Goal: Information Seeking & Learning: Learn about a topic

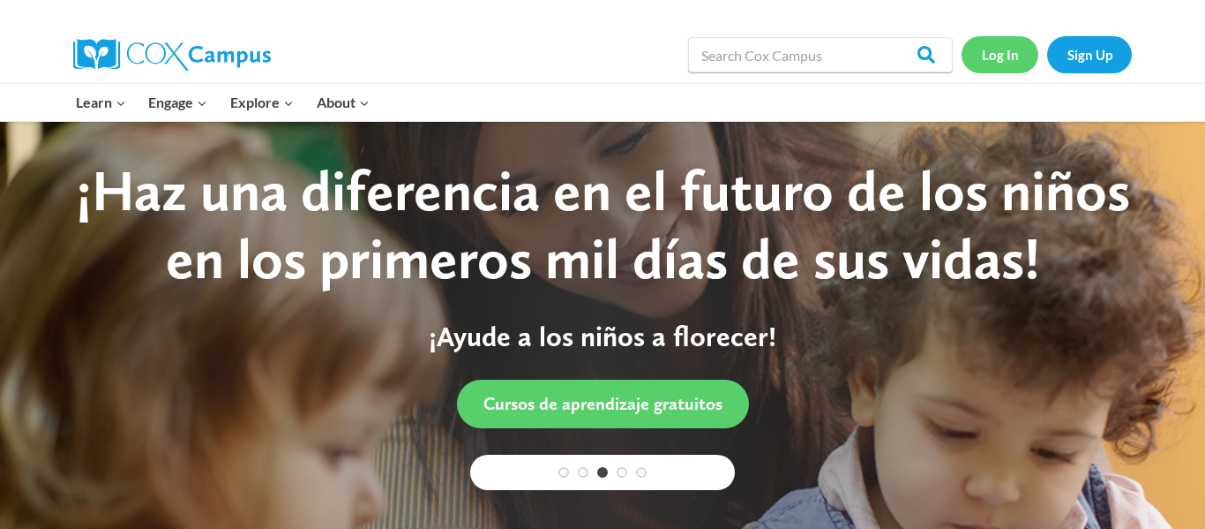
click at [1026, 54] on link "Log In" at bounding box center [1000, 54] width 77 height 36
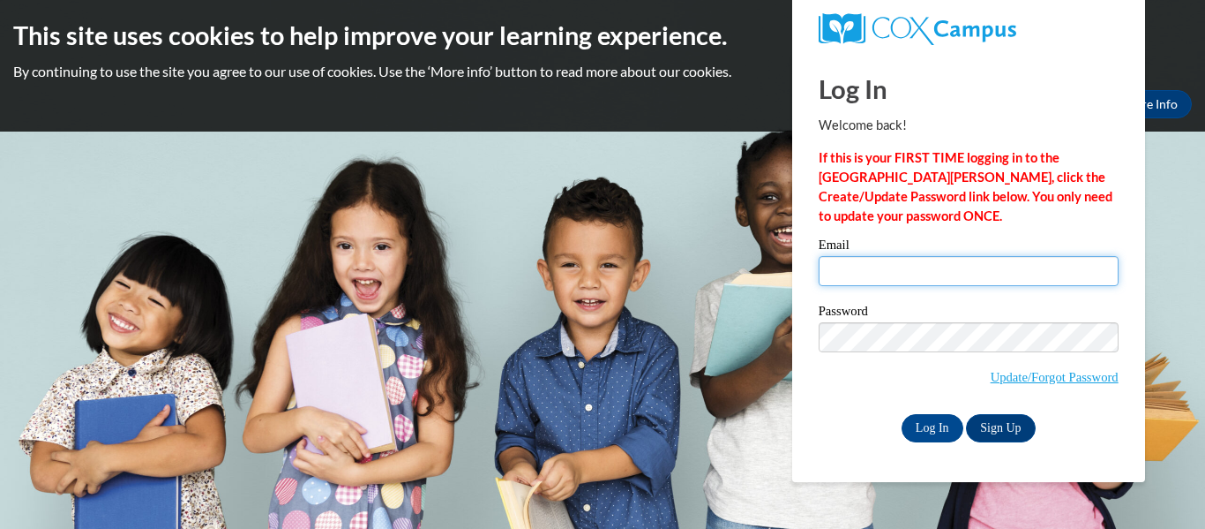
click at [915, 269] on input "Email" at bounding box center [969, 271] width 300 height 30
type input "mylee.martin26@buckeyehillscc.net"
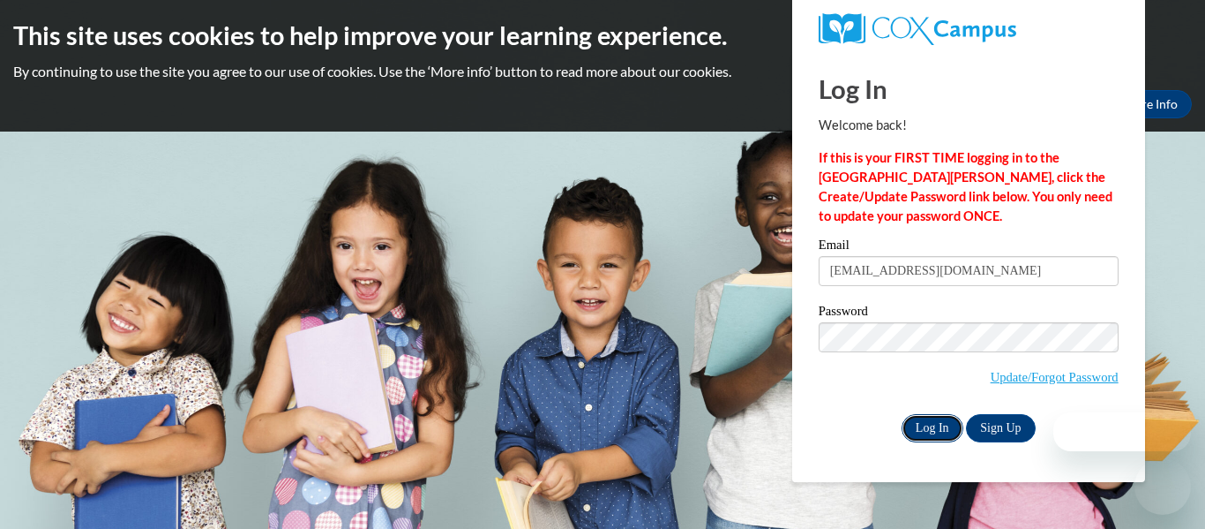
click at [945, 420] on input "Log In" at bounding box center [933, 428] width 62 height 28
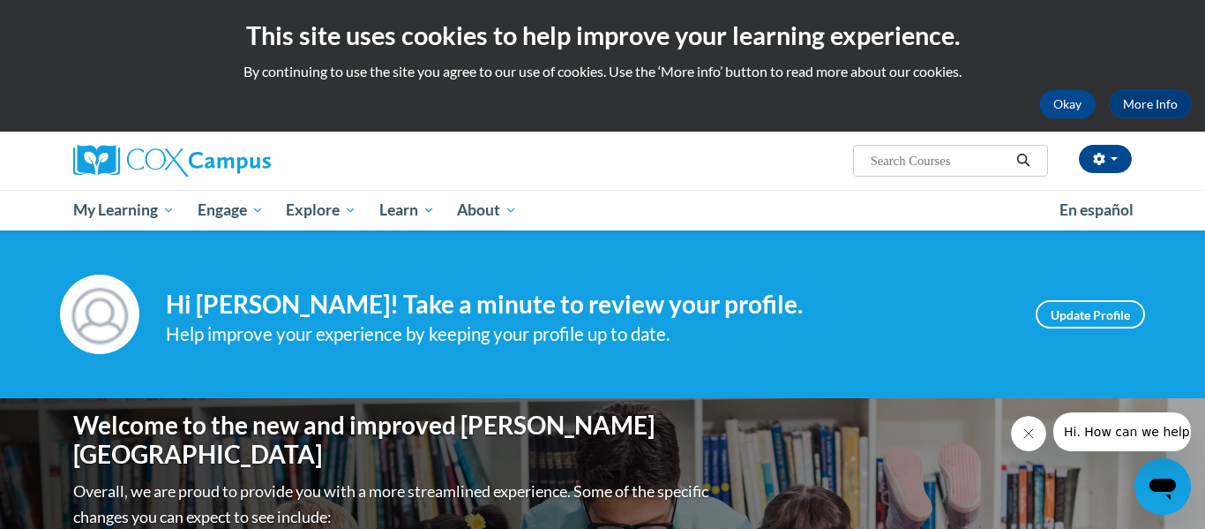
click at [1204, 58] on div "This site uses cookies to help improve your learning experience. By continuing …" at bounding box center [602, 65] width 1205 height 131
click at [1048, 102] on button "Okay" at bounding box center [1067, 104] width 56 height 28
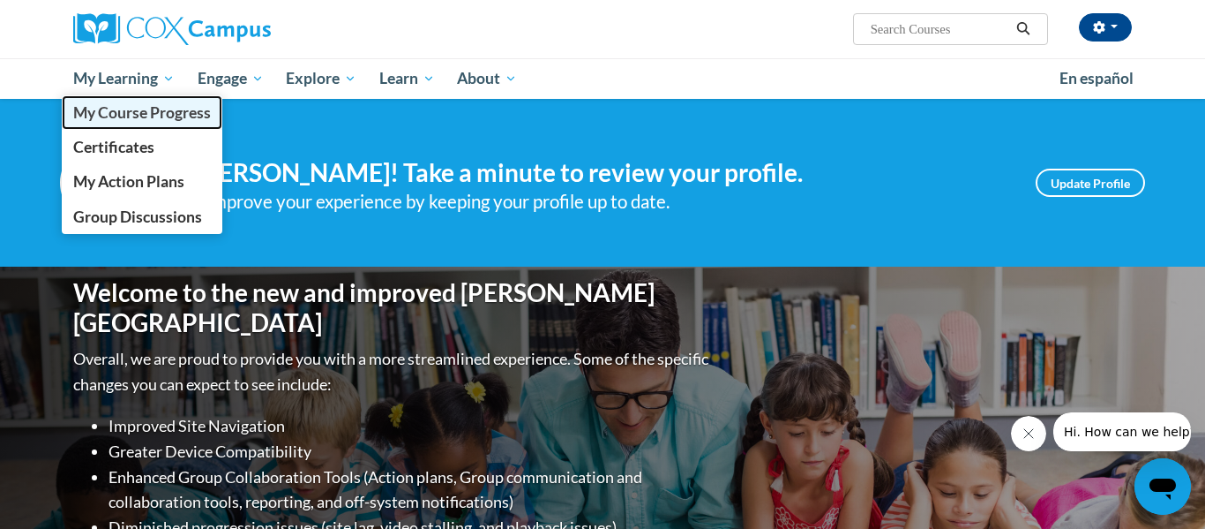
click at [82, 118] on span "My Course Progress" at bounding box center [142, 112] width 138 height 19
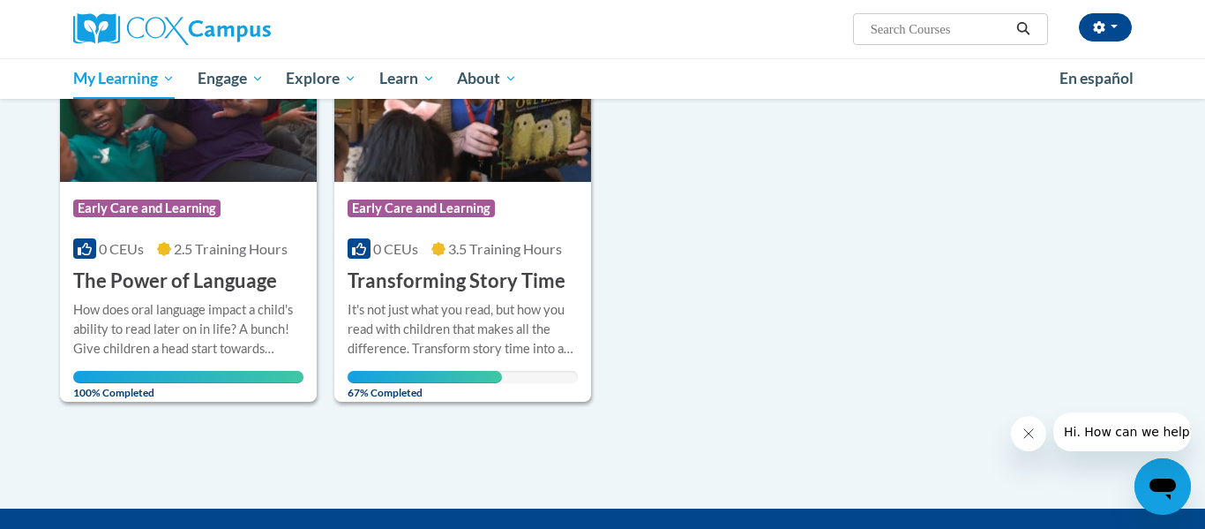
scroll to position [323, 0]
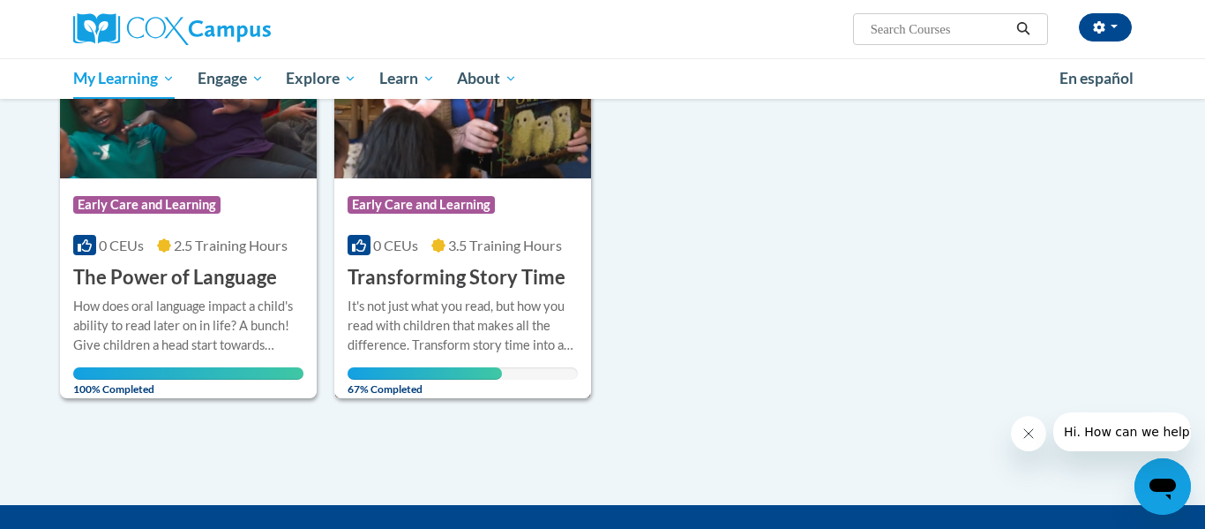
click at [519, 207] on div "Course Category: Early Care and Learning" at bounding box center [463, 207] width 230 height 40
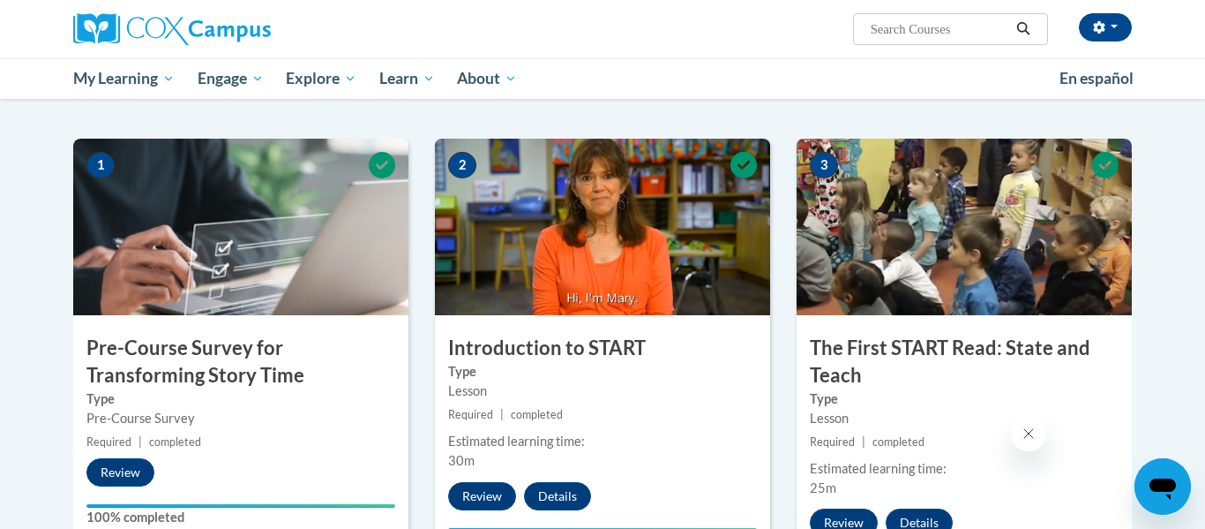
scroll to position [324, 0]
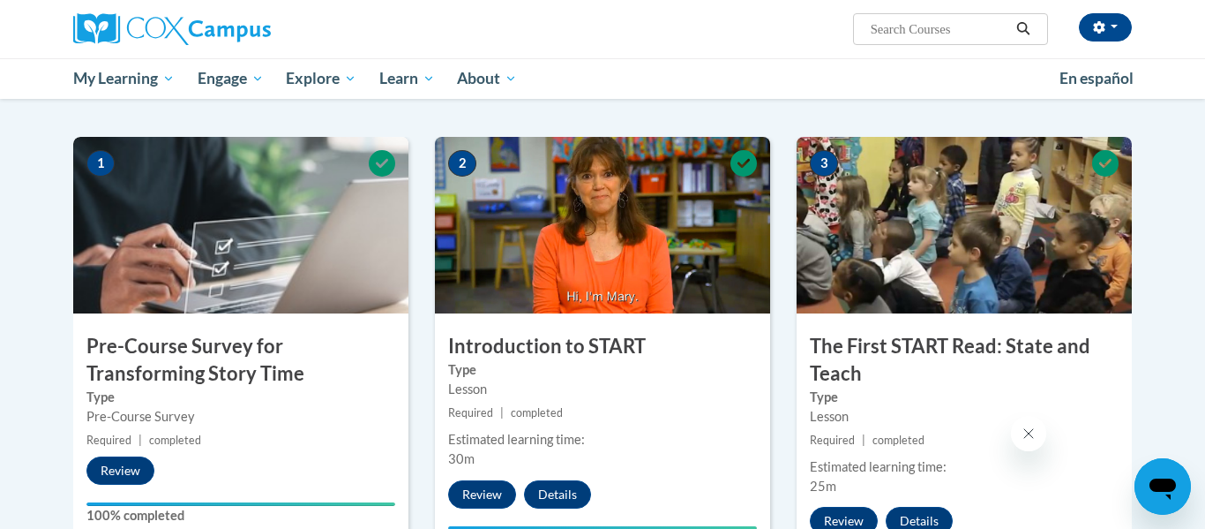
click at [519, 207] on img at bounding box center [602, 225] width 335 height 176
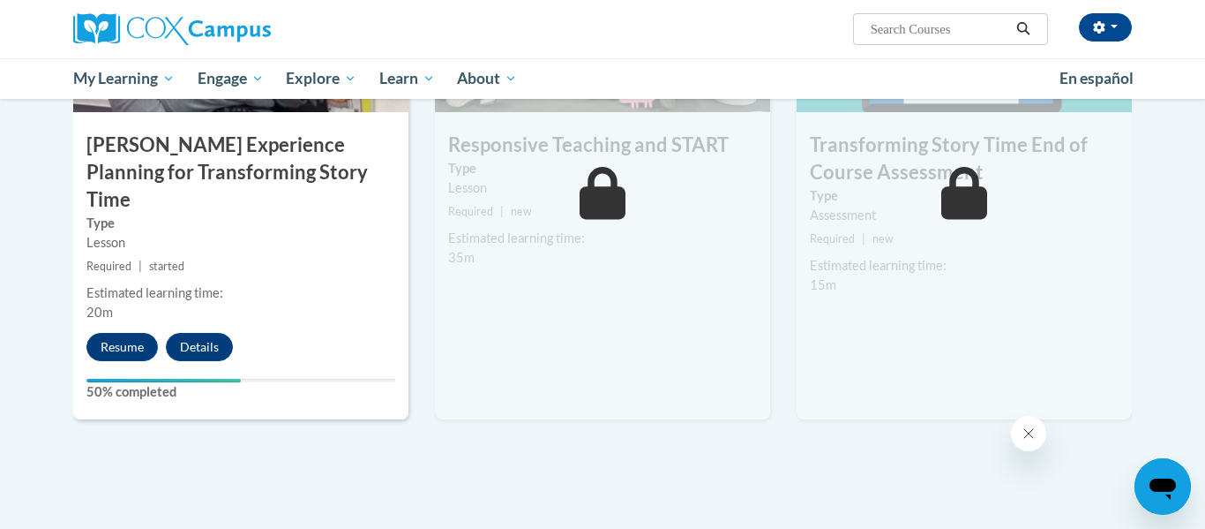
scroll to position [1500, 0]
click at [141, 332] on button "Resume" at bounding box center [121, 346] width 71 height 28
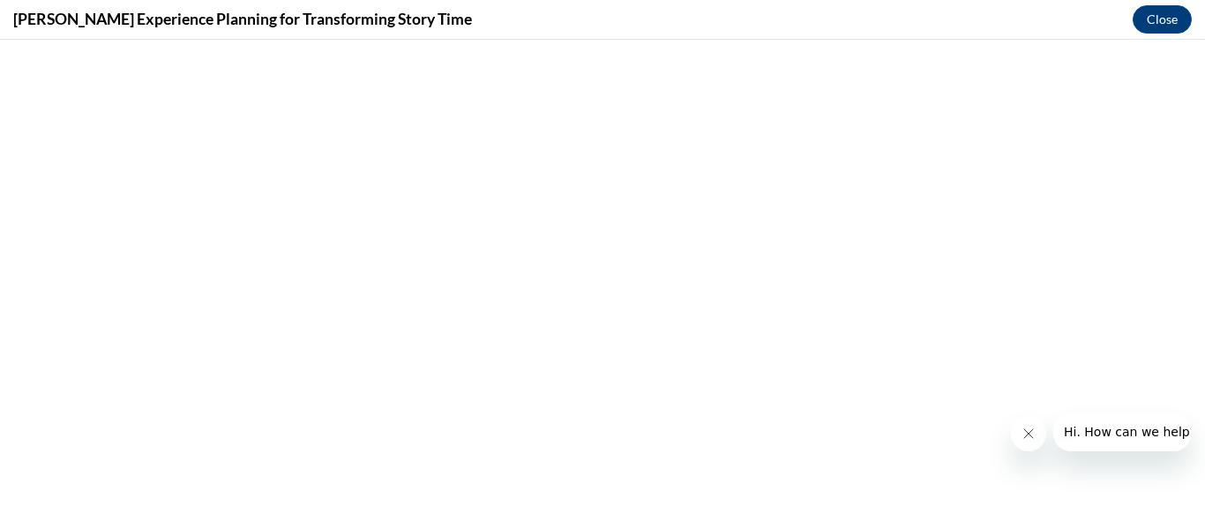
click at [1022, 433] on icon "Close message from company" at bounding box center [1029, 433] width 14 height 14
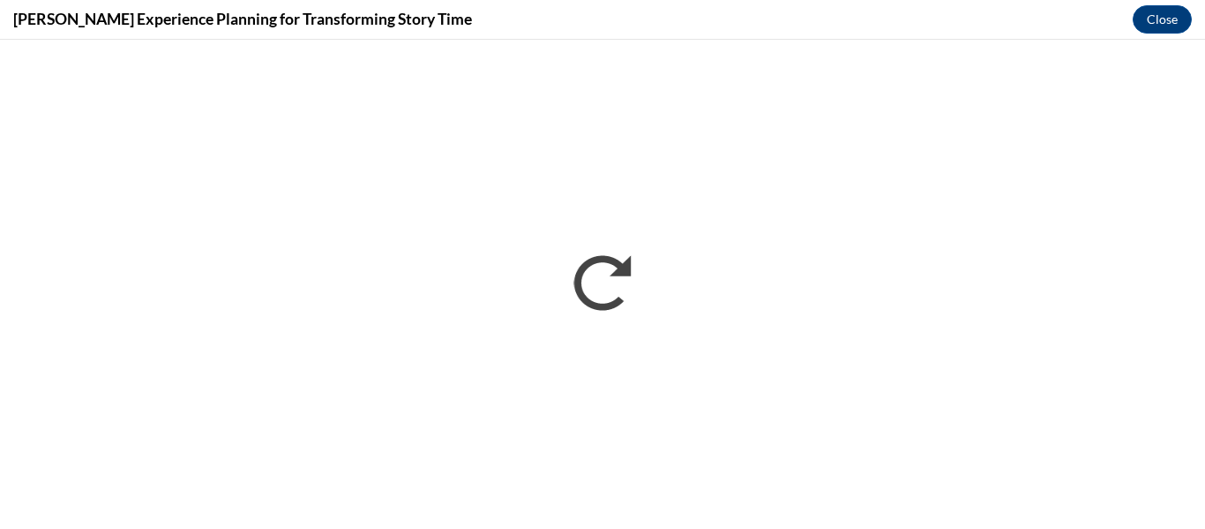
scroll to position [0, 0]
click at [1152, 24] on button "Close" at bounding box center [1162, 19] width 59 height 28
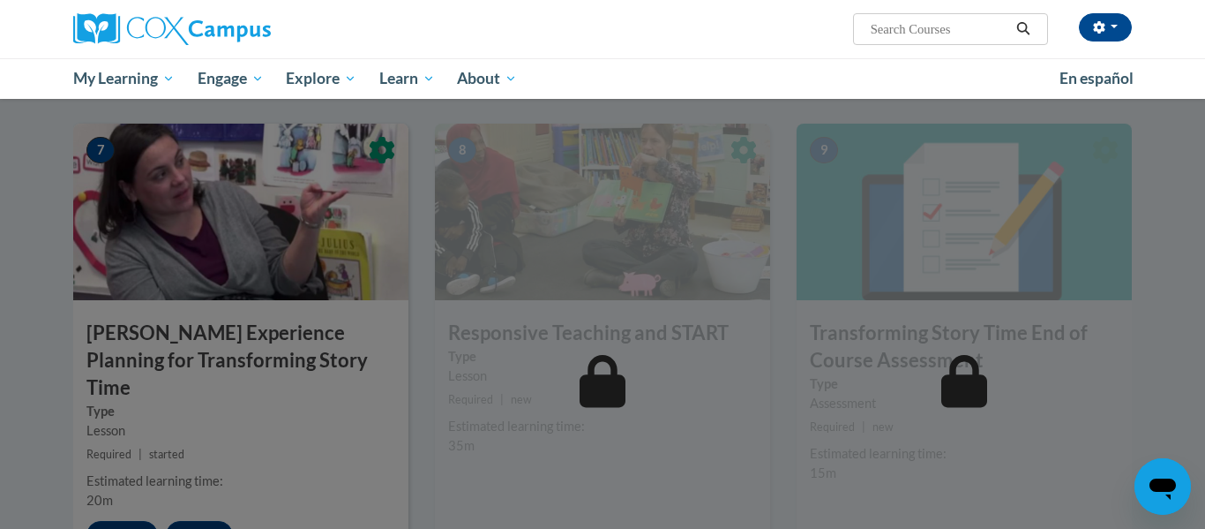
scroll to position [1309, 0]
click at [534, 251] on div at bounding box center [602, 264] width 1205 height 529
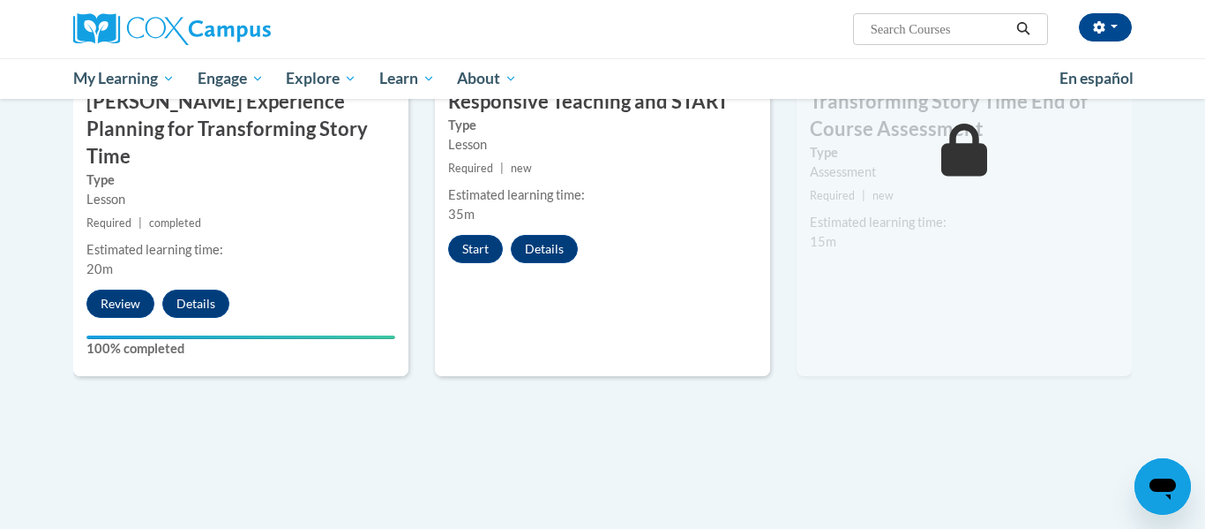
scroll to position [1545, 0]
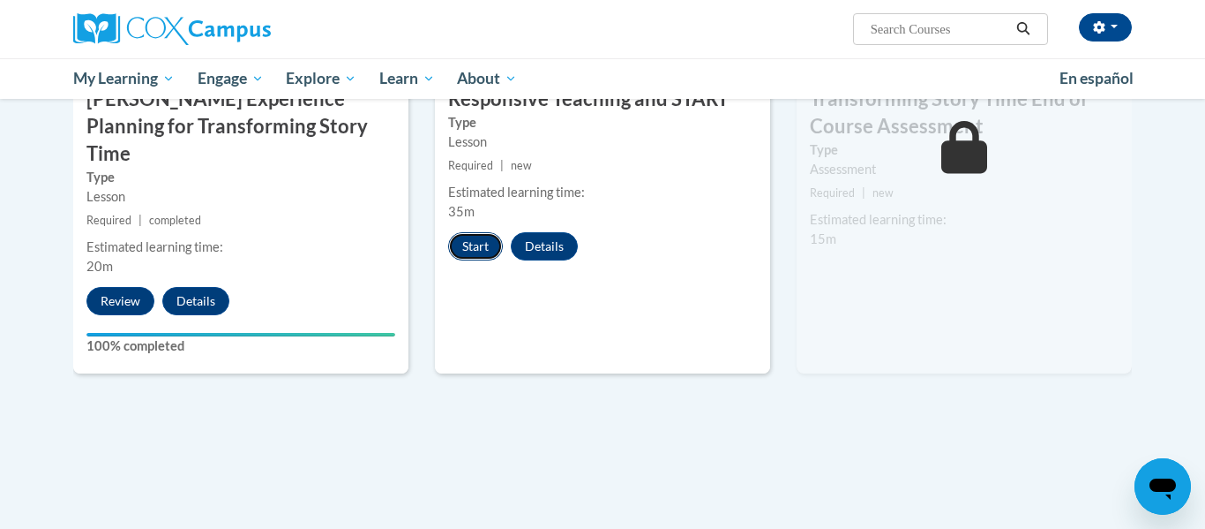
click at [472, 247] on button "Start" at bounding box center [475, 246] width 55 height 28
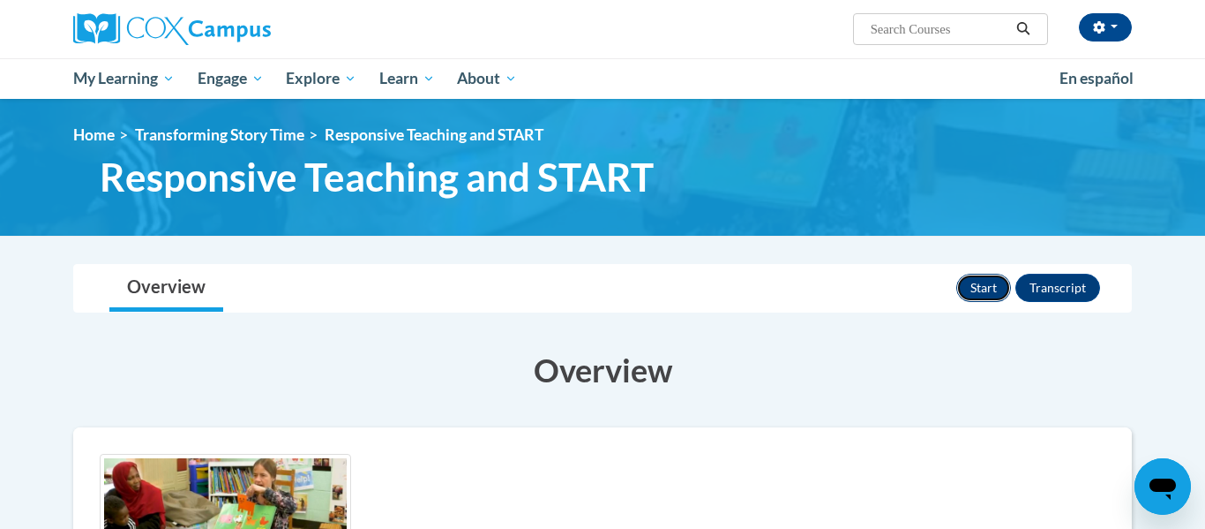
click at [998, 289] on button "Start" at bounding box center [983, 288] width 55 height 28
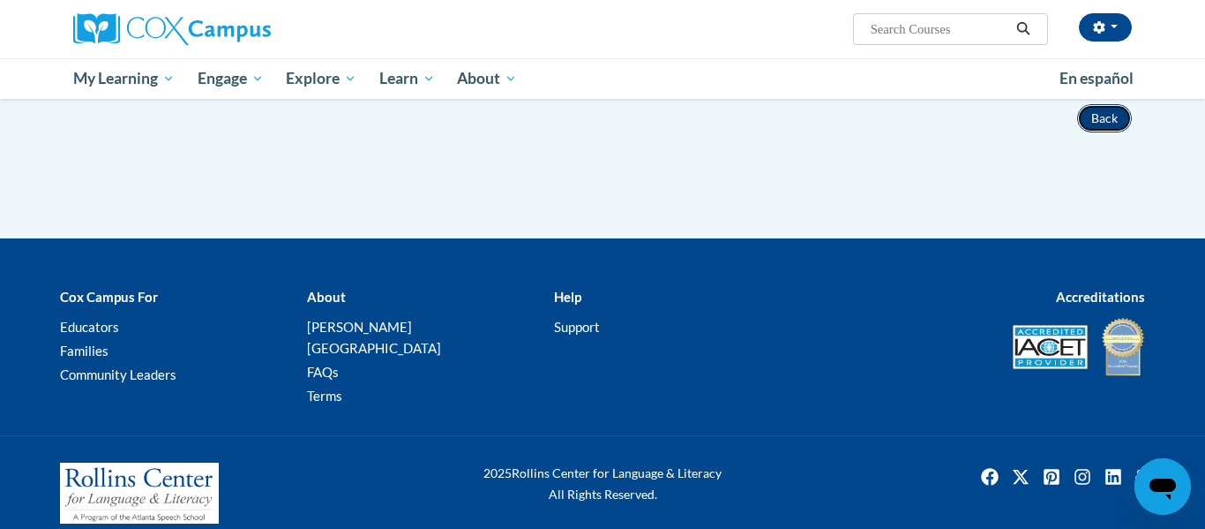
click at [1080, 111] on button "Back" at bounding box center [1104, 118] width 55 height 28
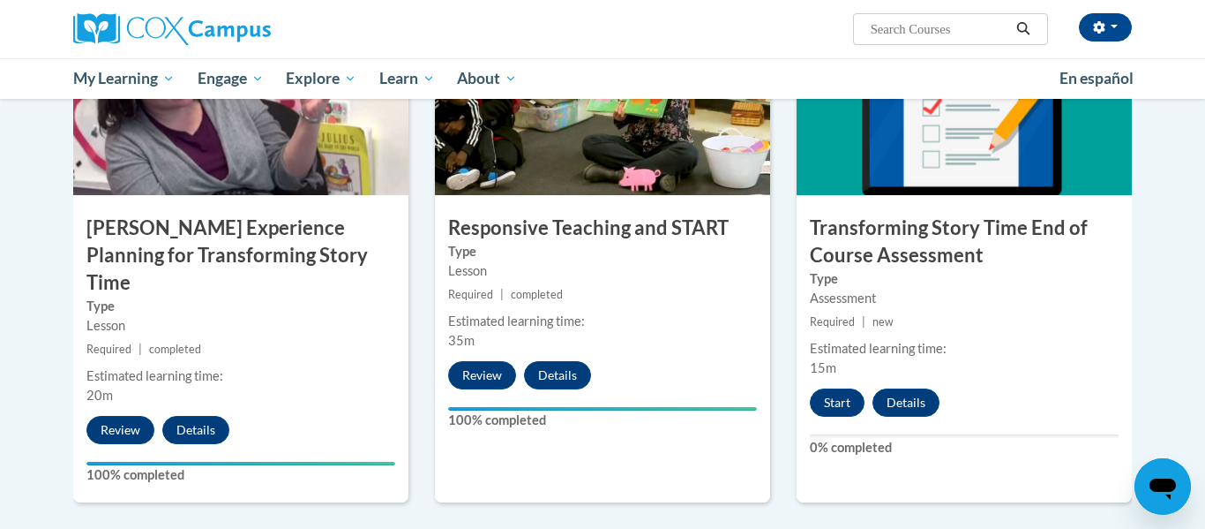
scroll to position [1417, 0]
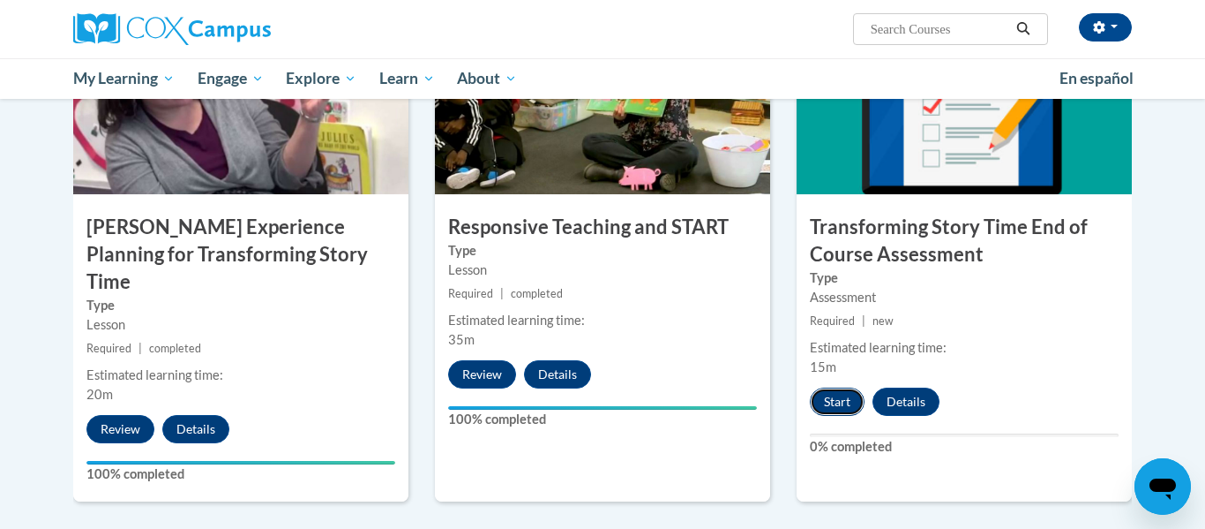
click at [812, 399] on button "Start" at bounding box center [837, 401] width 55 height 28
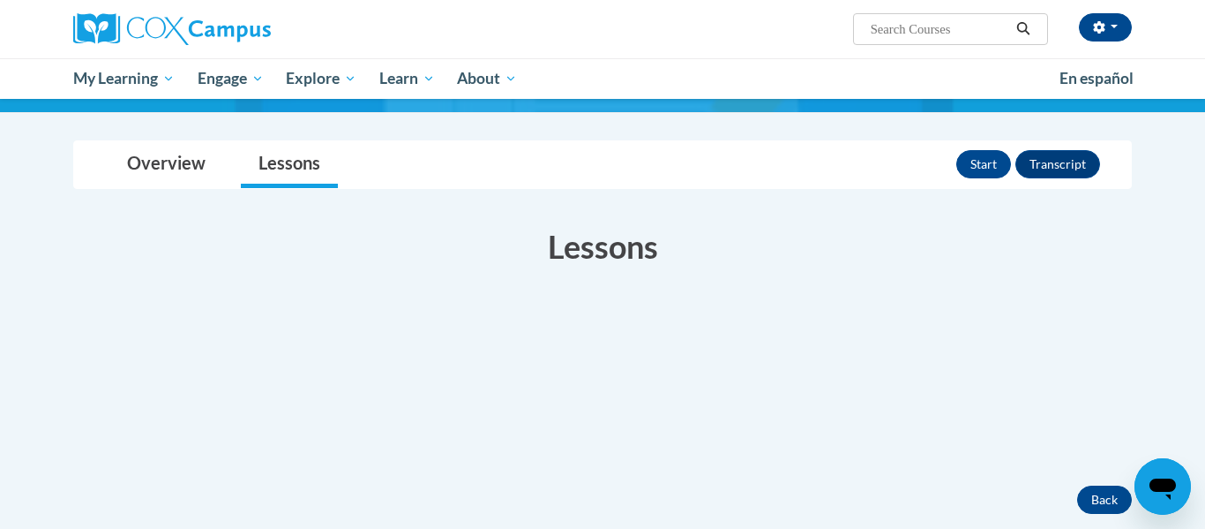
scroll to position [165, 0]
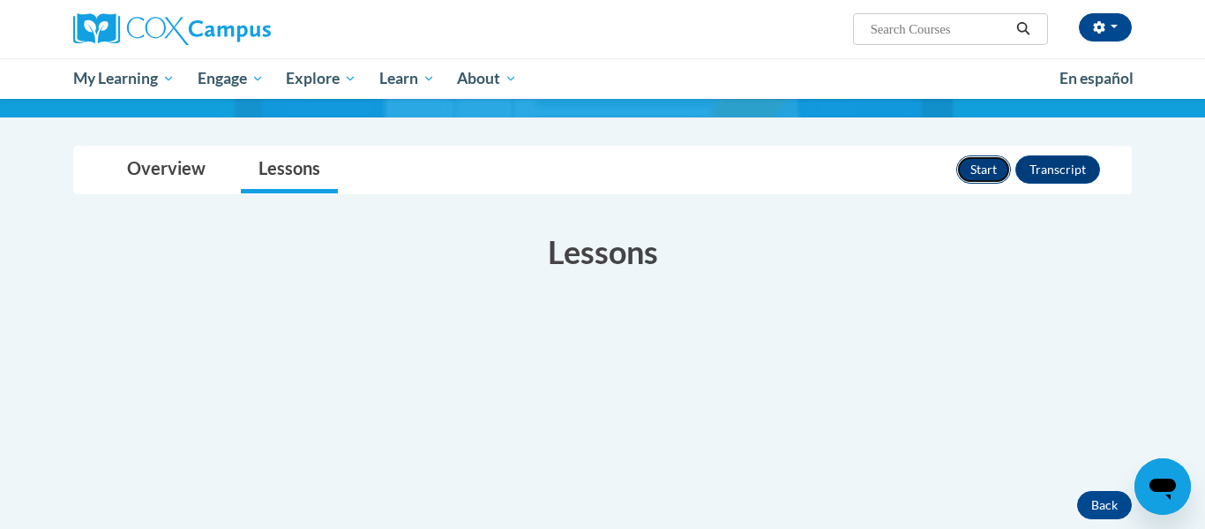
click at [986, 169] on button "Start" at bounding box center [983, 169] width 55 height 28
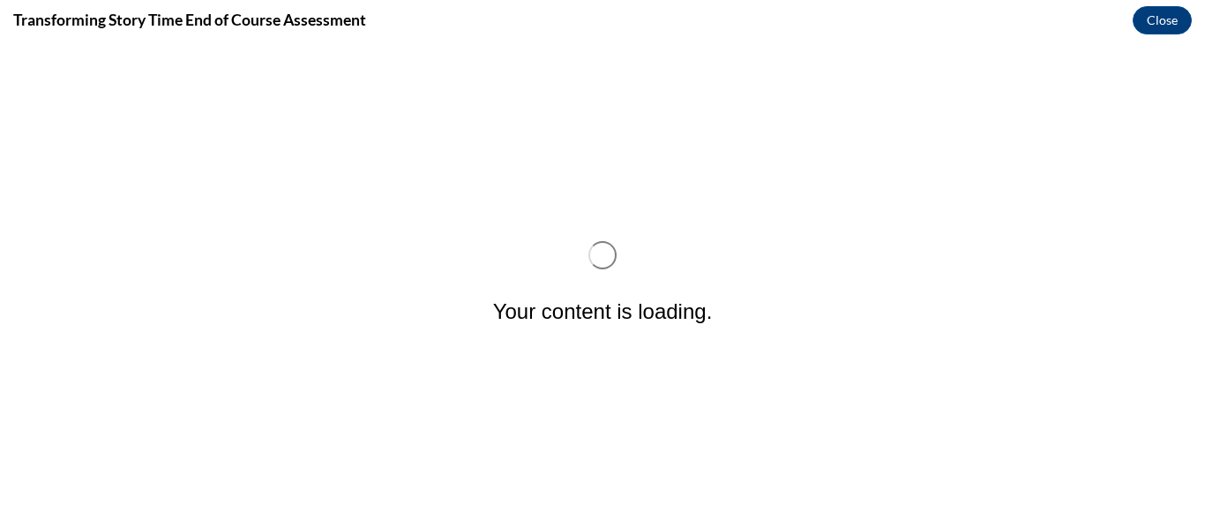
scroll to position [0, 0]
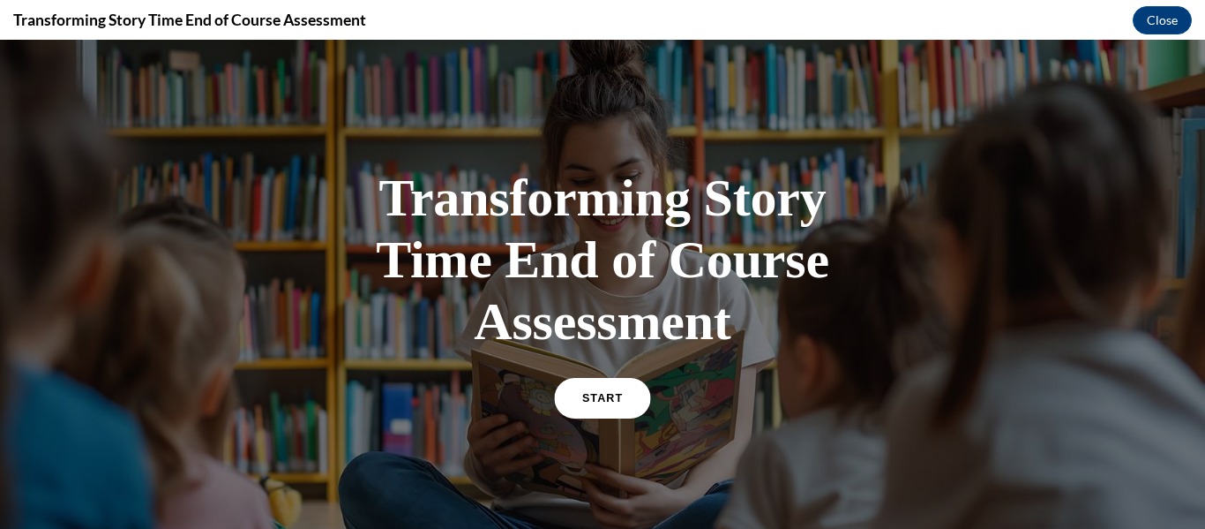
click at [599, 386] on link "START" at bounding box center [602, 398] width 96 height 41
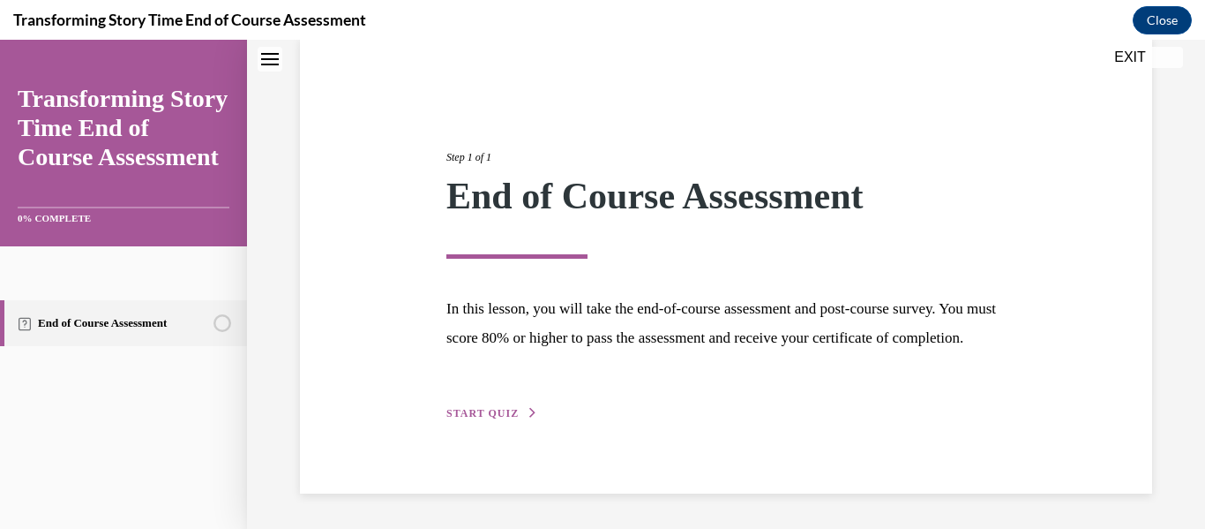
scroll to position [166, 0]
click at [502, 405] on button "START QUIZ" at bounding box center [492, 413] width 92 height 16
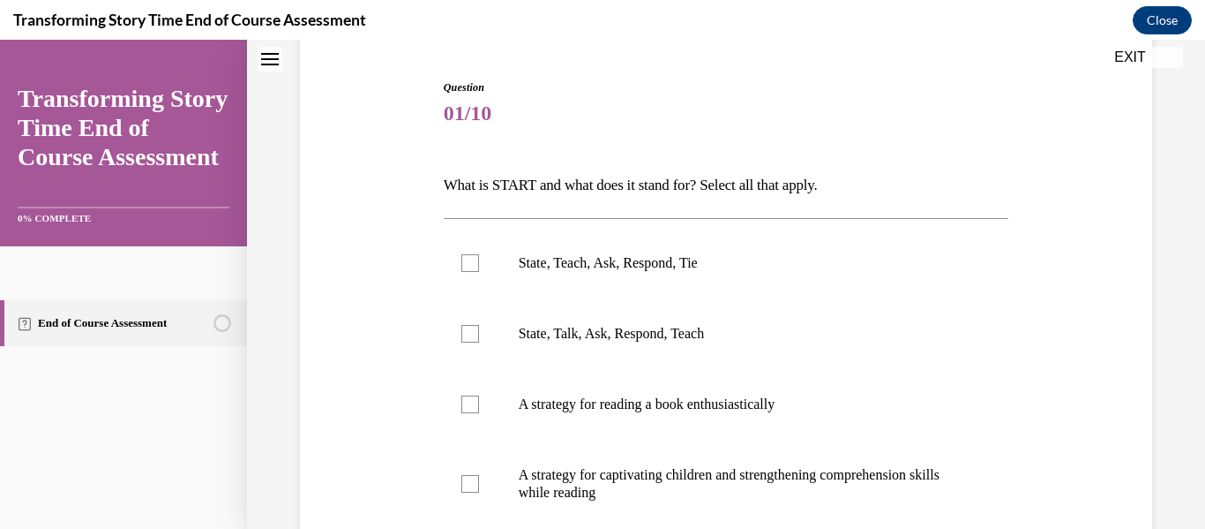
click at [533, 182] on p "What is START and what does it stand for? Select all that apply." at bounding box center [727, 185] width 566 height 30
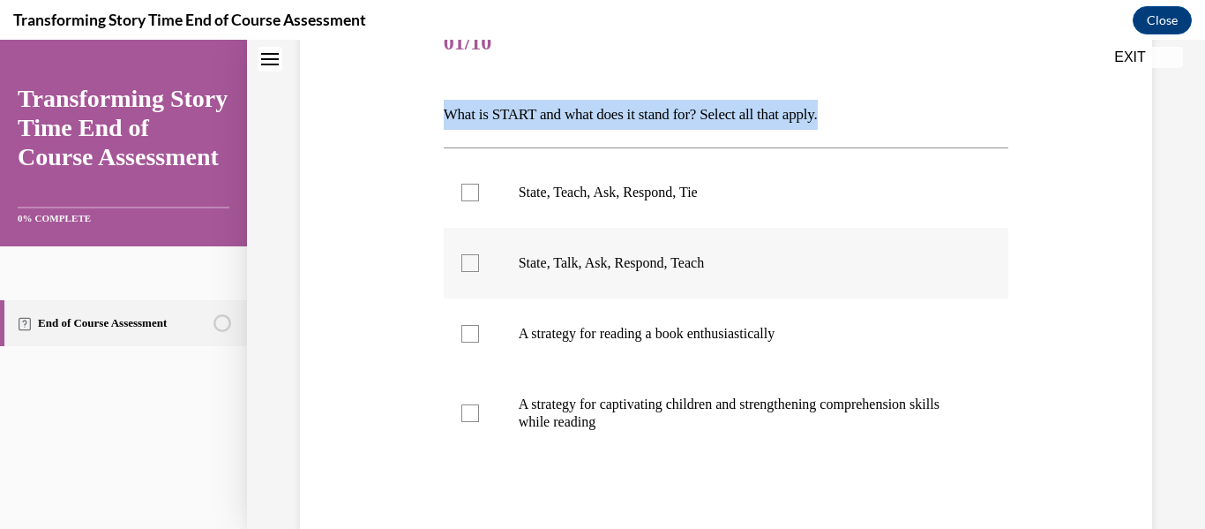
scroll to position [240, 0]
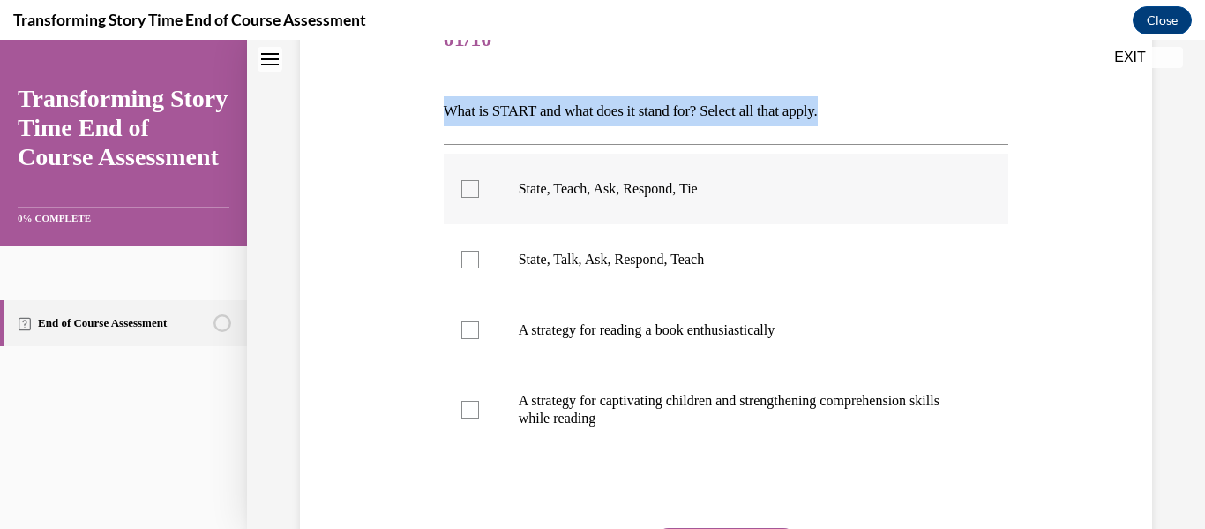
click at [591, 176] on label "State, Teach, Ask, Respond, Tie" at bounding box center [727, 189] width 566 height 71
click at [479, 180] on input "State, Teach, Ask, Respond, Tie" at bounding box center [470, 189] width 18 height 18
checkbox input "true"
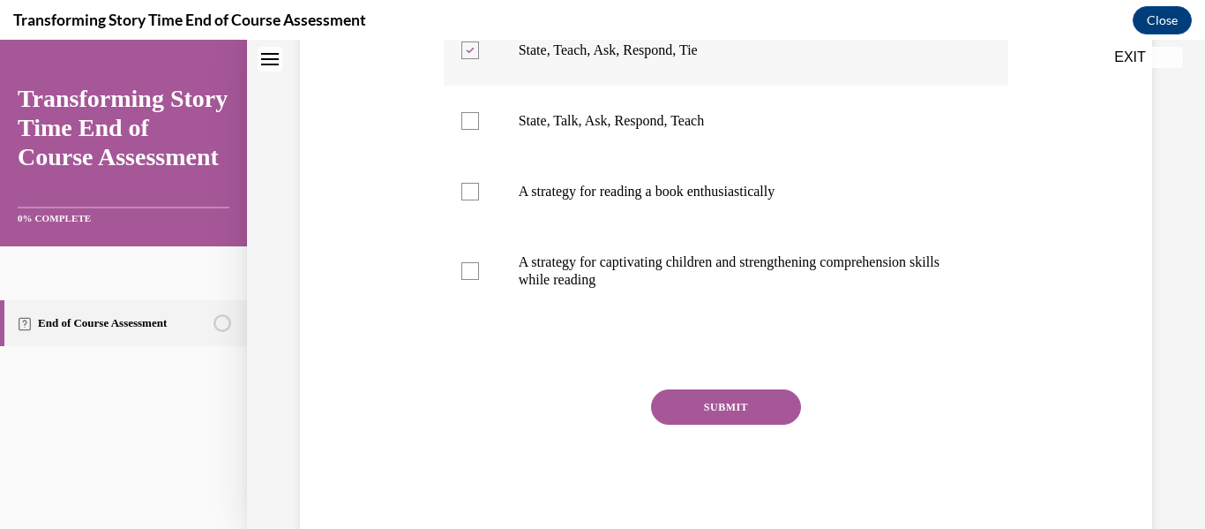
scroll to position [419, 0]
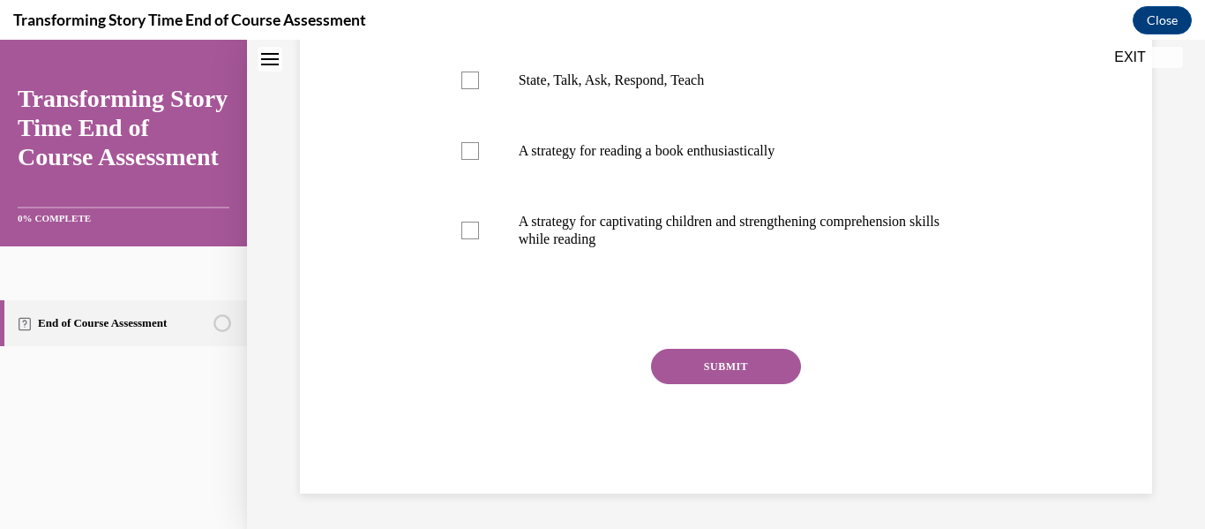
click at [705, 380] on button "SUBMIT" at bounding box center [726, 366] width 150 height 35
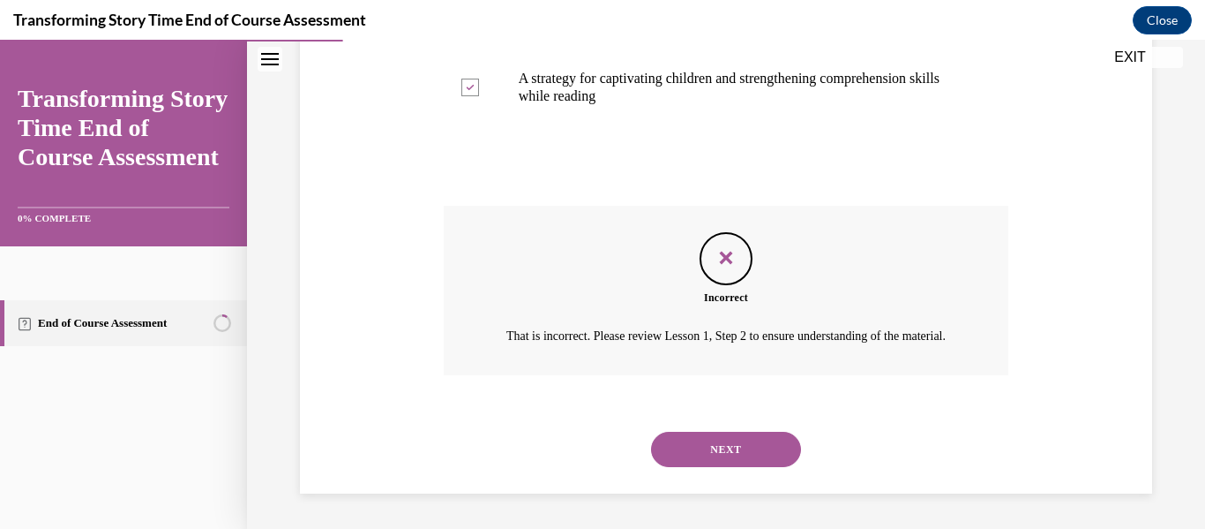
scroll to position [583, 0]
click at [692, 449] on button "NEXT" at bounding box center [726, 448] width 150 height 35
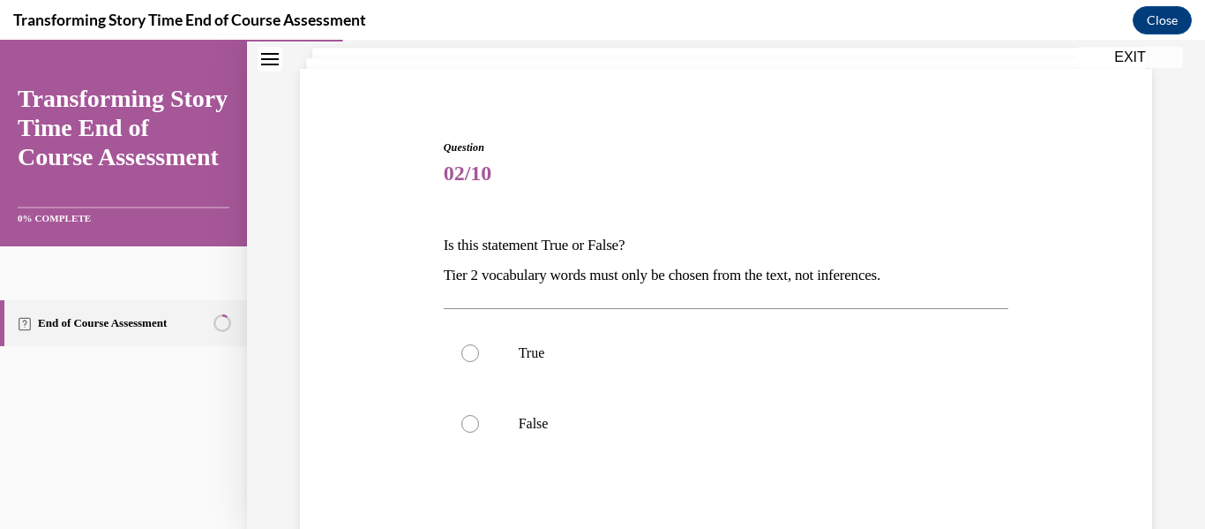
scroll to position [108, 0]
click at [586, 277] on p "Tier 2 vocabulary words must only be chosen from the text, not inferences." at bounding box center [727, 274] width 566 height 30
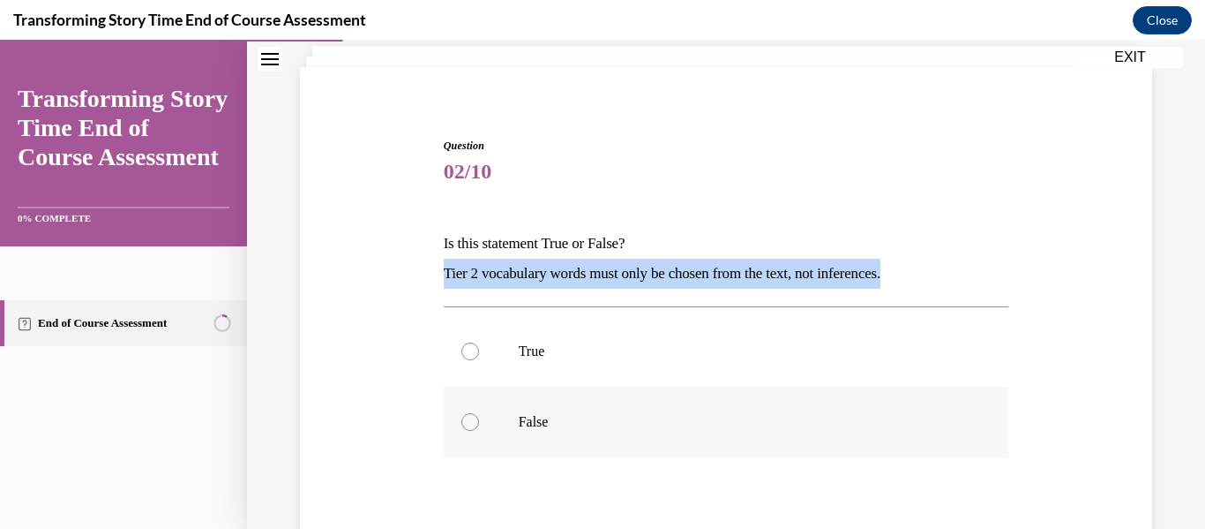
click at [469, 437] on label "False" at bounding box center [727, 421] width 566 height 71
click at [469, 431] on input "False" at bounding box center [470, 422] width 18 height 18
radio input "true"
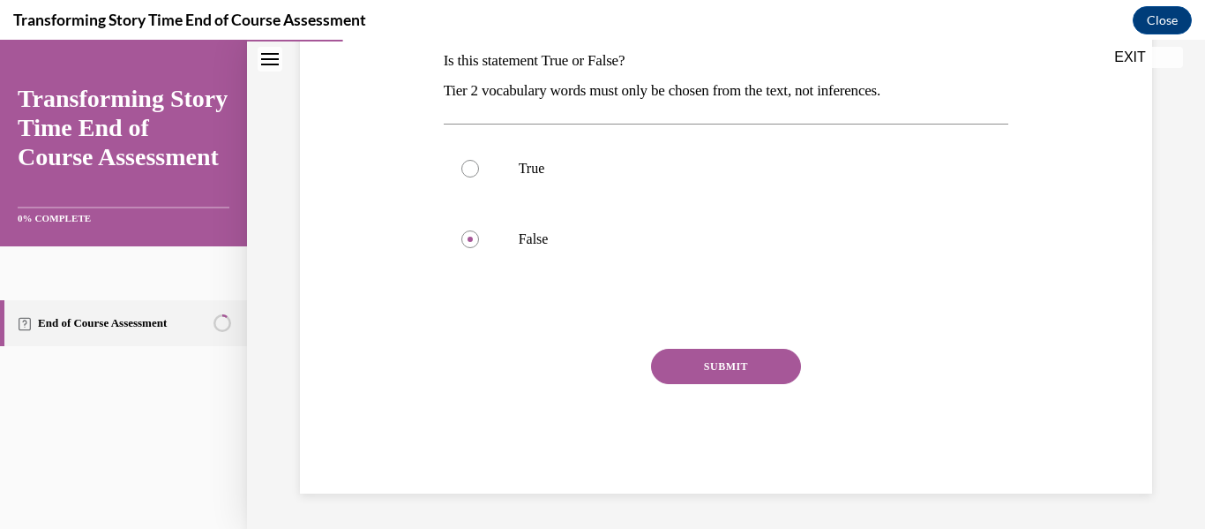
click at [758, 371] on button "SUBMIT" at bounding box center [726, 366] width 150 height 35
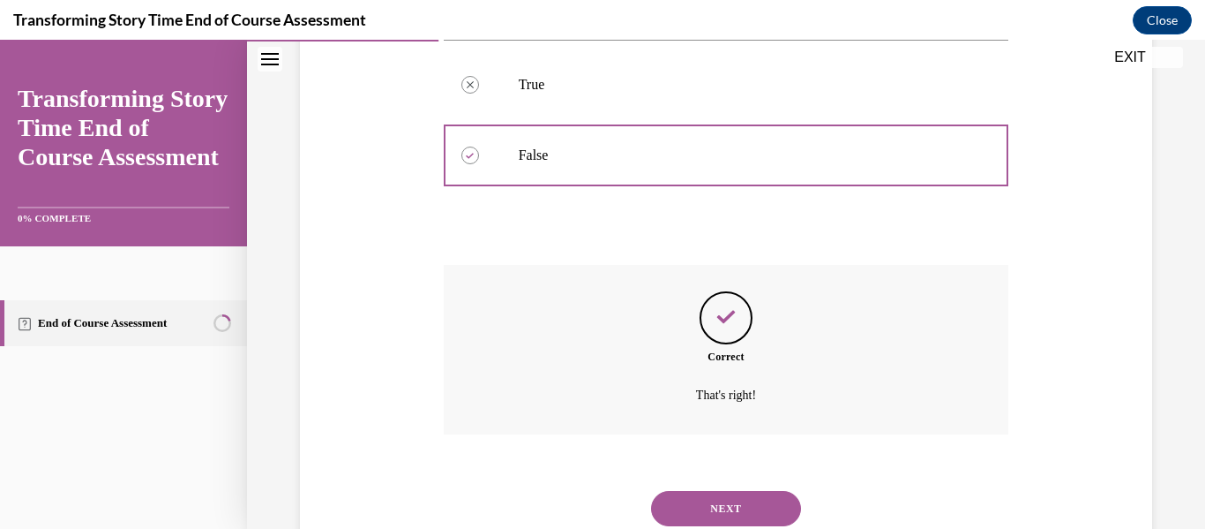
scroll to position [433, 0]
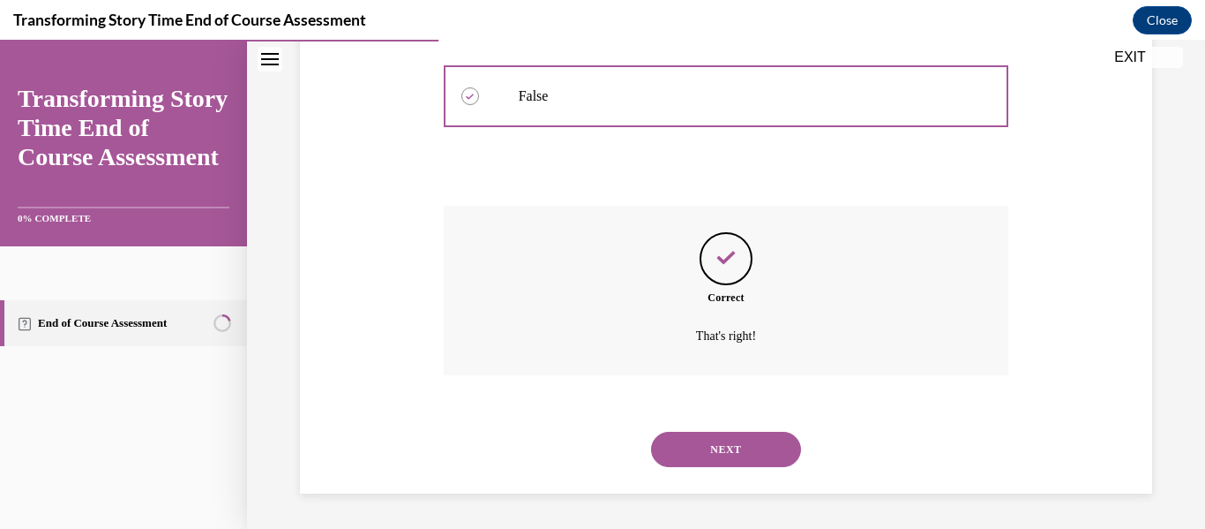
click at [680, 440] on button "NEXT" at bounding box center [726, 448] width 150 height 35
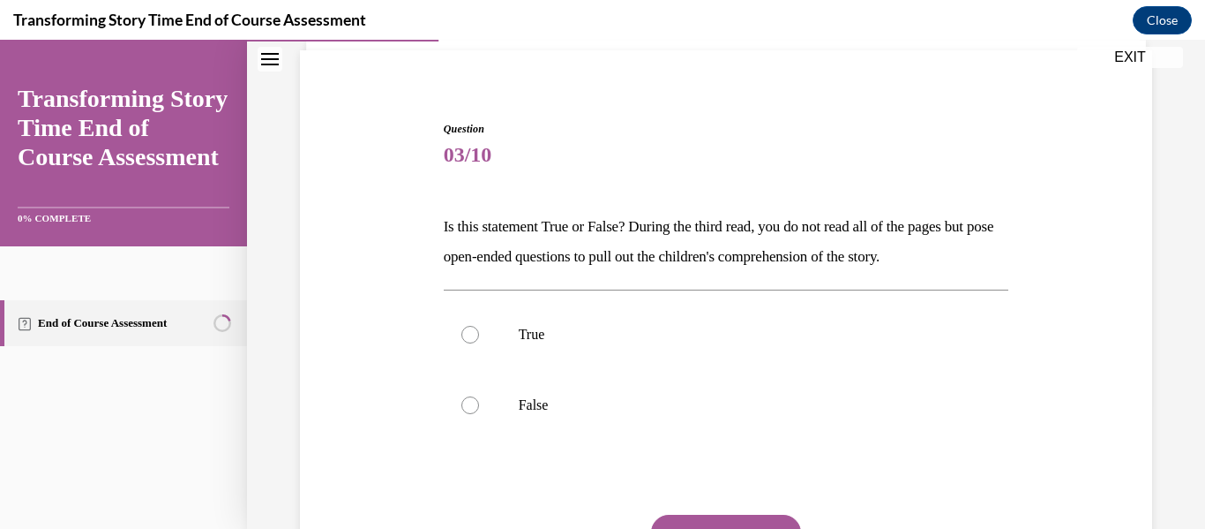
scroll to position [127, 0]
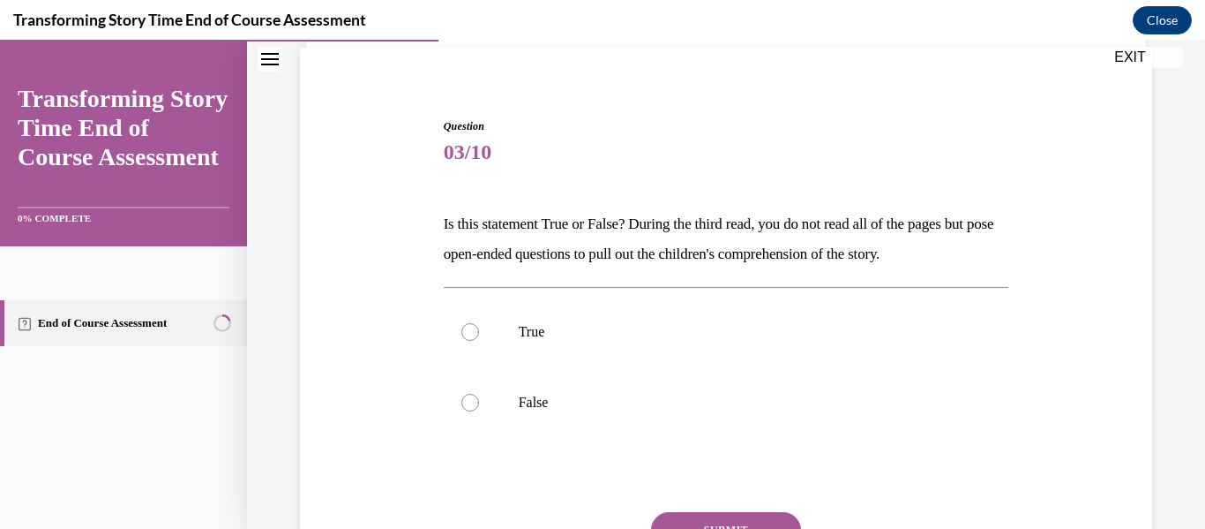
click at [510, 223] on p "Is this statement True or False? During the third read, you do not read all of …" at bounding box center [727, 239] width 566 height 60
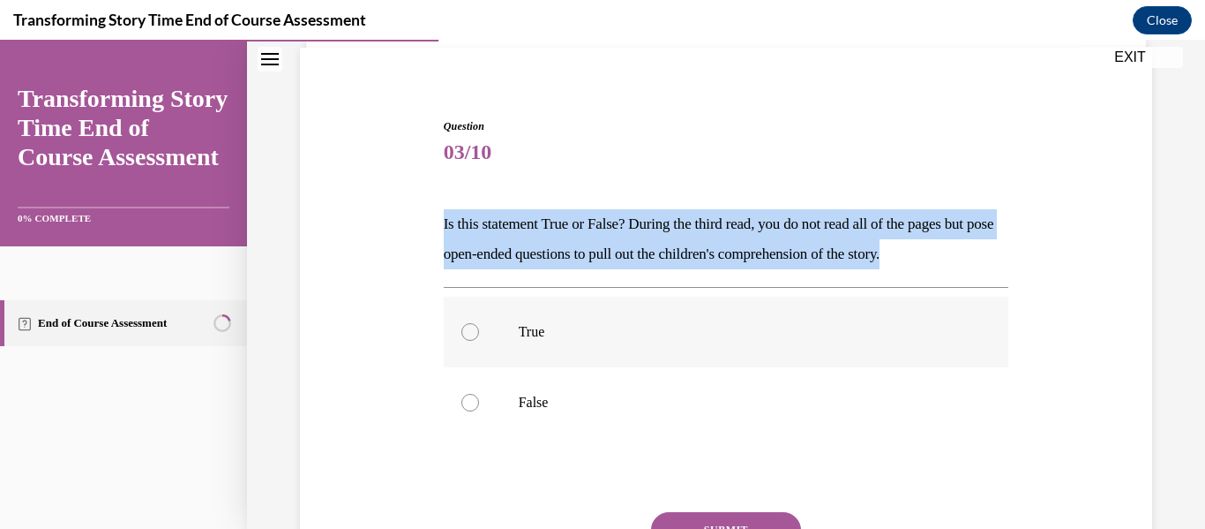
click at [660, 337] on p "True" at bounding box center [742, 332] width 446 height 18
click at [479, 337] on input "True" at bounding box center [470, 332] width 18 height 18
radio input "true"
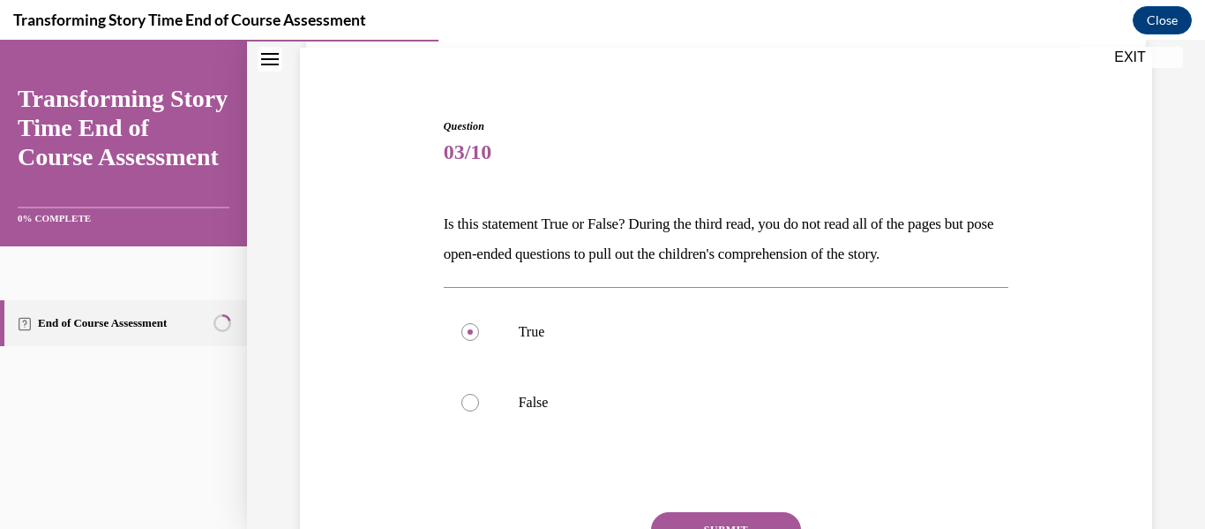
click at [679, 519] on button "SUBMIT" at bounding box center [726, 529] width 150 height 35
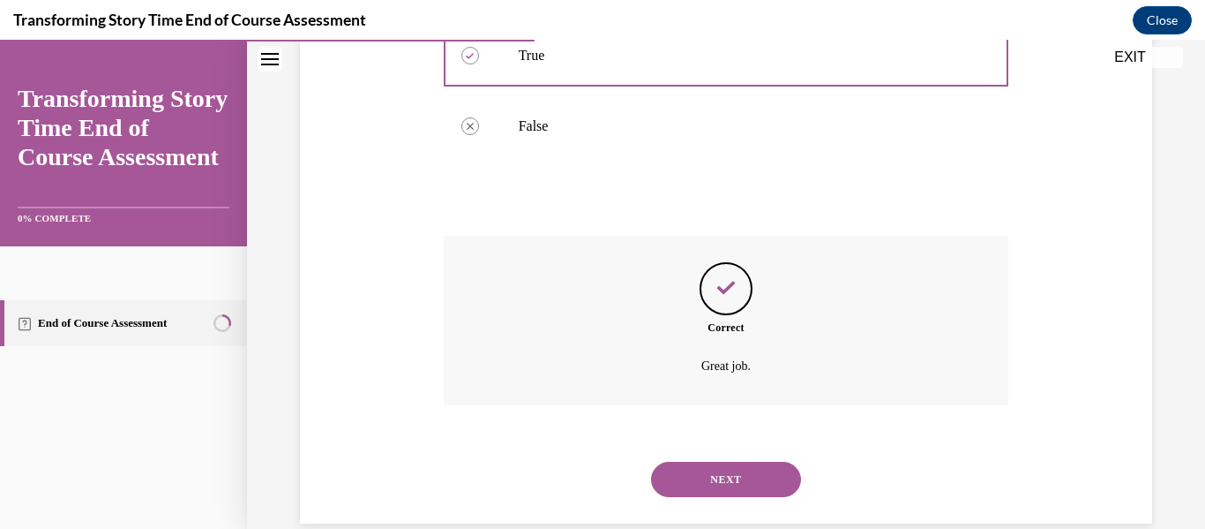
scroll to position [433, 0]
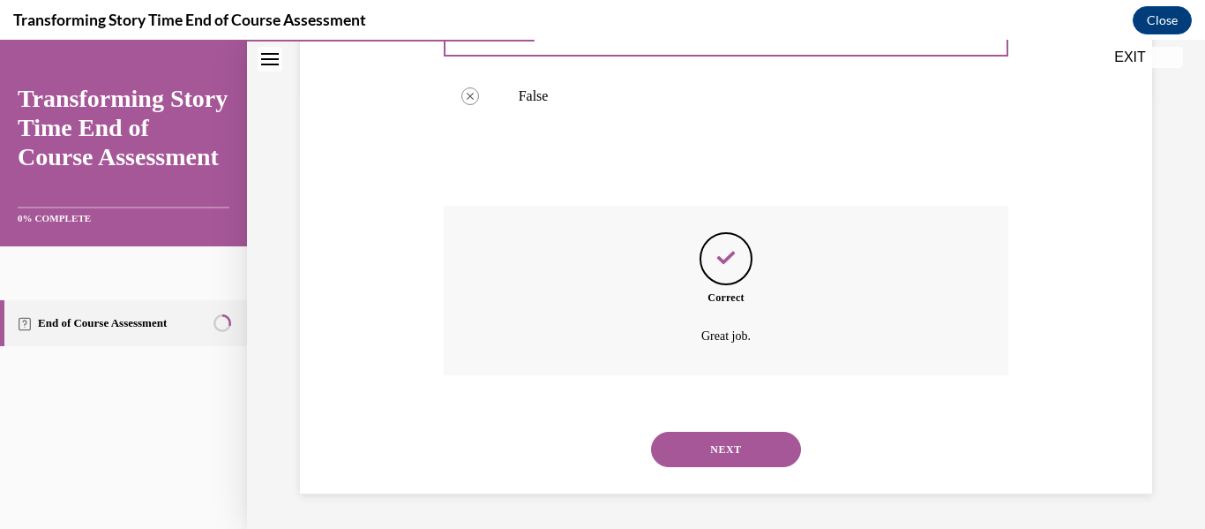
click at [694, 452] on button "NEXT" at bounding box center [726, 448] width 150 height 35
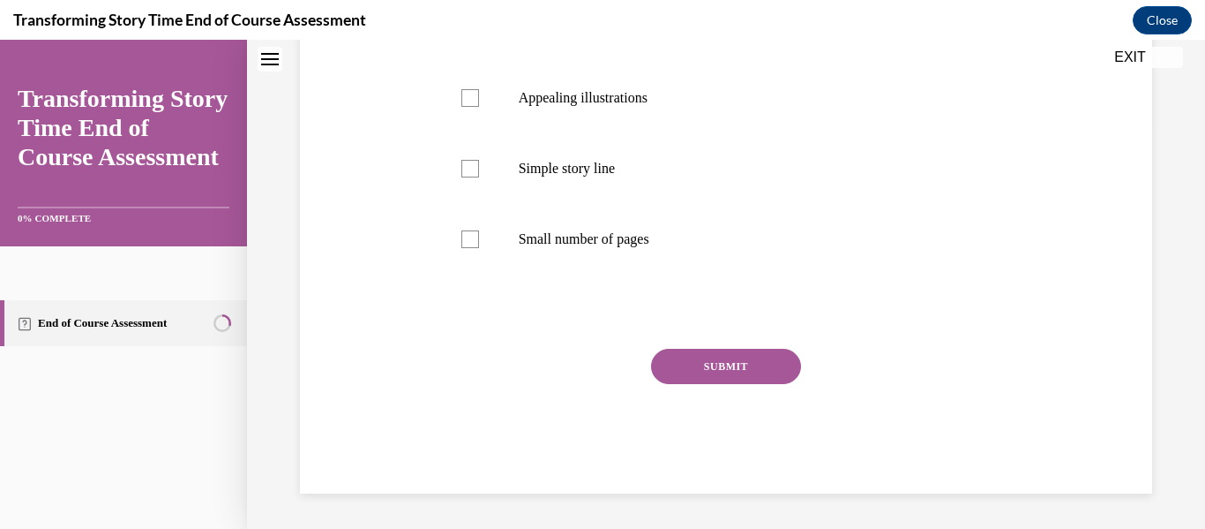
scroll to position [0, 0]
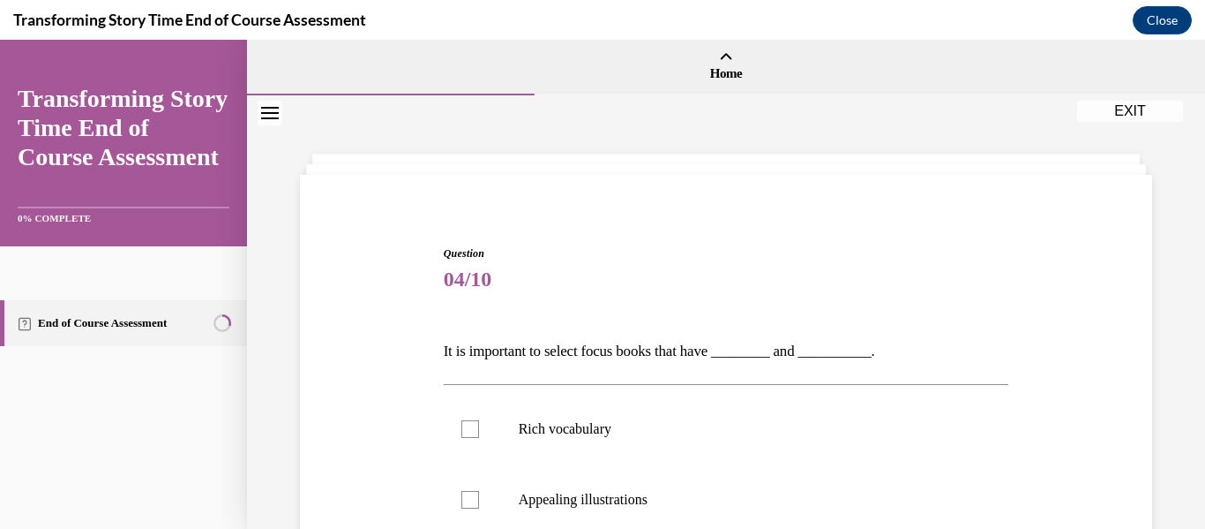
click at [644, 351] on p "It is important to select focus books that have ________ and __________." at bounding box center [727, 351] width 566 height 30
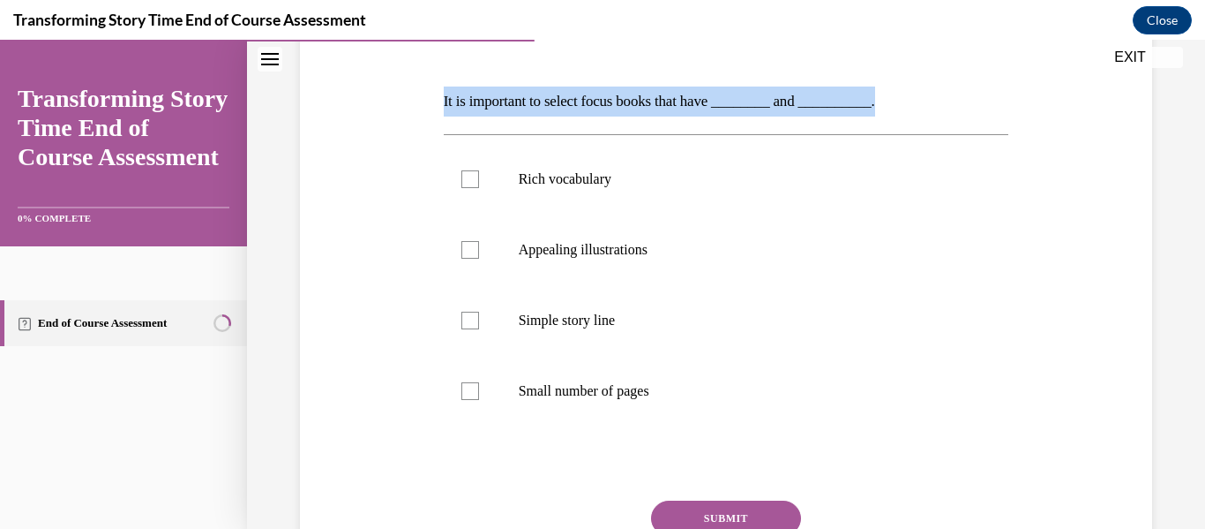
scroll to position [260, 0]
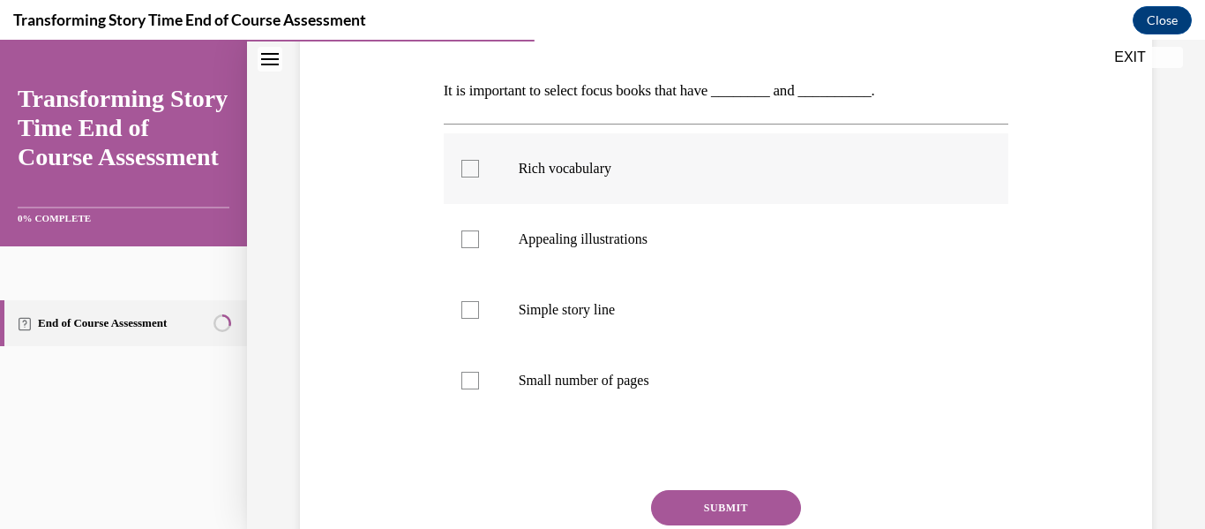
click at [568, 163] on p "Rich vocabulary" at bounding box center [742, 169] width 446 height 18
click at [479, 163] on input "Rich vocabulary" at bounding box center [470, 169] width 18 height 18
checkbox input "true"
click at [597, 260] on label "Appealing illustrations" at bounding box center [727, 239] width 566 height 71
click at [479, 248] on input "Appealing illustrations" at bounding box center [470, 239] width 18 height 18
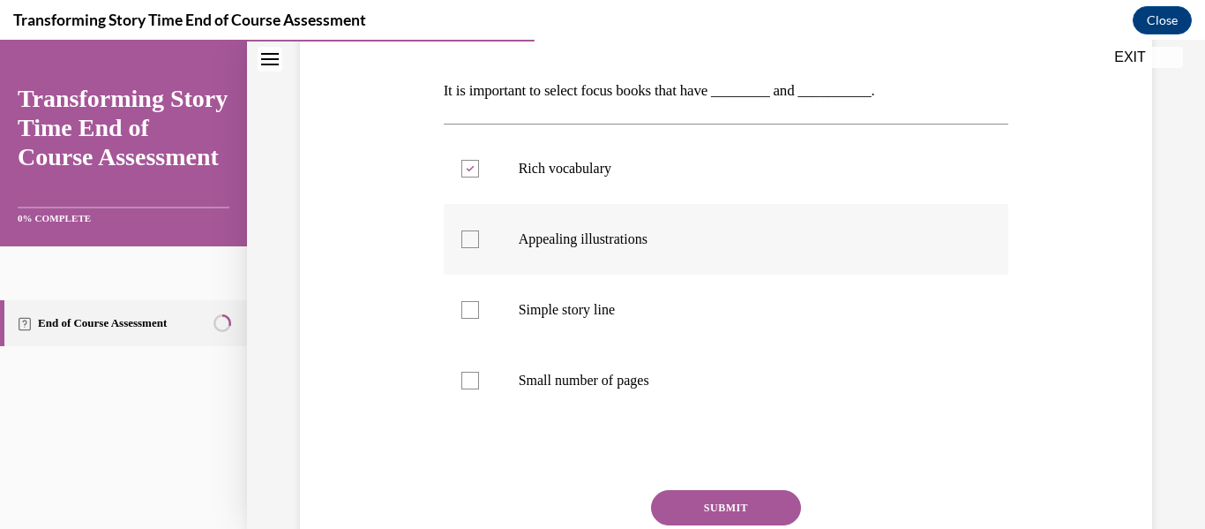
checkbox input "true"
click at [690, 505] on button "SUBMIT" at bounding box center [726, 507] width 150 height 35
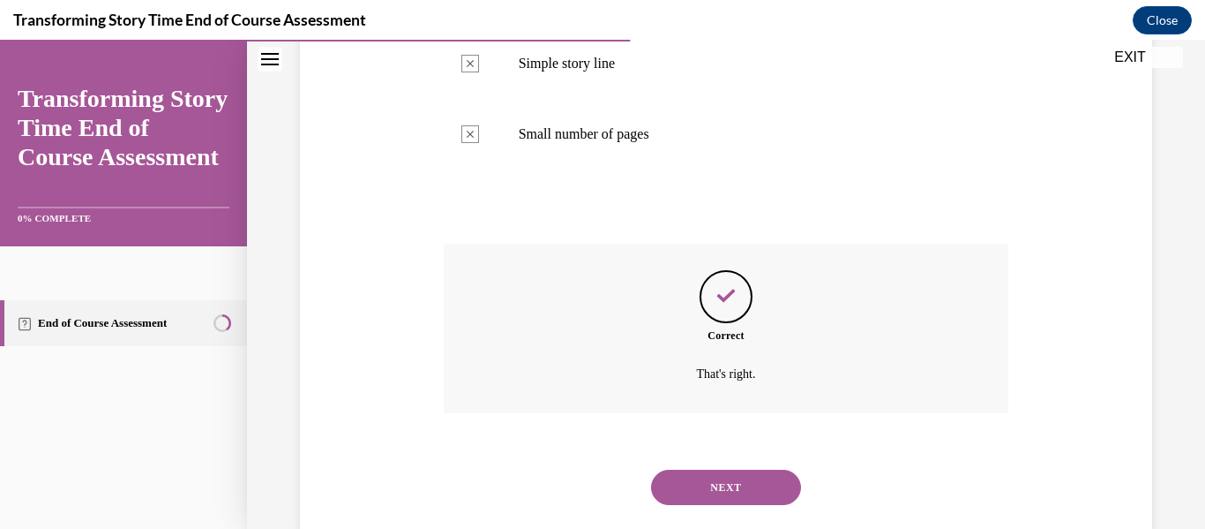
scroll to position [544, 0]
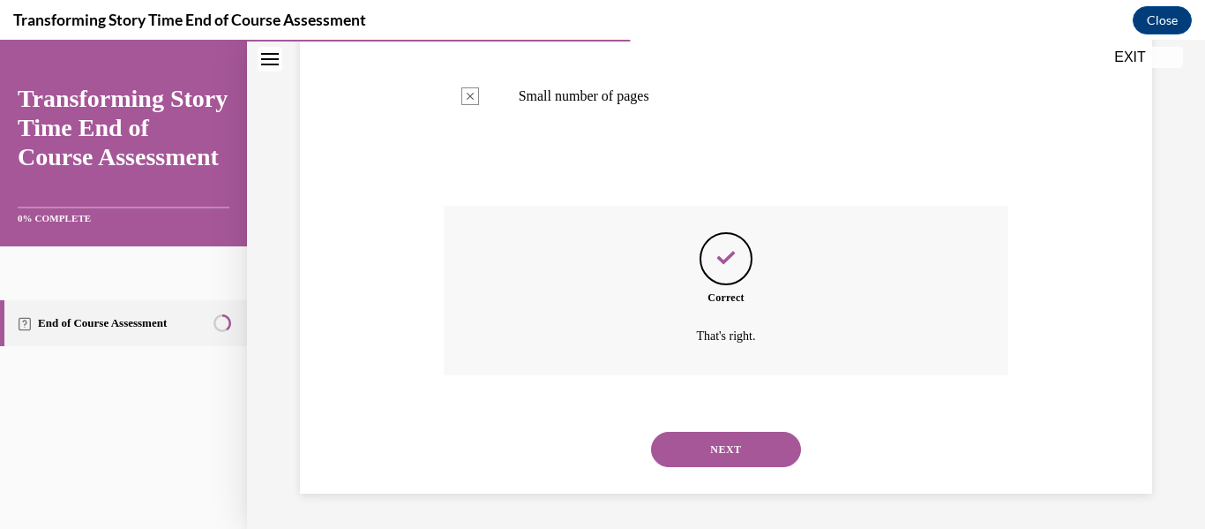
click at [694, 459] on button "NEXT" at bounding box center [726, 448] width 150 height 35
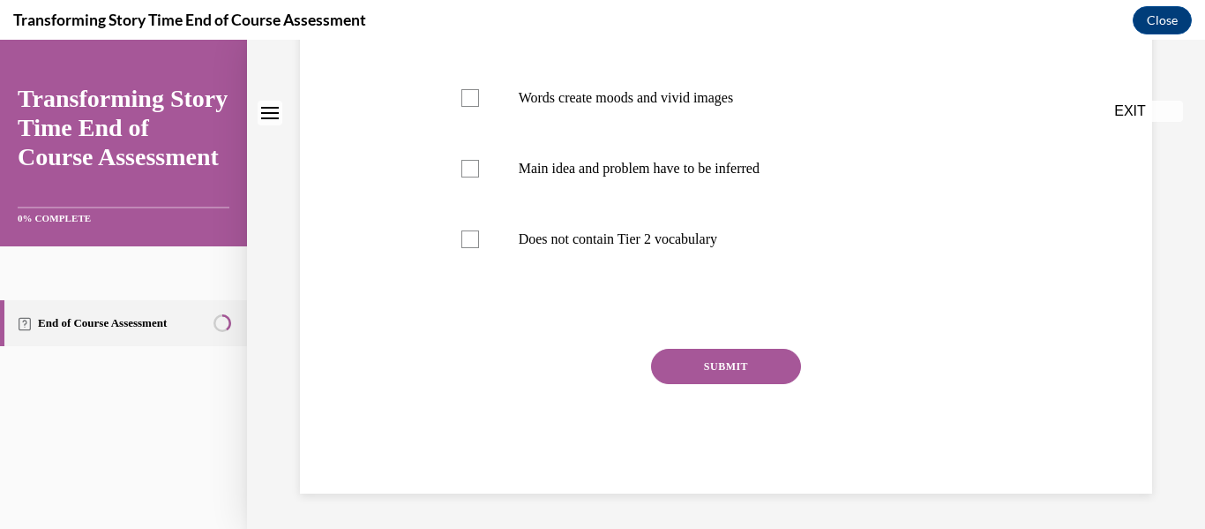
scroll to position [0, 0]
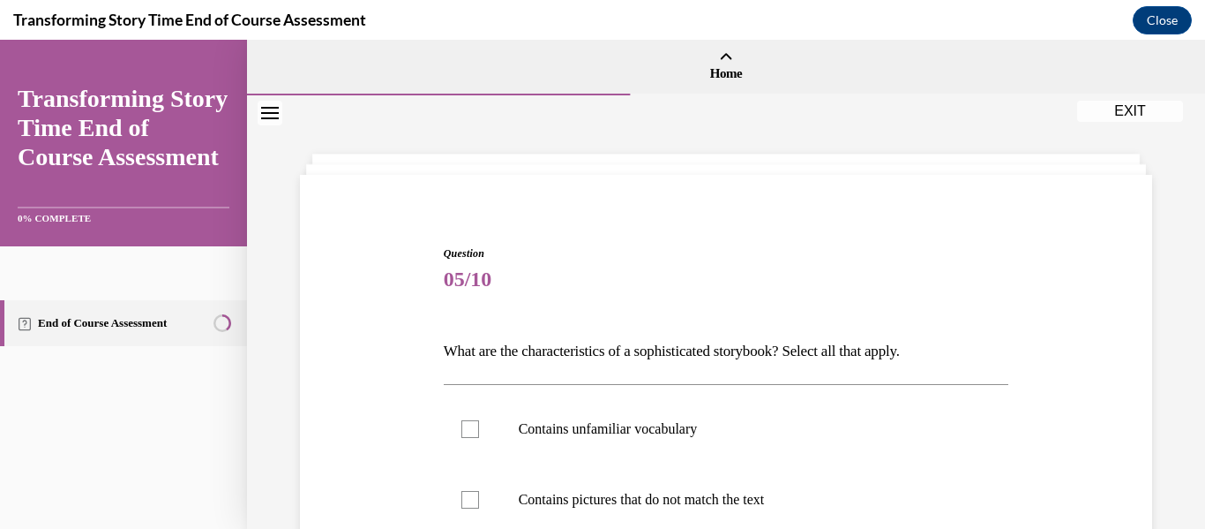
click at [520, 349] on p "What are the characteristics of a sophisticated storybook? Select all that appl…" at bounding box center [727, 351] width 566 height 30
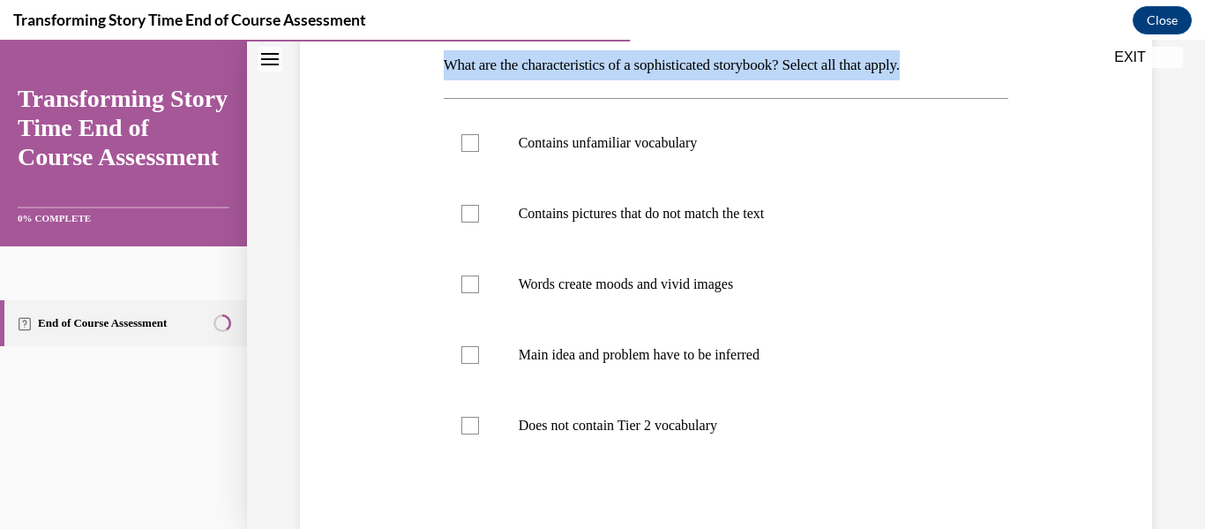
scroll to position [288, 0]
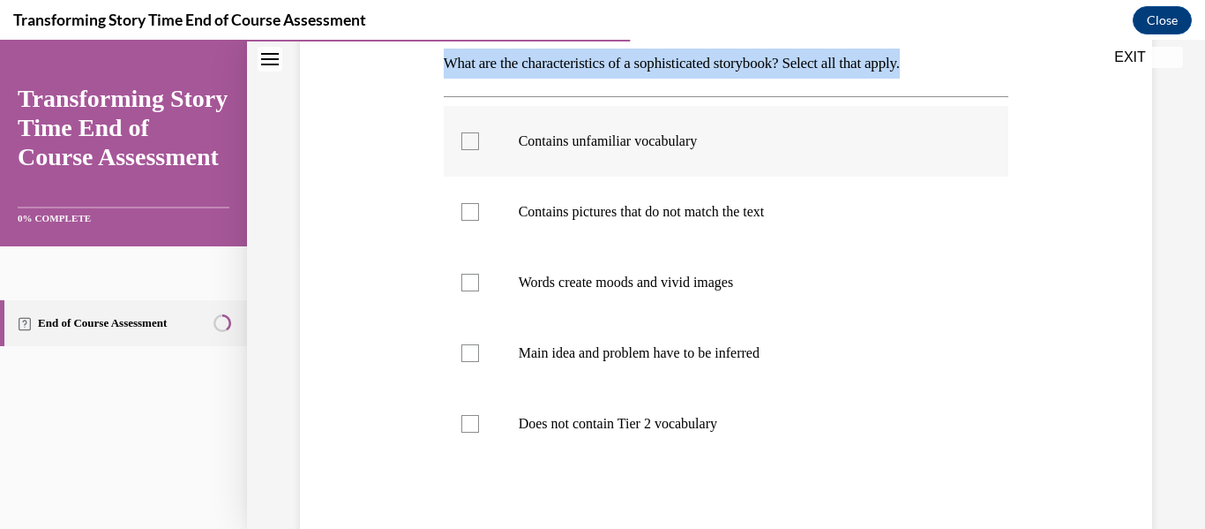
click at [546, 153] on label "Contains unfamiliar vocabulary" at bounding box center [727, 141] width 566 height 71
click at [479, 150] on input "Contains unfamiliar vocabulary" at bounding box center [470, 141] width 18 height 18
checkbox input "true"
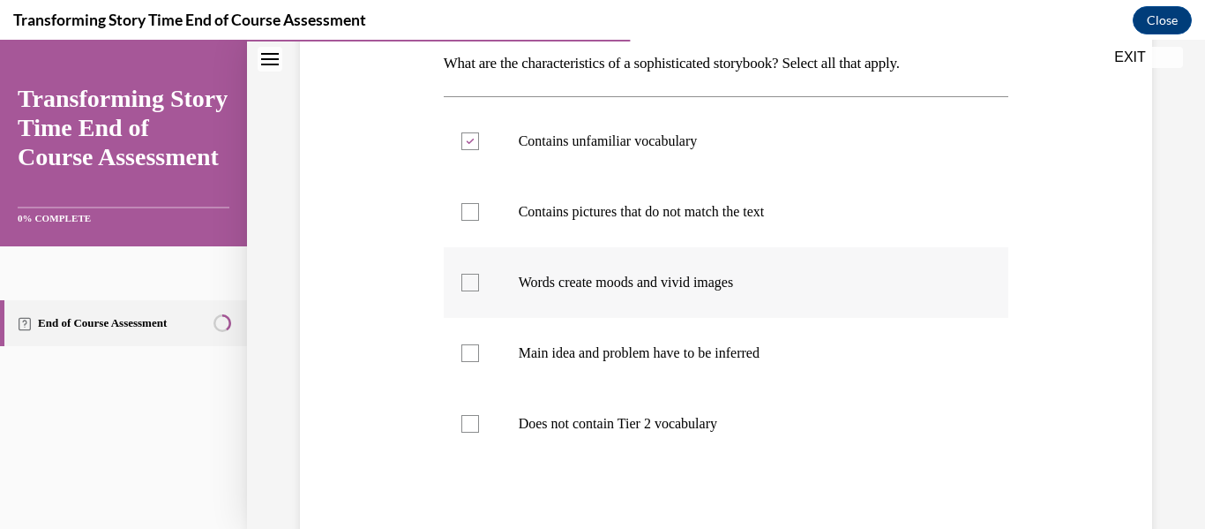
click at [589, 304] on label "Words create moods and vivid images" at bounding box center [727, 282] width 566 height 71
click at [479, 291] on input "Words create moods and vivid images" at bounding box center [470, 283] width 18 height 18
checkbox input "true"
click at [589, 373] on label "Main idea and problem have to be inferred" at bounding box center [727, 353] width 566 height 71
click at [479, 362] on input "Main idea and problem have to be inferred" at bounding box center [470, 353] width 18 height 18
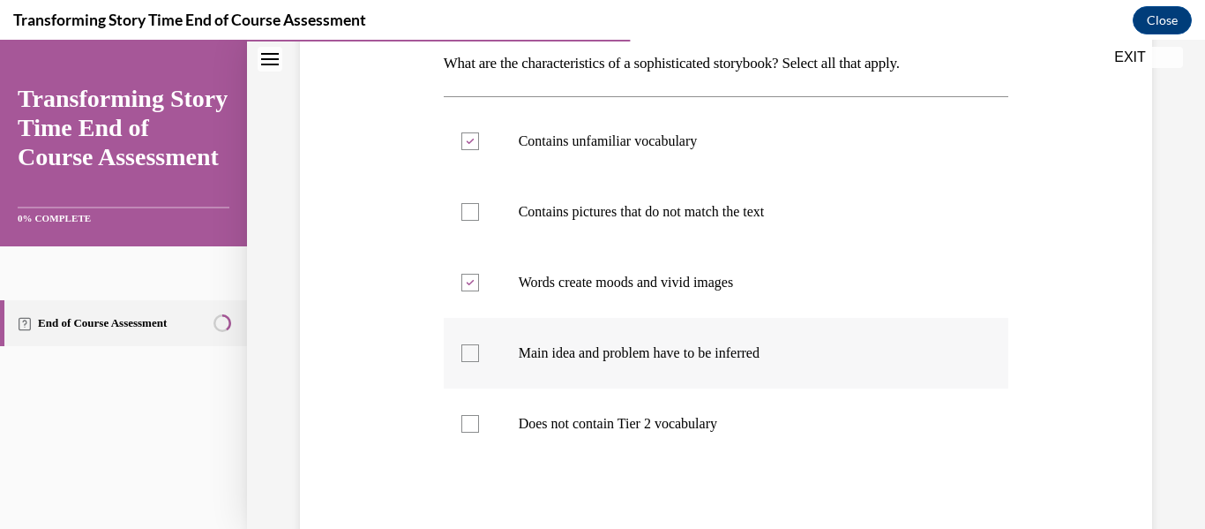
checkbox input "true"
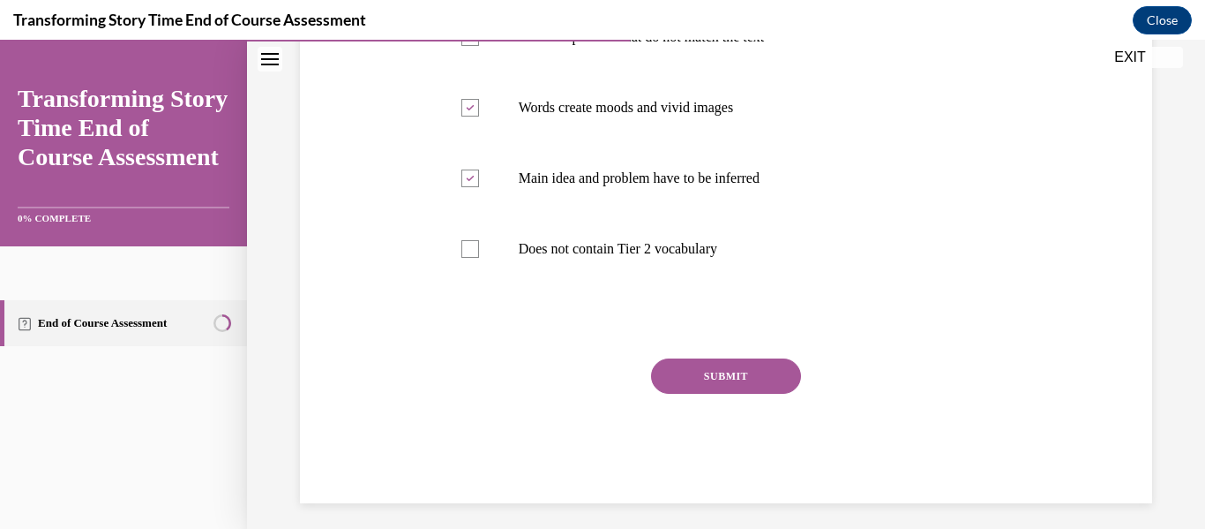
click at [719, 383] on button "SUBMIT" at bounding box center [726, 375] width 150 height 35
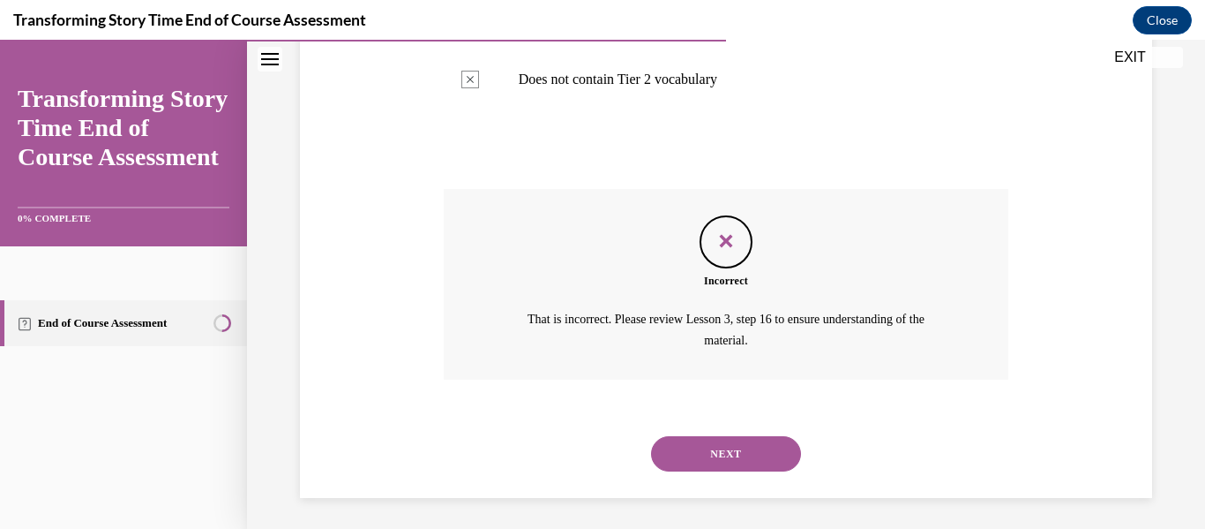
scroll to position [636, 0]
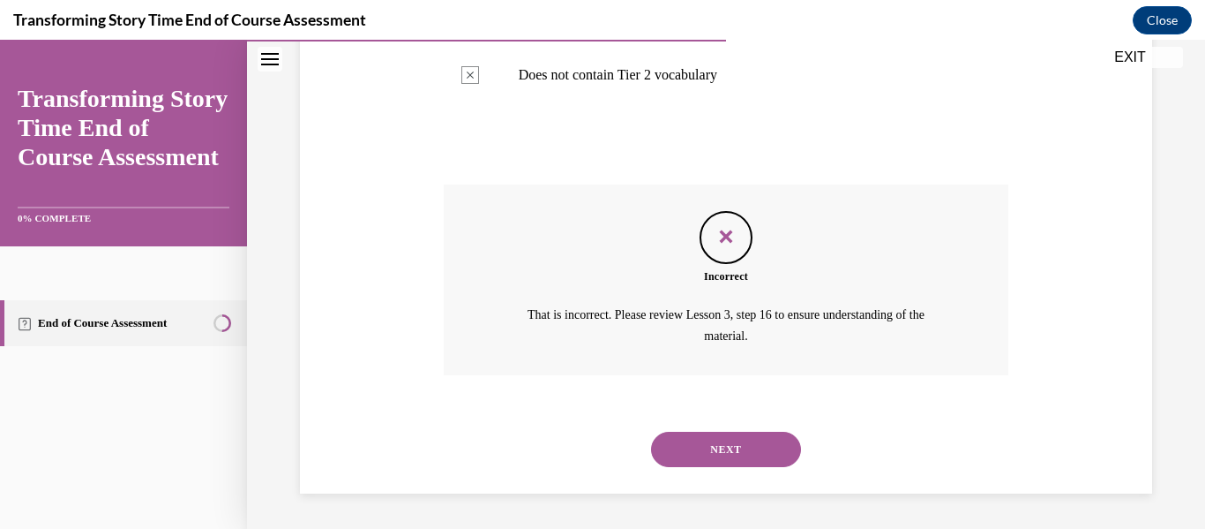
click at [720, 445] on button "NEXT" at bounding box center [726, 448] width 150 height 35
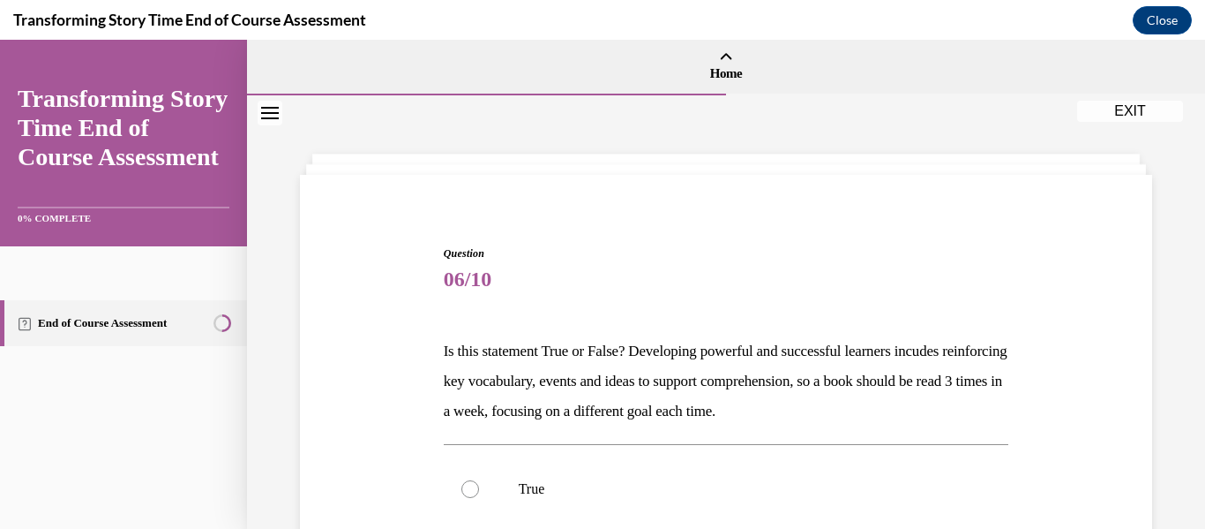
click at [629, 345] on p "Is this statement True or False? Developing powerful and successful learners in…" at bounding box center [727, 381] width 566 height 90
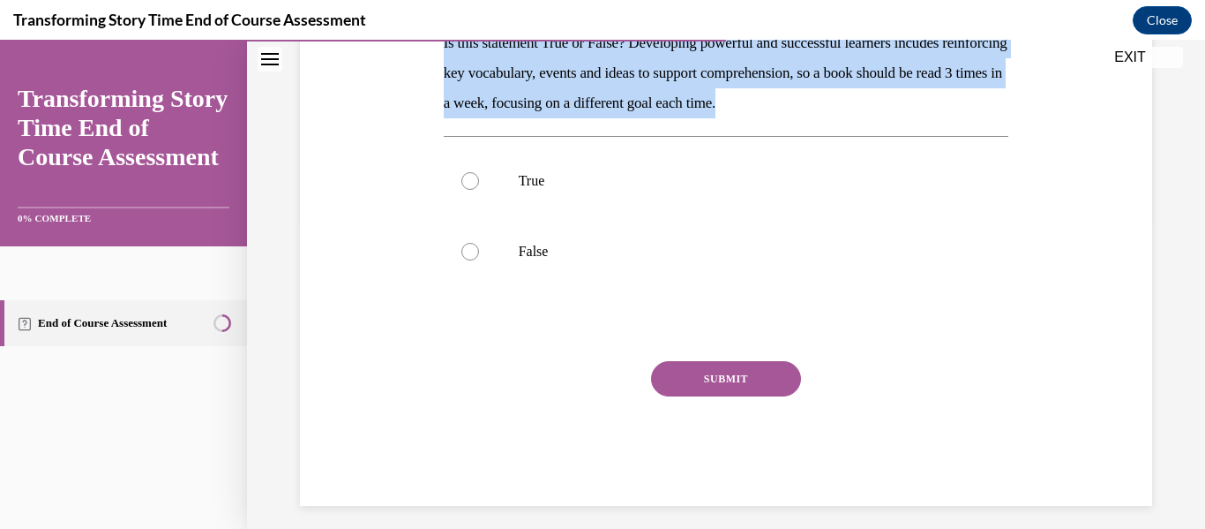
scroll to position [309, 0]
click at [529, 161] on label "True" at bounding box center [727, 180] width 566 height 71
click at [479, 171] on input "True" at bounding box center [470, 180] width 18 height 18
radio input "true"
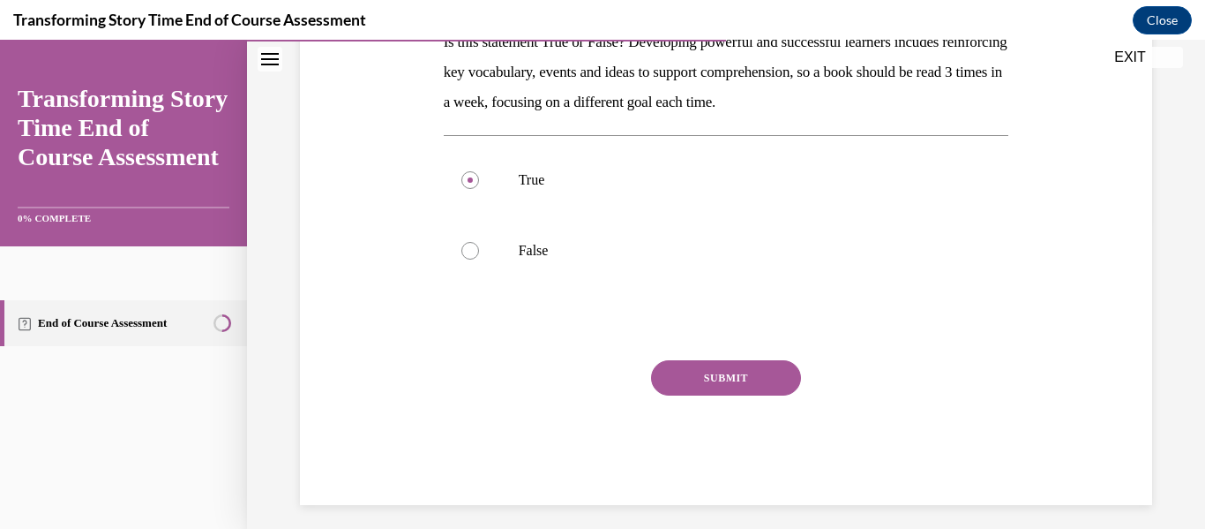
click at [672, 357] on div "Question 06/10 Is this statement True or False? Developing powerful and success…" at bounding box center [727, 220] width 566 height 568
click at [673, 368] on button "SUBMIT" at bounding box center [726, 377] width 150 height 35
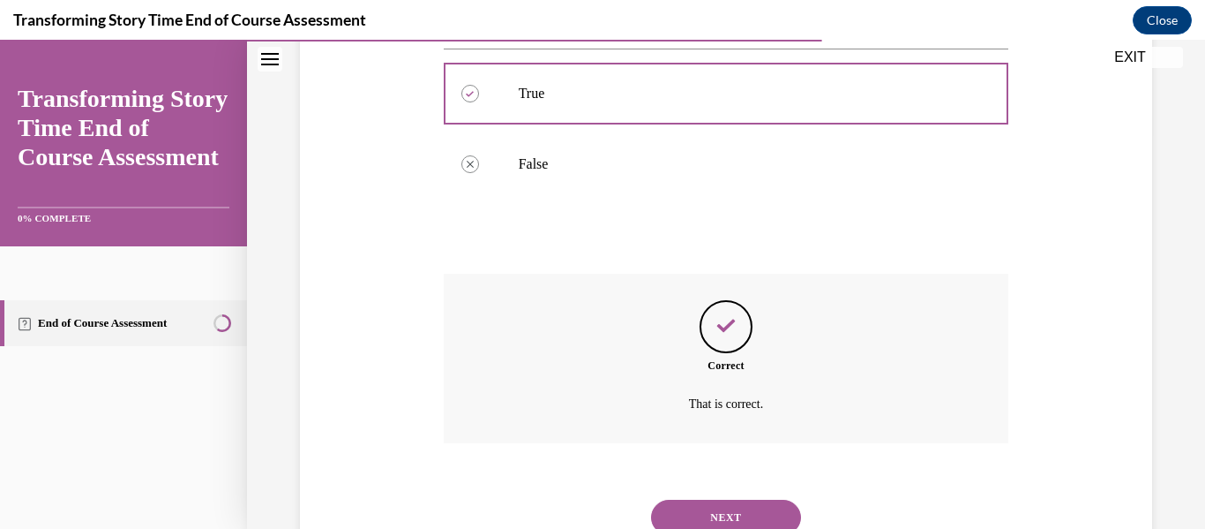
scroll to position [463, 0]
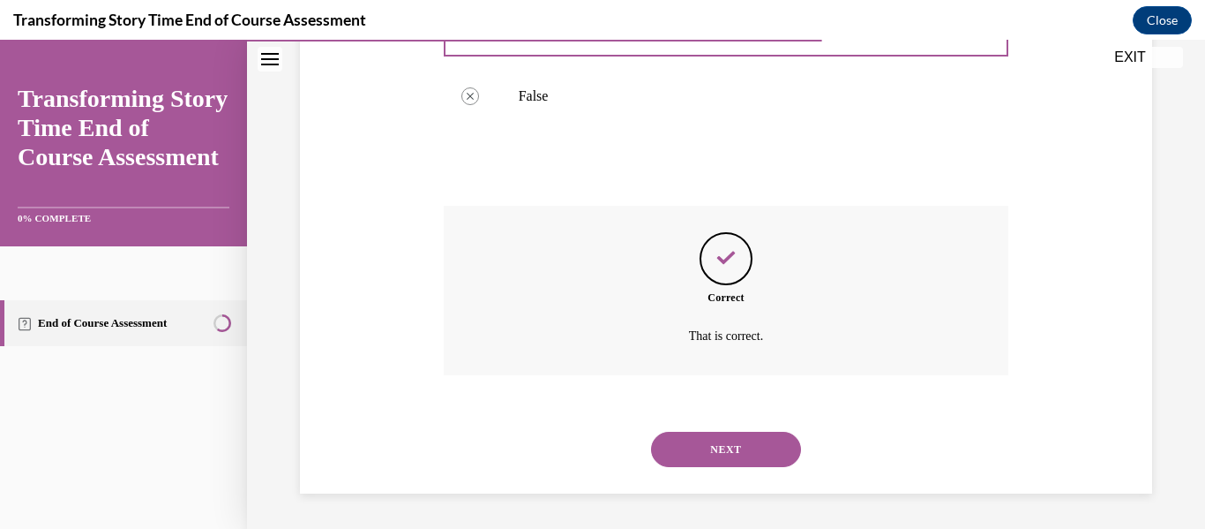
click at [709, 459] on button "NEXT" at bounding box center [726, 448] width 150 height 35
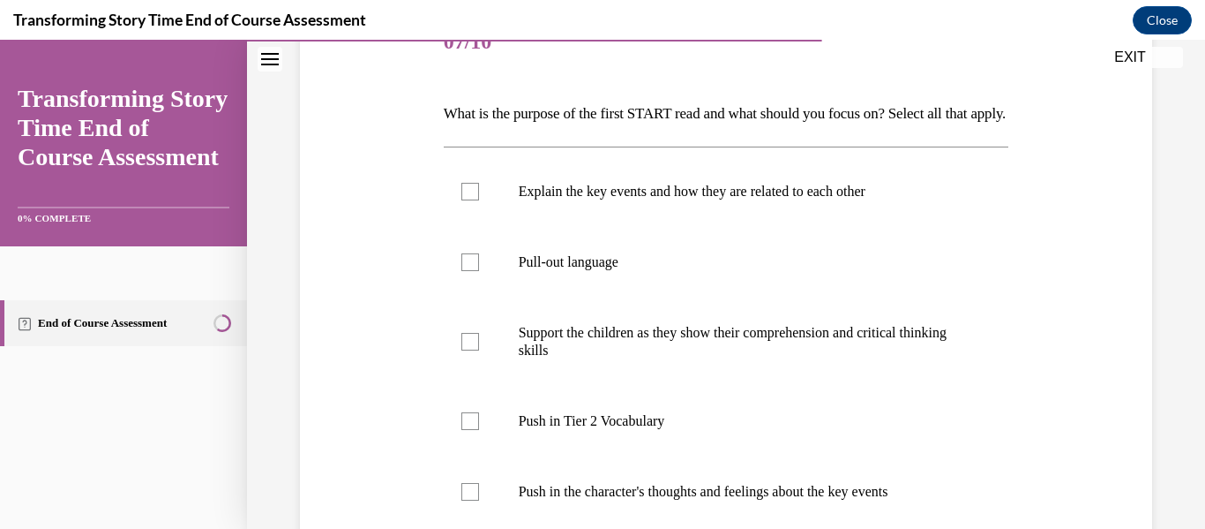
scroll to position [243, 0]
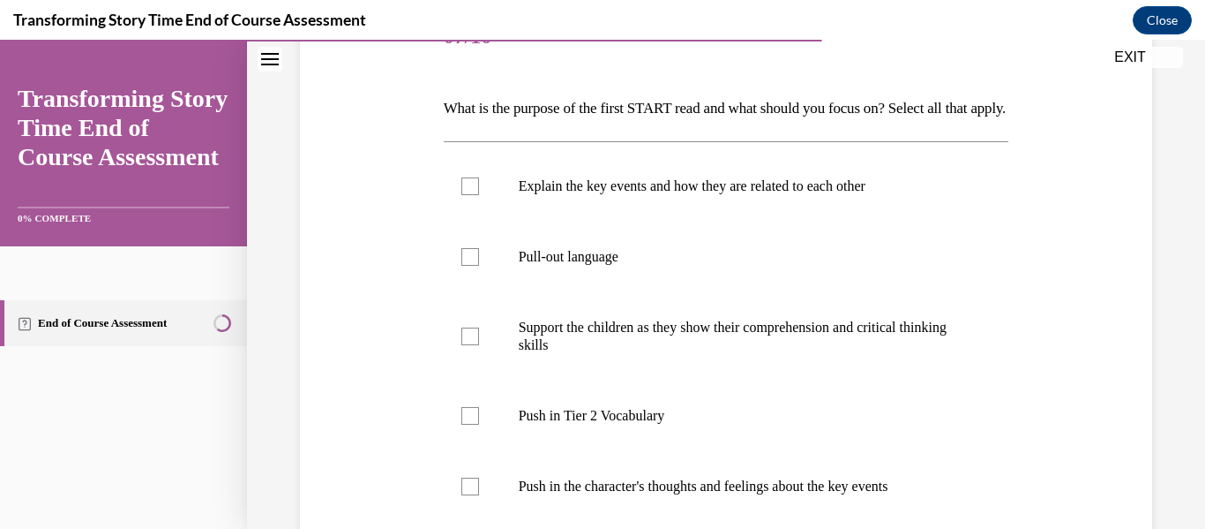
click at [619, 111] on p "What is the purpose of the first START read and what should you focus on? Selec…" at bounding box center [727, 109] width 566 height 30
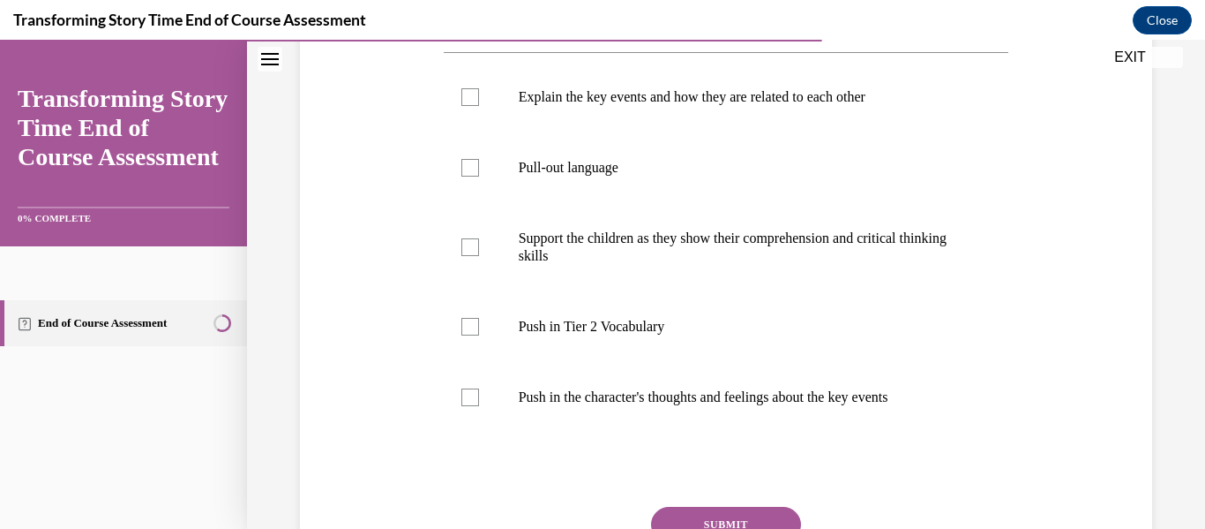
scroll to position [336, 0]
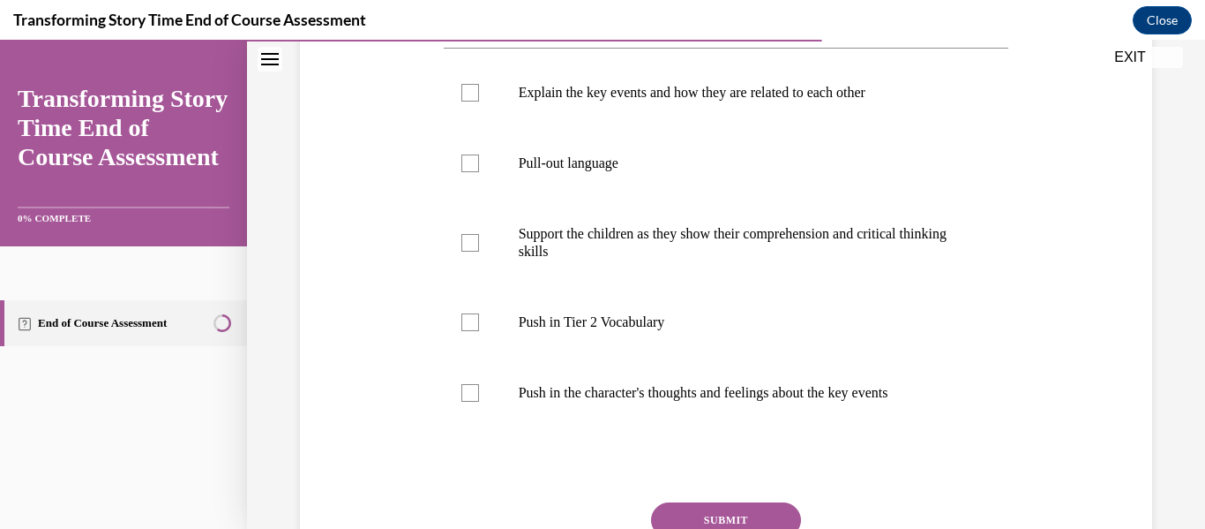
click at [403, 166] on div "Question 07/10 What is the purpose of the first START read and what should you …" at bounding box center [726, 251] width 861 height 791
click at [616, 357] on label "Push in Tier 2 Vocabulary" at bounding box center [727, 322] width 566 height 71
click at [479, 331] on input "Push in Tier 2 Vocabulary" at bounding box center [470, 322] width 18 height 18
checkbox input "true"
click at [614, 401] on p "Push in the character's thoughts and feelings about the key events" at bounding box center [742, 393] width 446 height 18
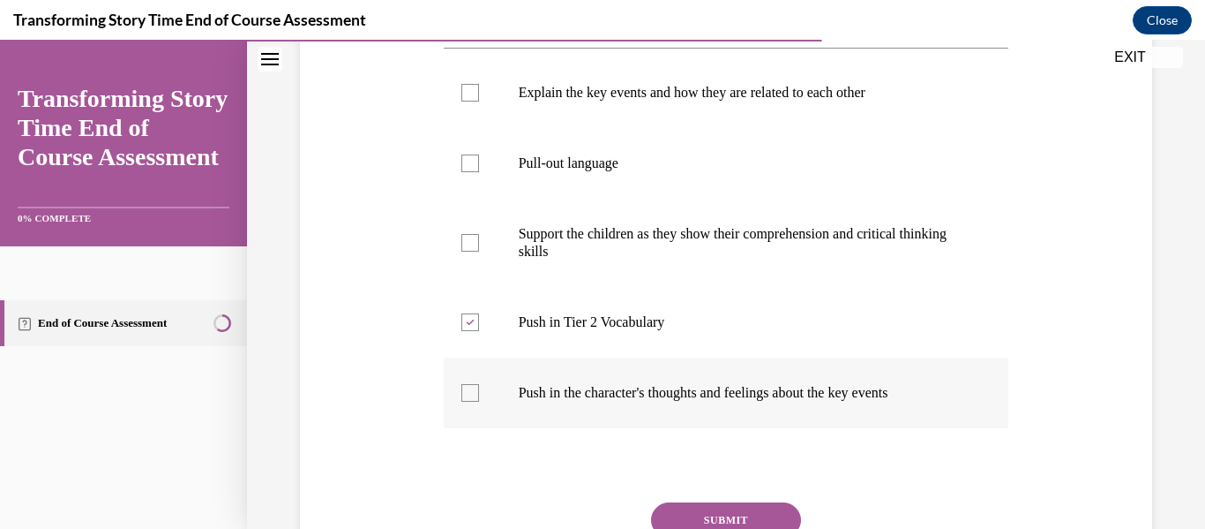
click at [479, 401] on input "Push in the character's thoughts and feelings about the key events" at bounding box center [470, 393] width 18 height 18
checkbox input "true"
click at [621, 260] on p "Support the children as they show their comprehension and critical thinking ski…" at bounding box center [742, 242] width 446 height 35
click at [479, 251] on input "Support the children as they show their comprehension and critical thinking ski…" at bounding box center [470, 243] width 18 height 18
checkbox input "true"
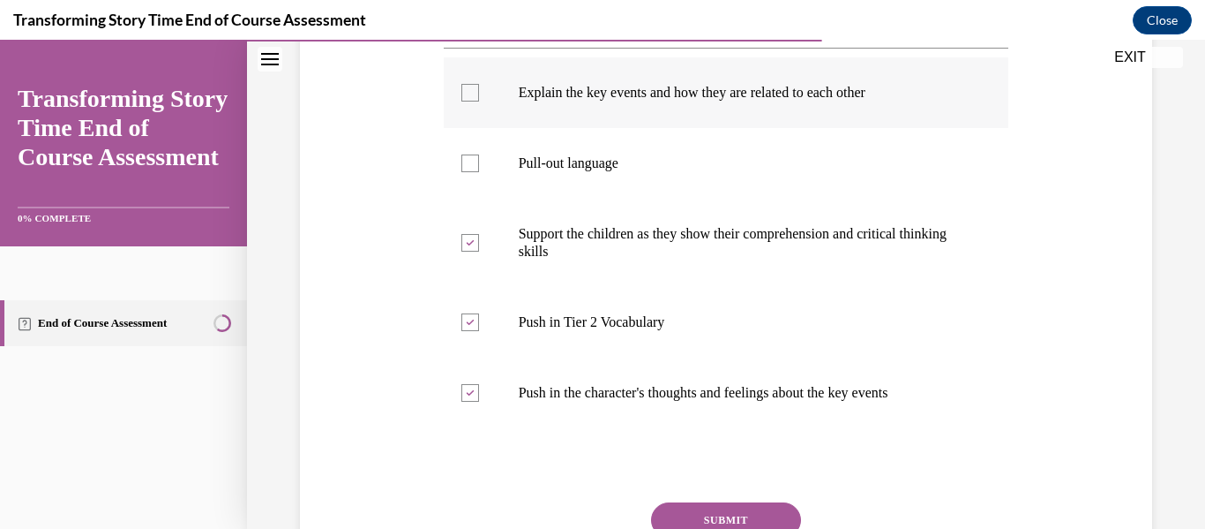
click at [636, 128] on label "Explain the key events and how they are related to each other" at bounding box center [727, 92] width 566 height 71
click at [479, 101] on input "Explain the key events and how they are related to each other" at bounding box center [470, 93] width 18 height 18
checkbox input "true"
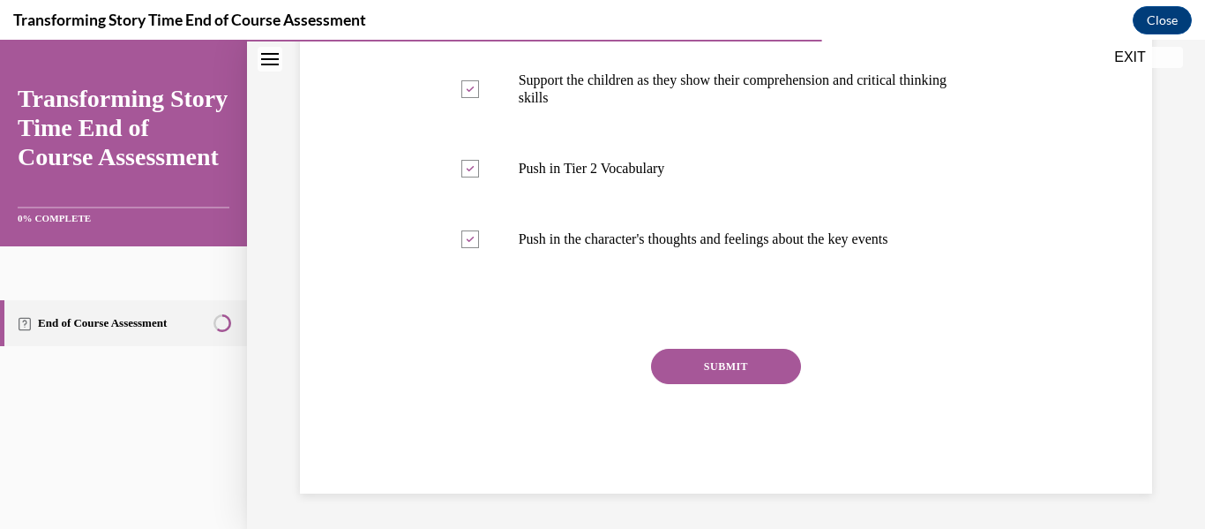
click at [671, 353] on button "SUBMIT" at bounding box center [726, 366] width 150 height 35
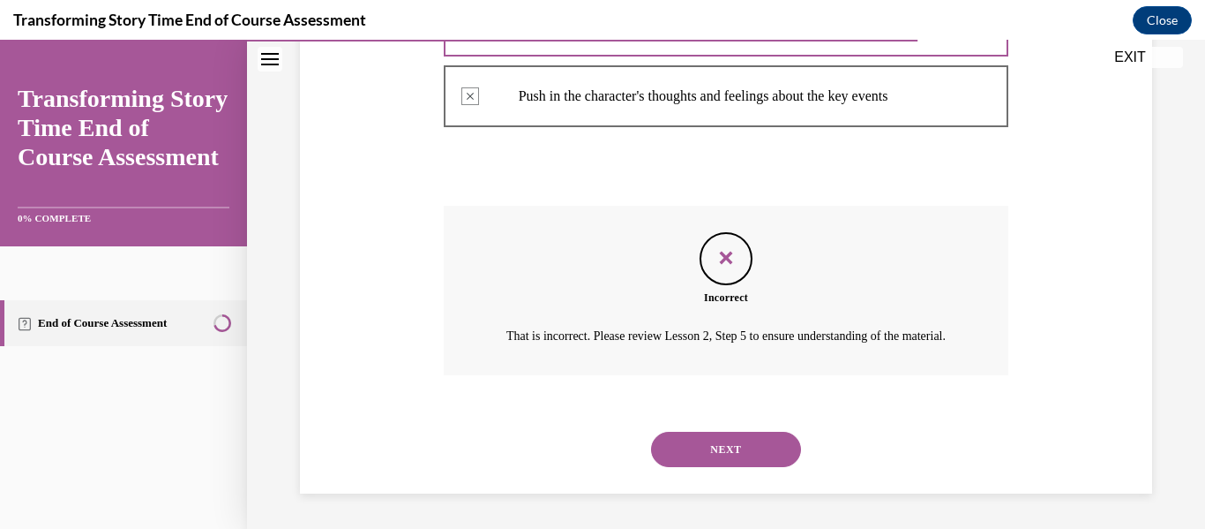
scroll to position [684, 0]
click at [688, 446] on button "NEXT" at bounding box center [726, 448] width 150 height 35
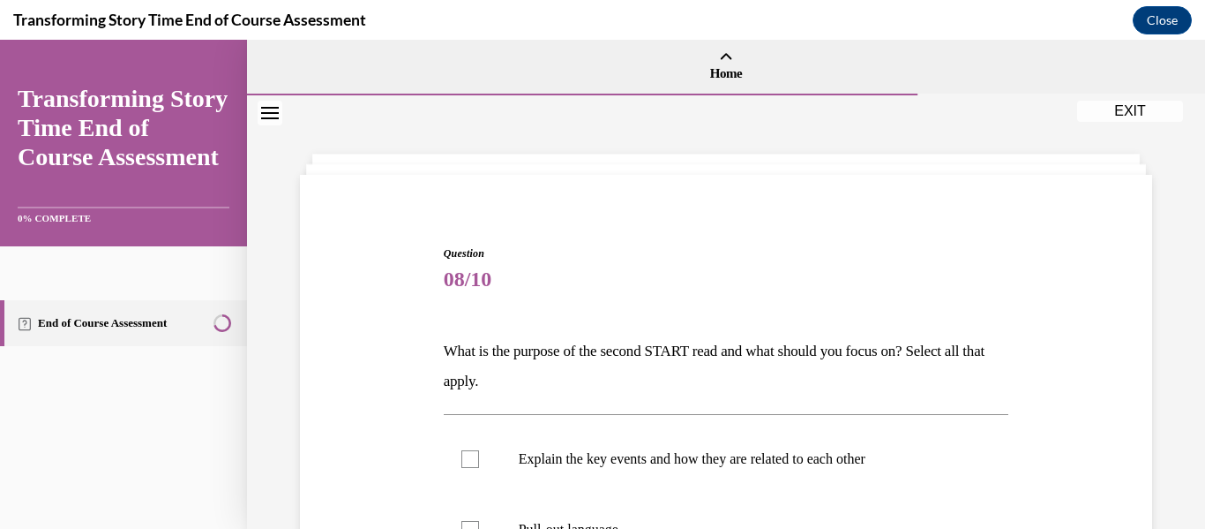
click at [662, 351] on p "What is the purpose of the second START read and what should you focus on? Sele…" at bounding box center [727, 366] width 566 height 60
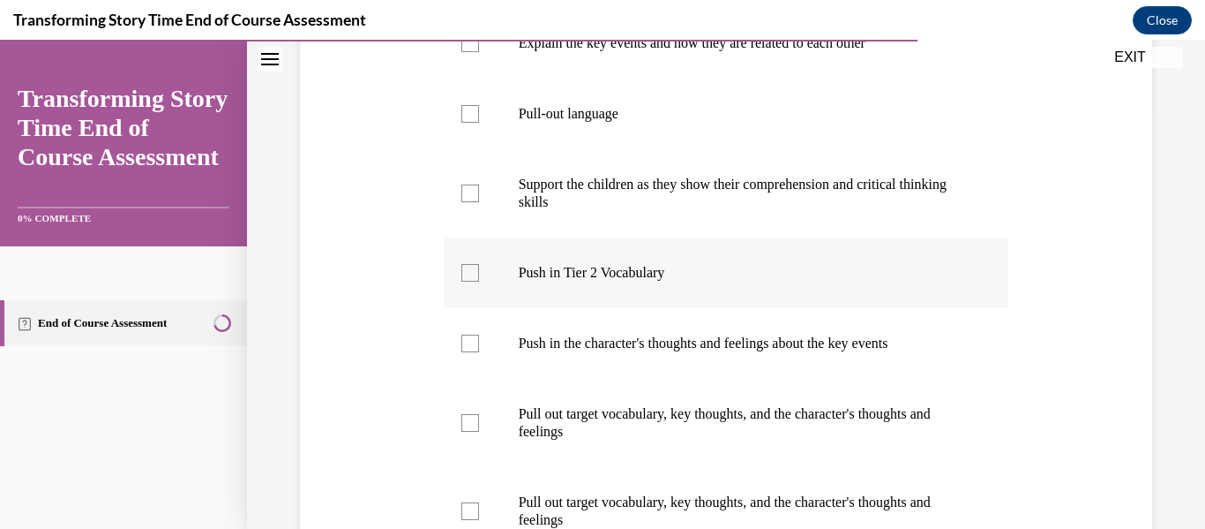
scroll to position [401, 0]
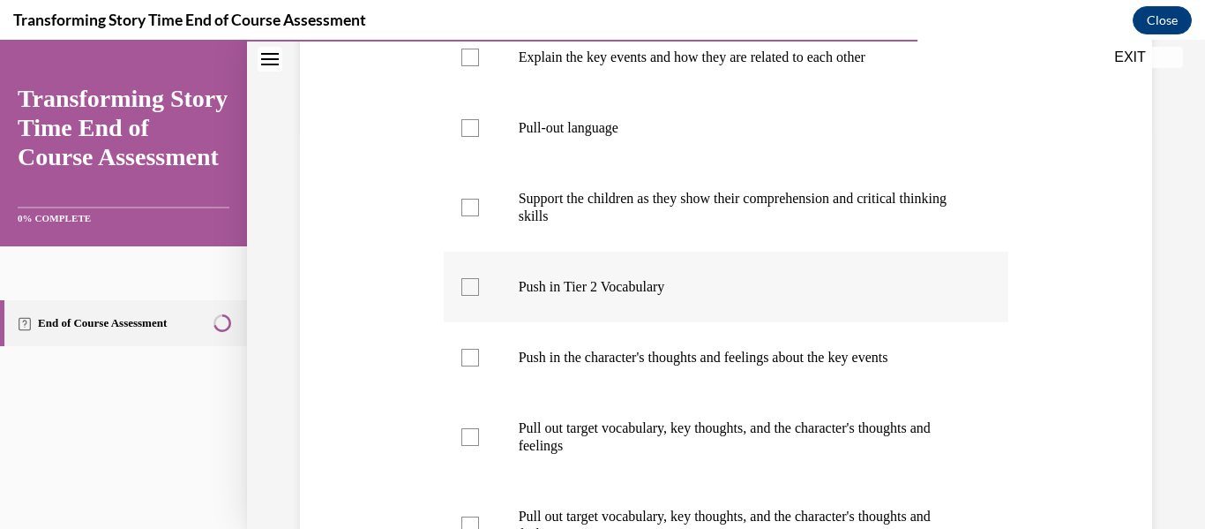
click at [603, 319] on label "Push in Tier 2 Vocabulary" at bounding box center [727, 286] width 566 height 71
click at [479, 296] on input "Push in Tier 2 Vocabulary" at bounding box center [470, 287] width 18 height 18
checkbox input "true"
click at [664, 382] on label "Push in the character's thoughts and feelings about the key events" at bounding box center [727, 357] width 566 height 71
click at [479, 366] on input "Push in the character's thoughts and feelings about the key events" at bounding box center [470, 358] width 18 height 18
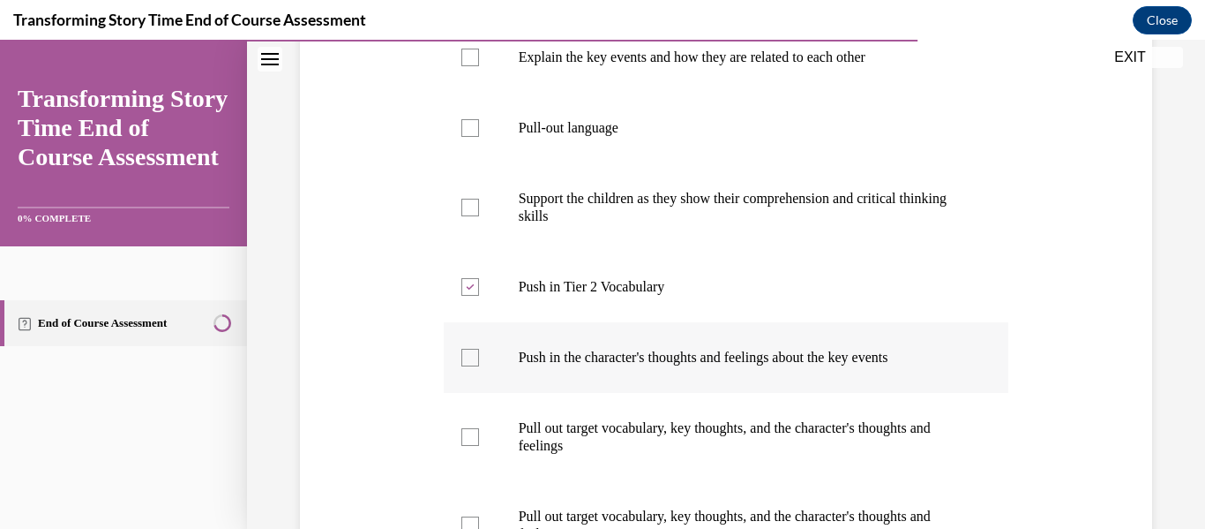
checkbox input "true"
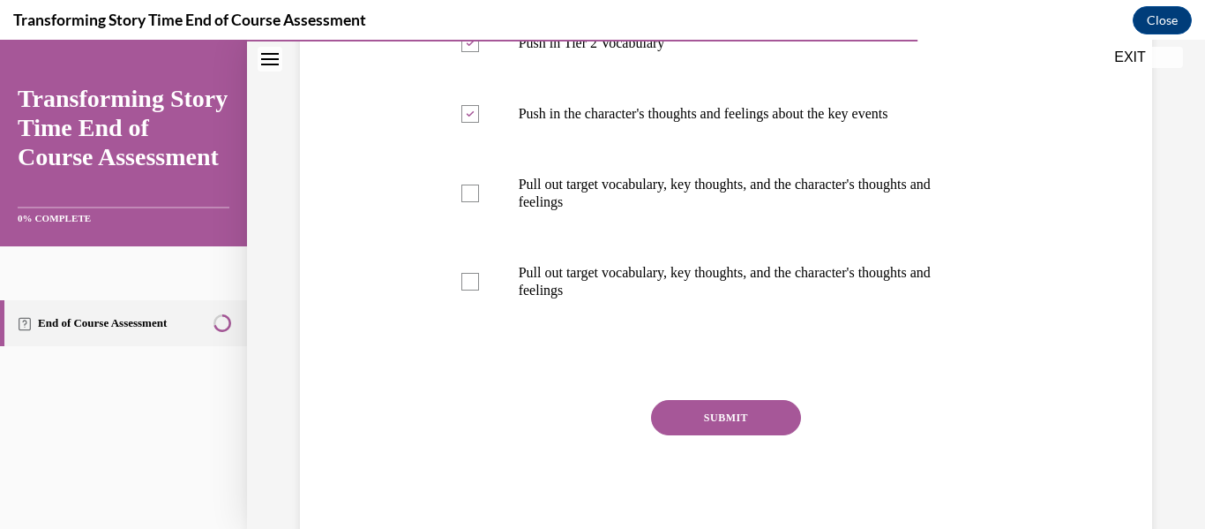
click at [687, 410] on button "SUBMIT" at bounding box center [726, 417] width 150 height 35
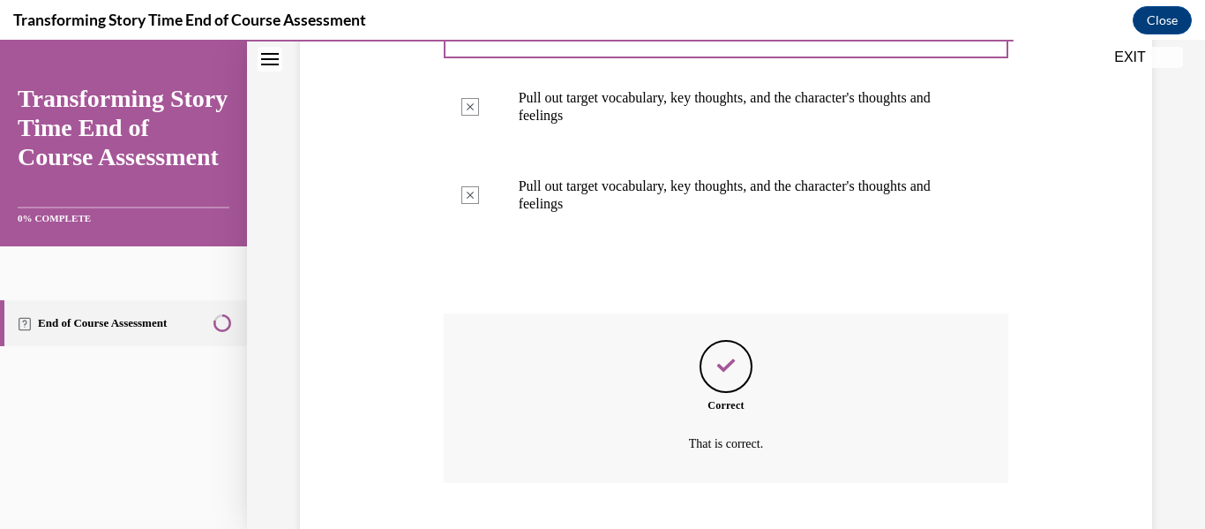
scroll to position [839, 0]
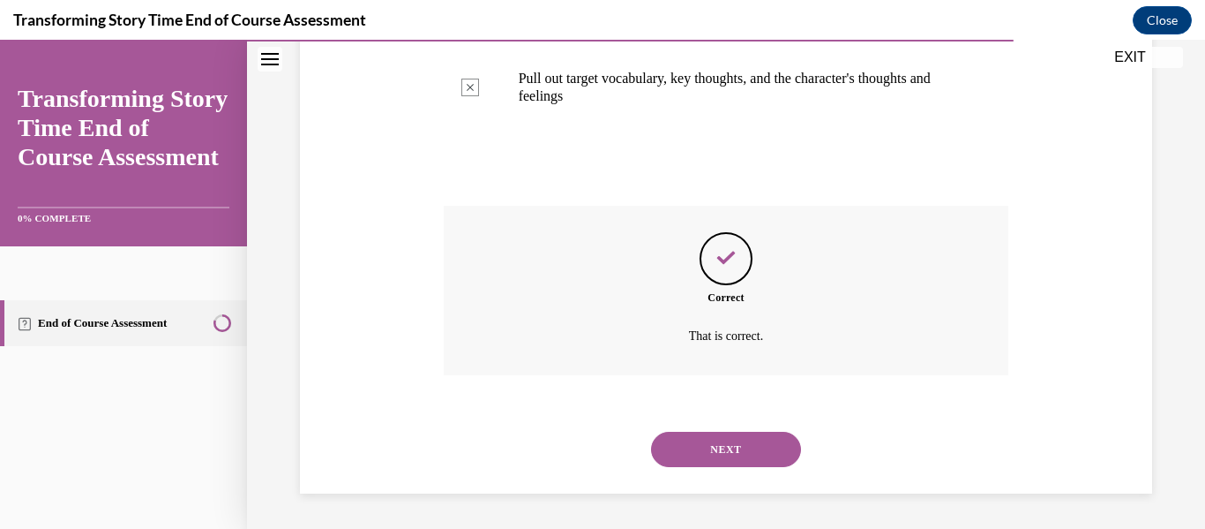
click at [690, 452] on button "NEXT" at bounding box center [726, 448] width 150 height 35
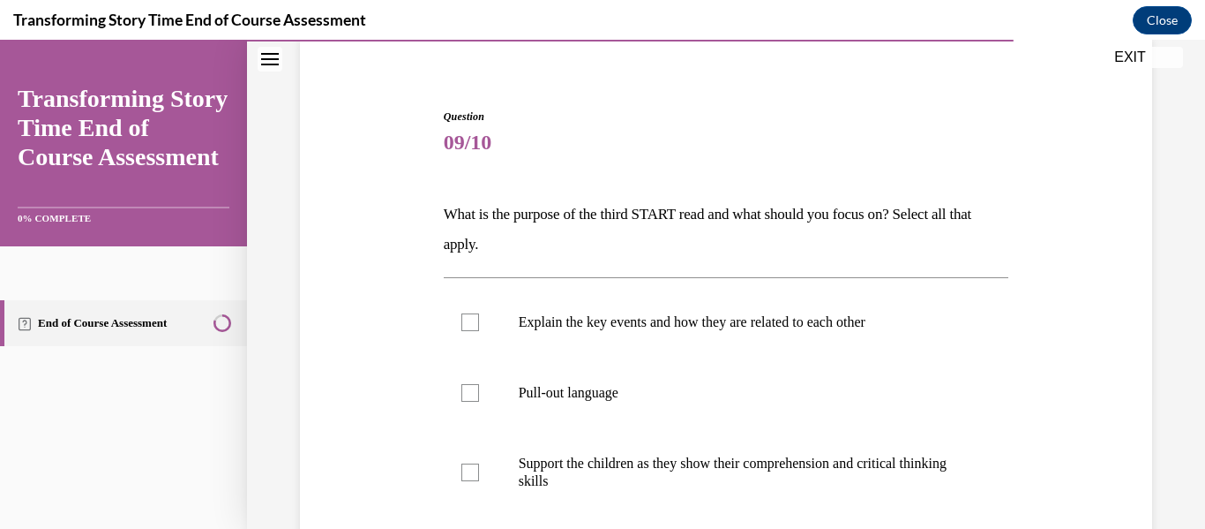
scroll to position [203, 0]
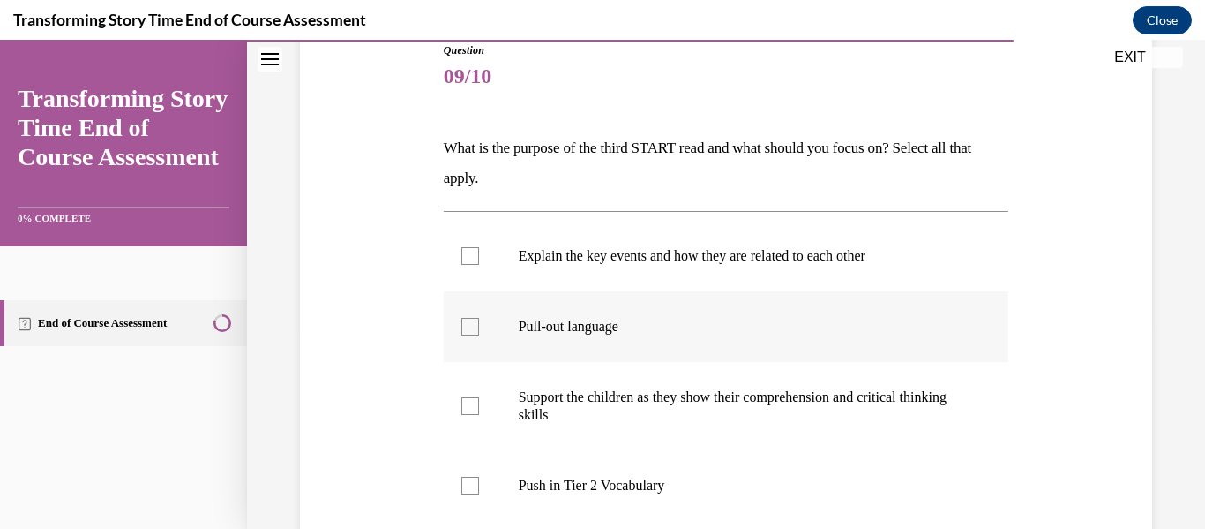
click at [665, 324] on p "Pull-out language" at bounding box center [742, 327] width 446 height 18
click at [479, 324] on input "Pull-out language" at bounding box center [470, 327] width 18 height 18
checkbox input "true"
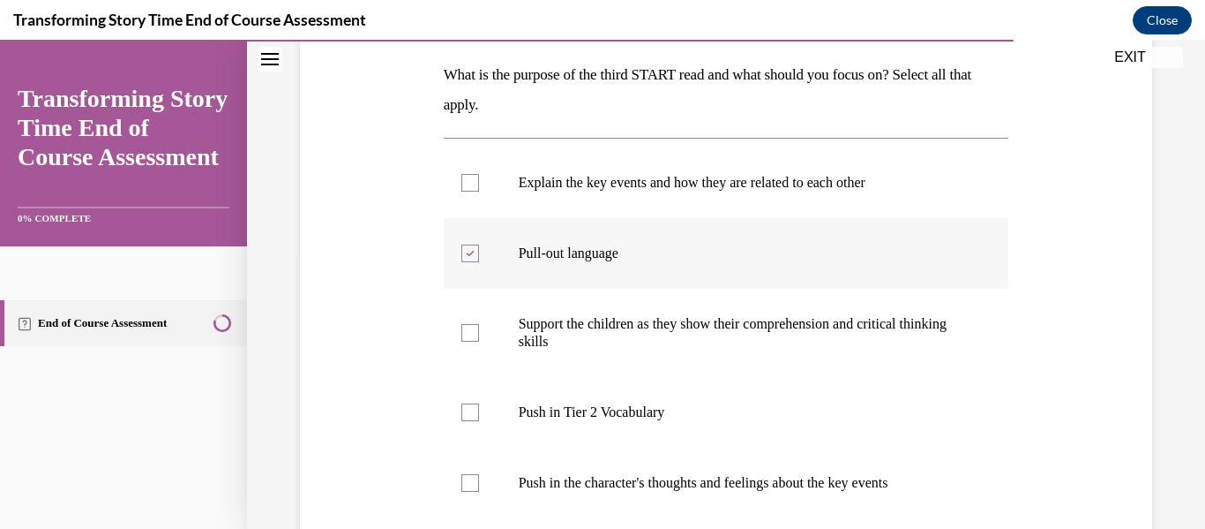
scroll to position [338, 0]
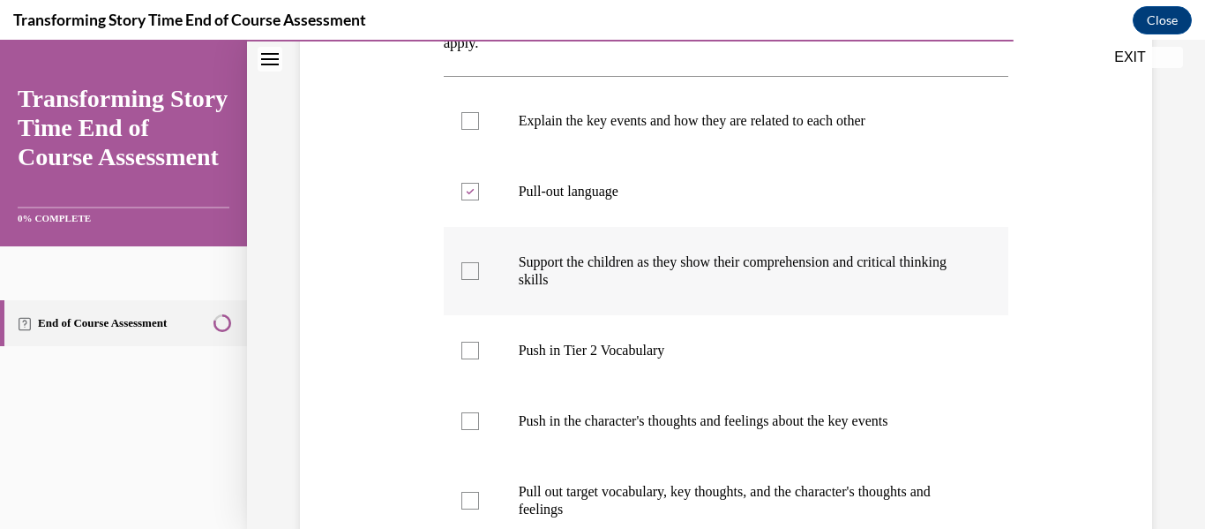
click at [626, 283] on p "Support the children as they show their comprehension and critical thinking ski…" at bounding box center [742, 270] width 446 height 35
click at [479, 280] on input "Support the children as they show their comprehension and critical thinking ski…" at bounding box center [470, 271] width 18 height 18
checkbox input "true"
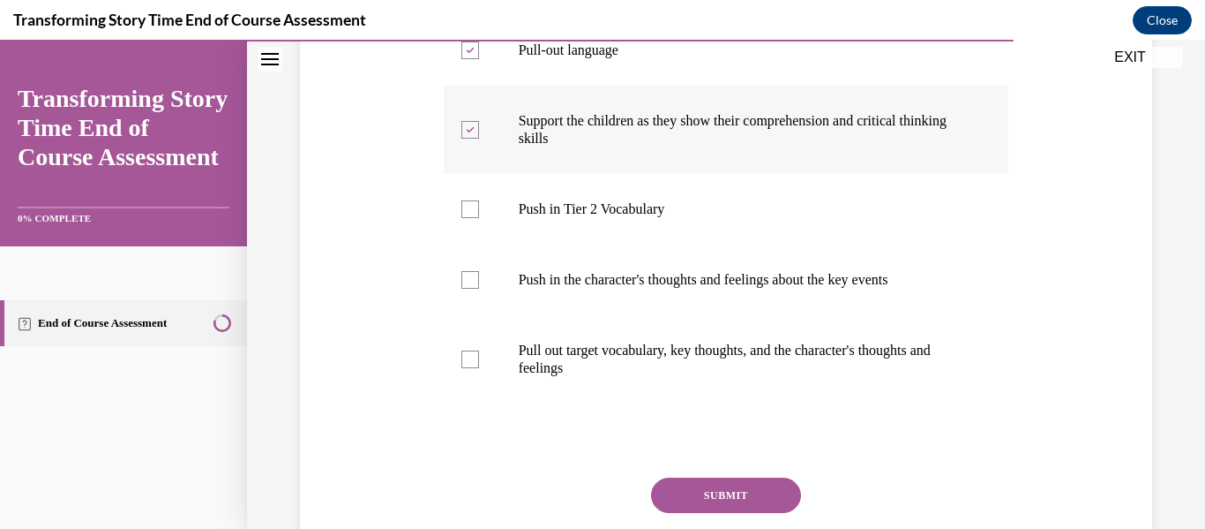
scroll to position [482, 0]
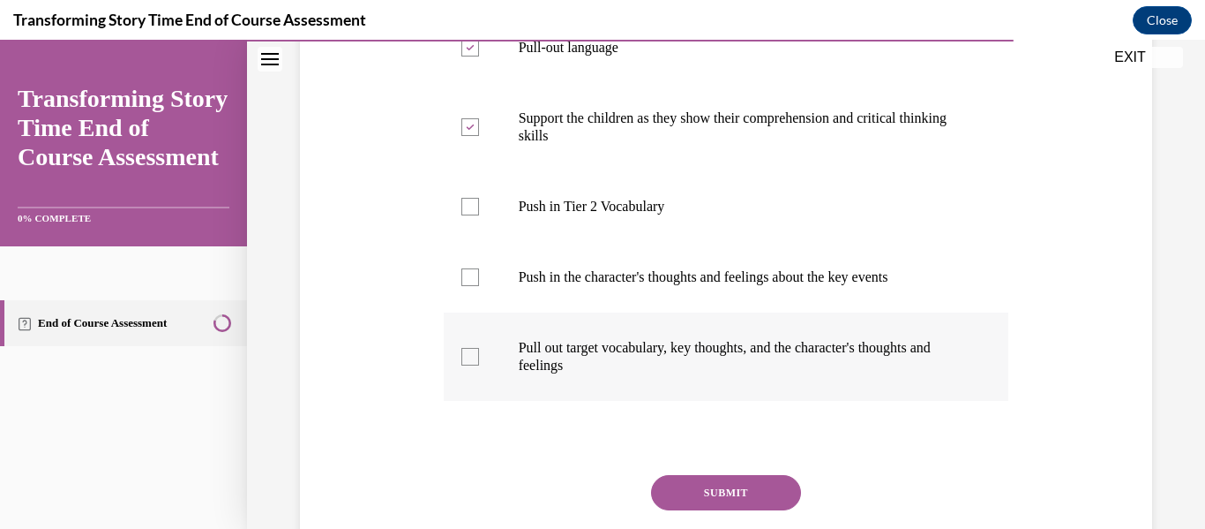
click at [640, 362] on p "Pull out target vocabulary, key thoughts, and the character's thoughts and feel…" at bounding box center [742, 356] width 446 height 35
click at [479, 362] on input "Pull out target vocabulary, key thoughts, and the character's thoughts and feel…" at bounding box center [470, 357] width 18 height 18
checkbox input "true"
click at [700, 486] on button "SUBMIT" at bounding box center [726, 492] width 150 height 35
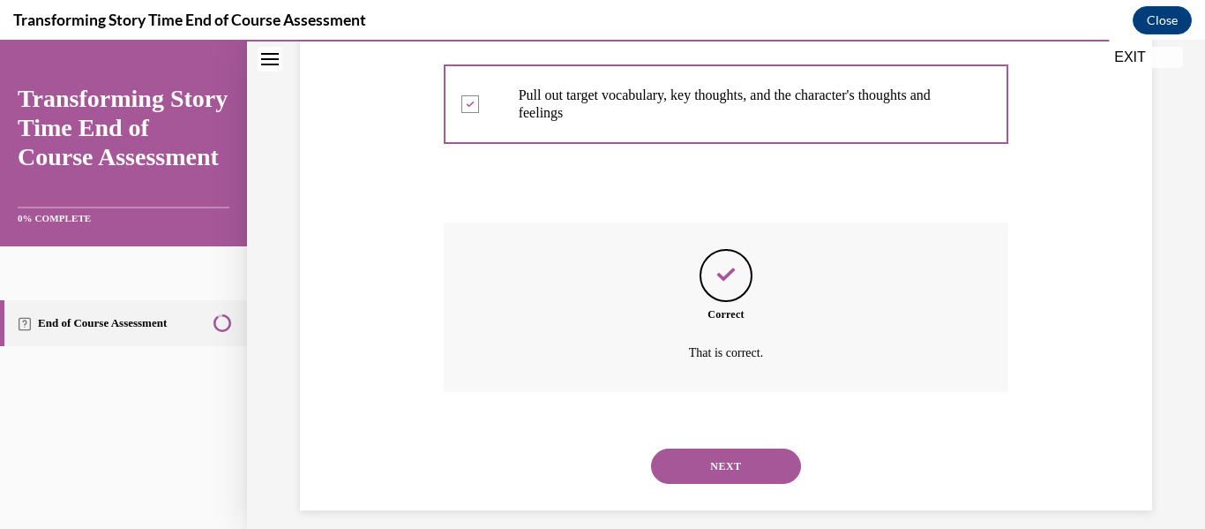
scroll to position [751, 0]
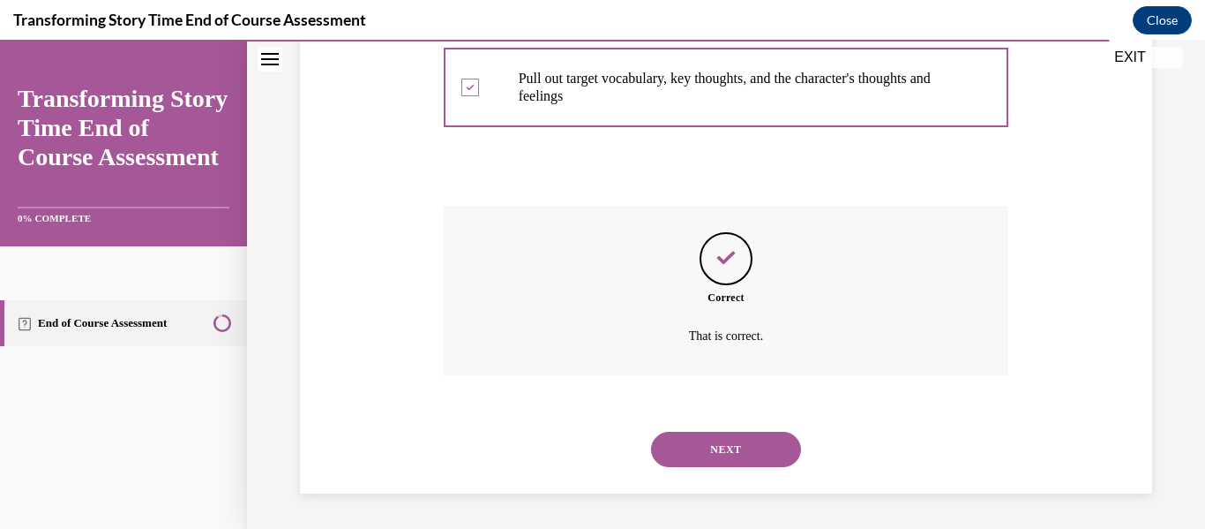
click at [701, 457] on button "NEXT" at bounding box center [726, 448] width 150 height 35
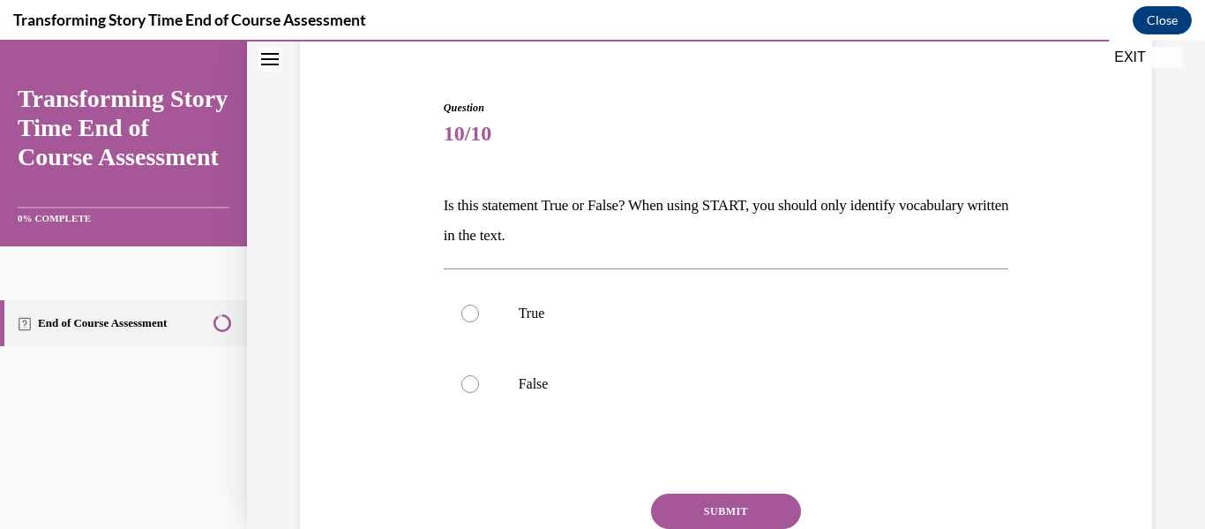
scroll to position [147, 0]
click at [473, 354] on label "False" at bounding box center [727, 382] width 566 height 71
click at [473, 373] on input "False" at bounding box center [470, 382] width 18 height 18
radio input "true"
click at [752, 515] on button "SUBMIT" at bounding box center [726, 508] width 150 height 35
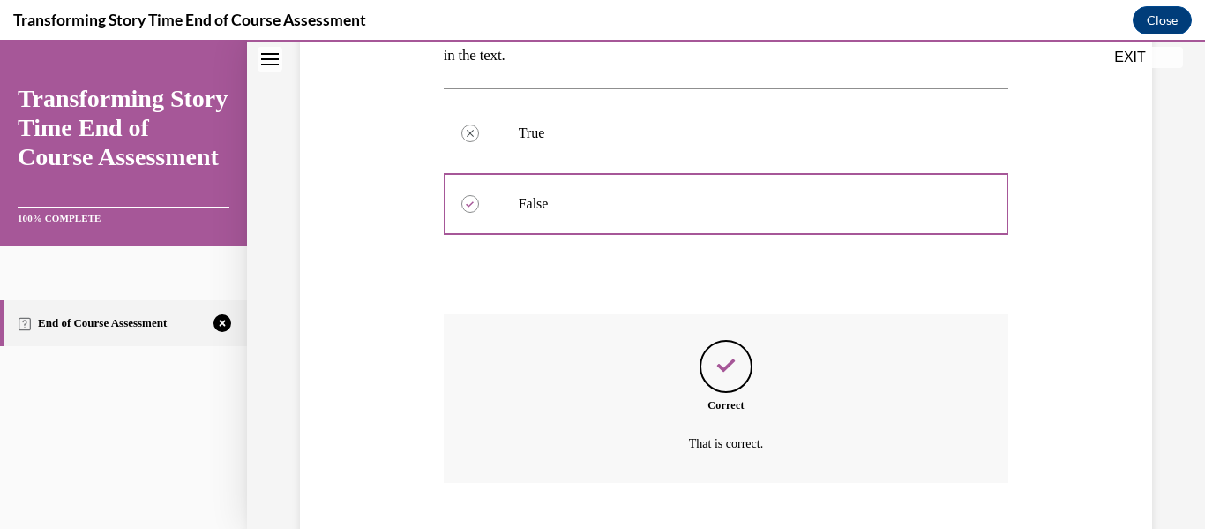
scroll to position [433, 0]
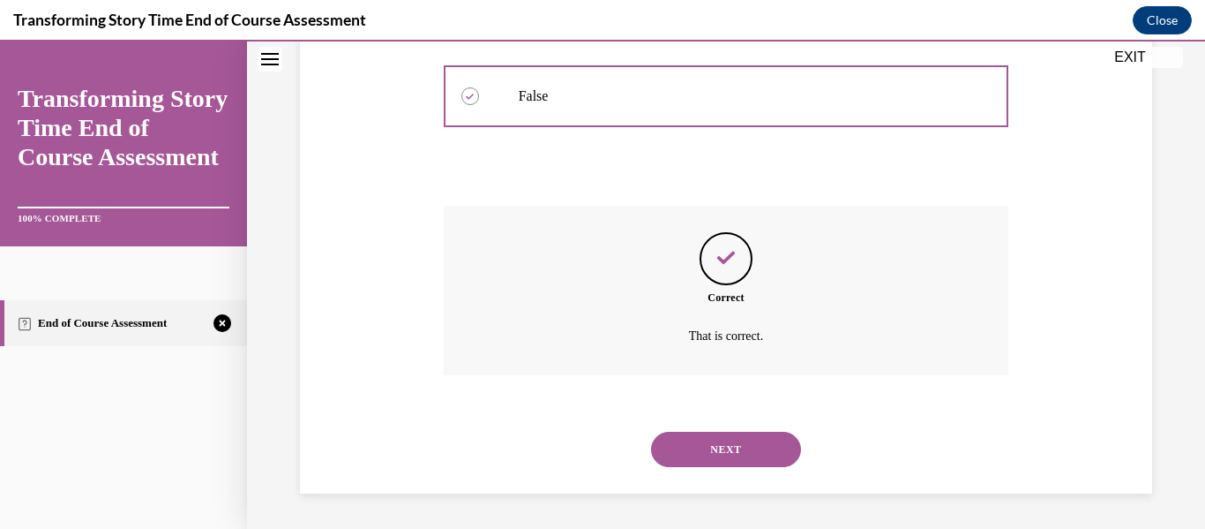
click at [707, 453] on button "NEXT" at bounding box center [726, 448] width 150 height 35
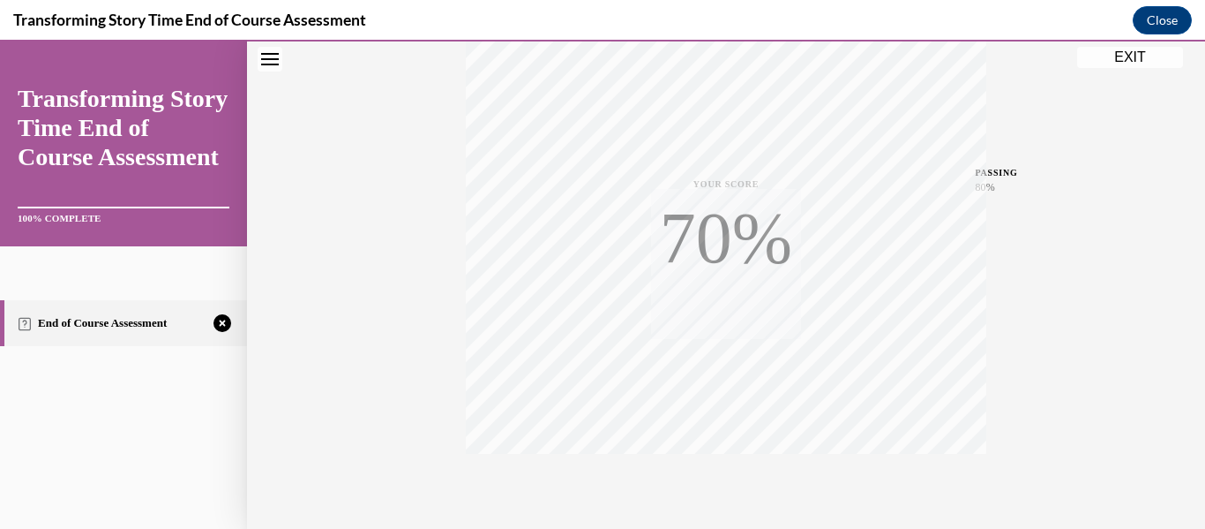
scroll to position [416, 0]
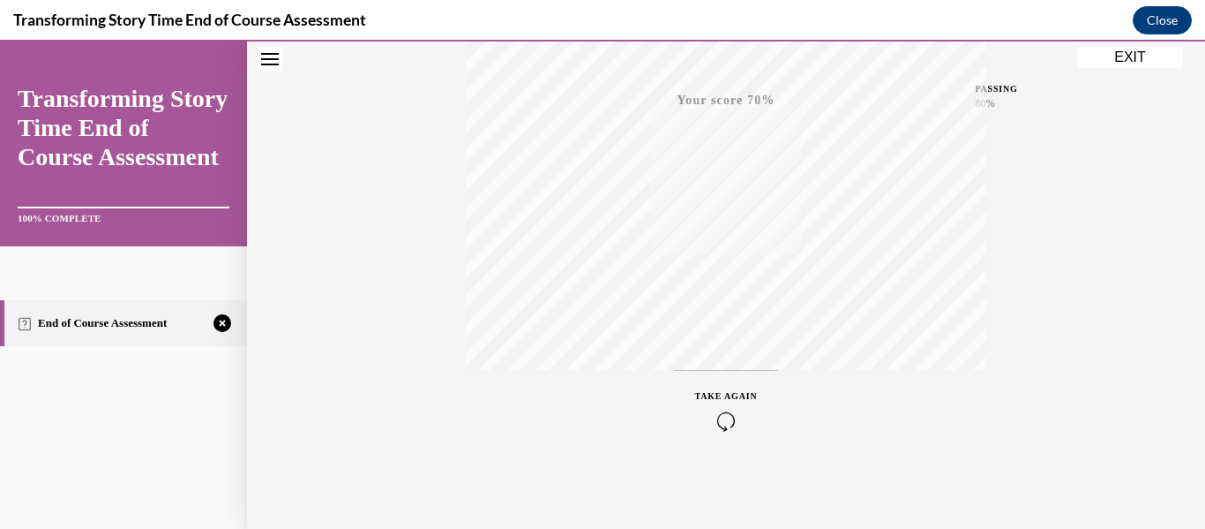
click at [710, 419] on icon "button" at bounding box center [726, 420] width 63 height 19
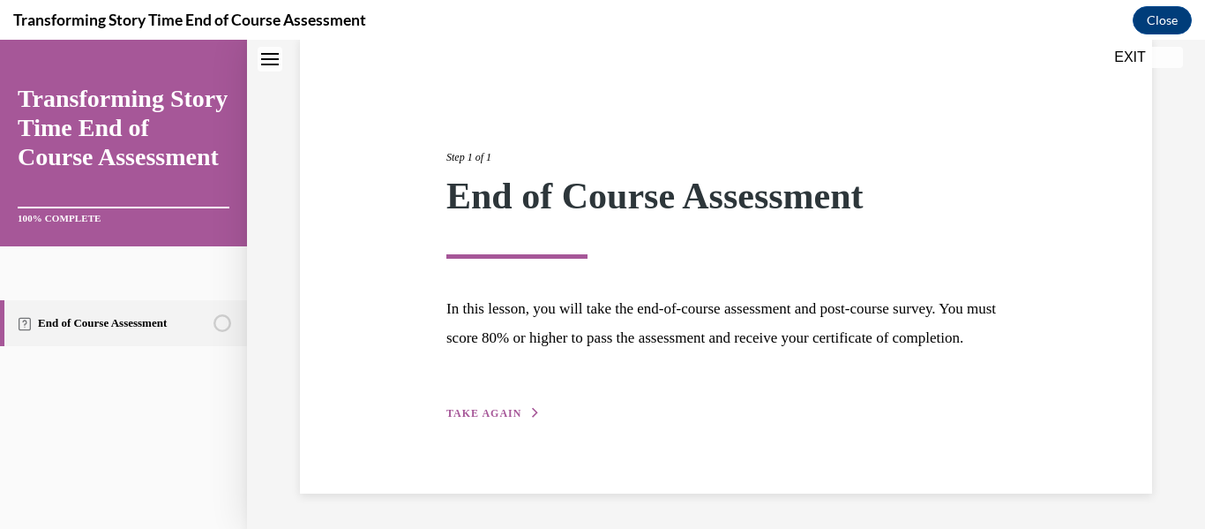
scroll to position [166, 0]
click at [521, 414] on button "TAKE AGAIN" at bounding box center [493, 413] width 94 height 16
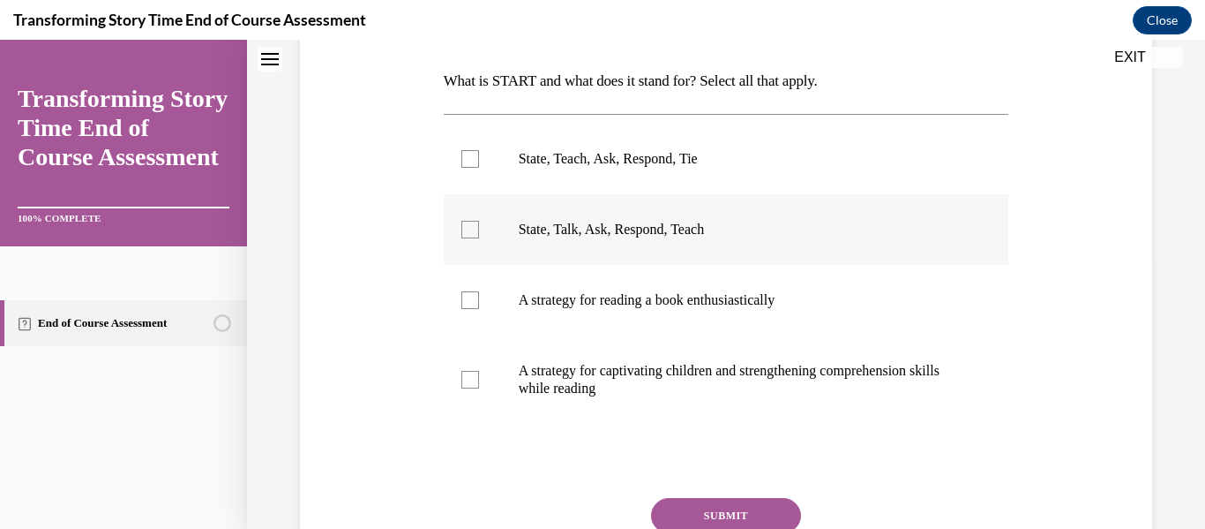
scroll to position [266, 0]
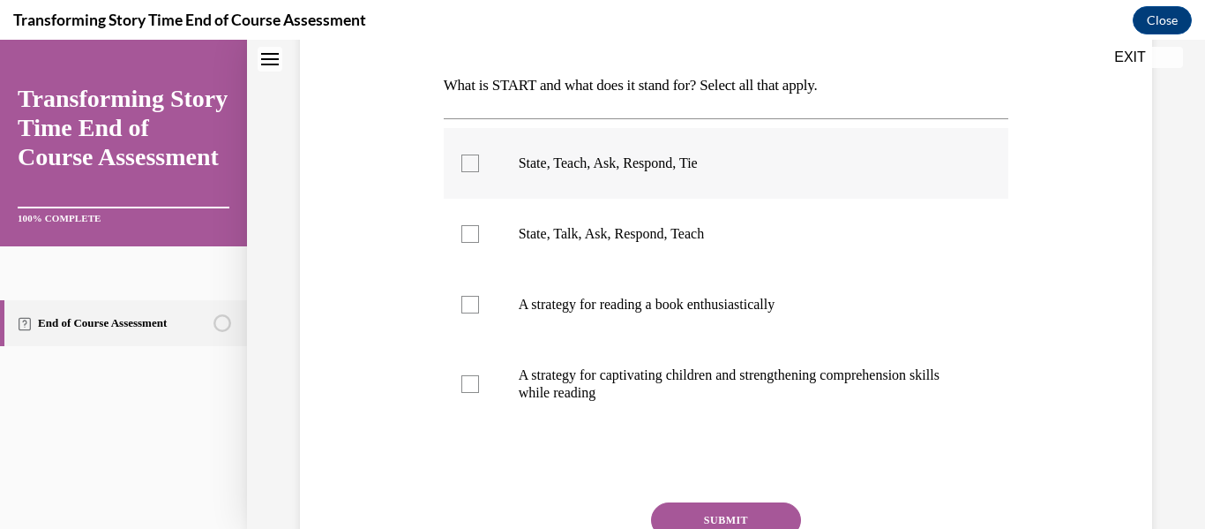
click at [544, 157] on p "State, Teach, Ask, Respond, Tie" at bounding box center [742, 163] width 446 height 18
click at [479, 157] on input "State, Teach, Ask, Respond, Tie" at bounding box center [470, 163] width 18 height 18
checkbox input "true"
click at [740, 408] on label "A strategy for captivating children and strengthening comprehension skills whil…" at bounding box center [727, 384] width 566 height 88
click at [479, 393] on input "A strategy for captivating children and strengthening comprehension skills whil…" at bounding box center [470, 384] width 18 height 18
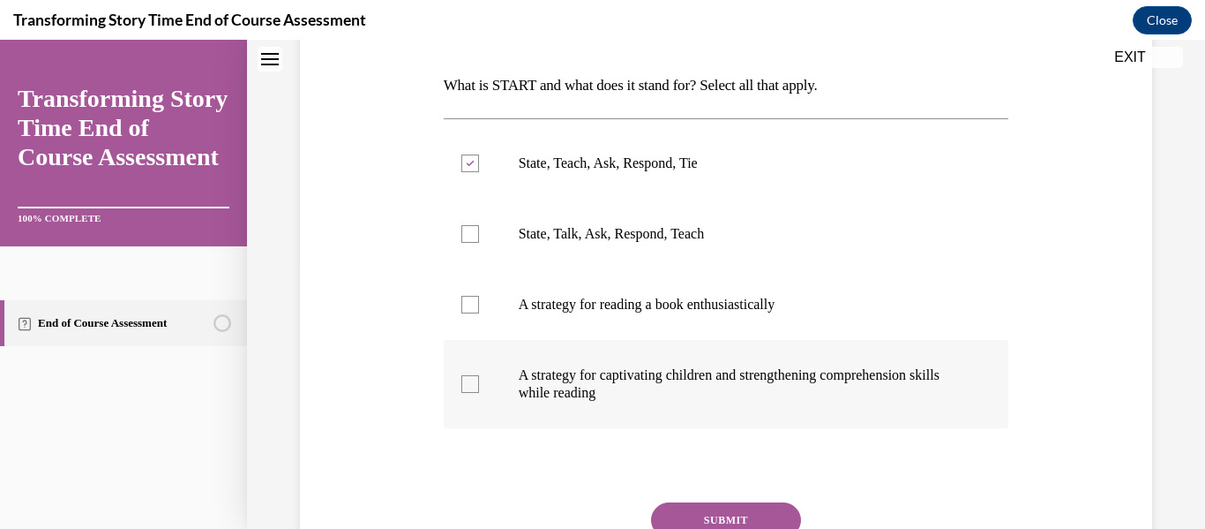
checkbox input "true"
click at [731, 514] on button "SUBMIT" at bounding box center [726, 519] width 150 height 35
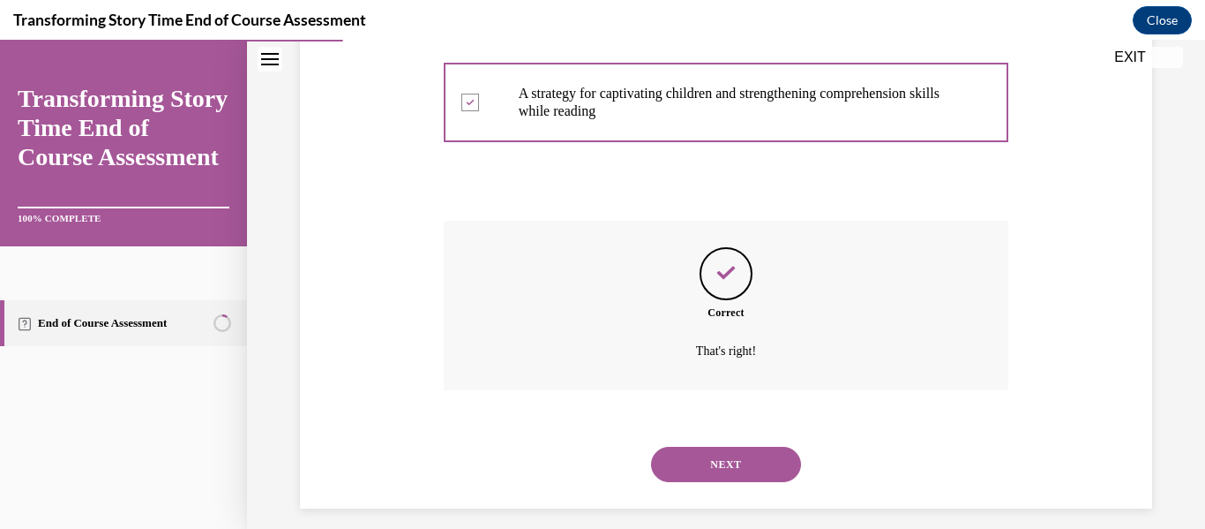
scroll to position [562, 0]
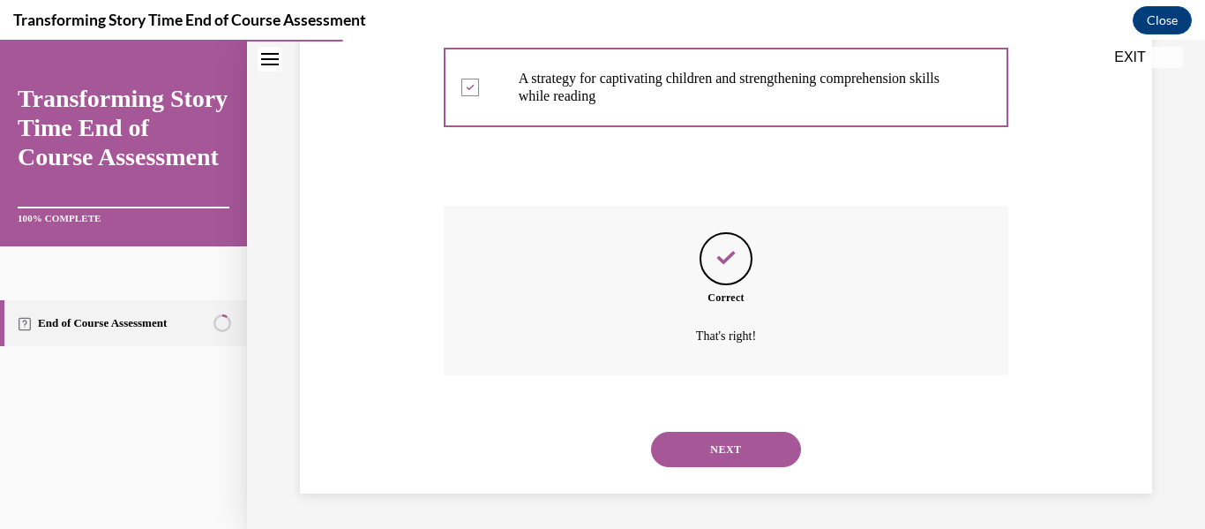
click at [721, 461] on button "NEXT" at bounding box center [726, 448] width 150 height 35
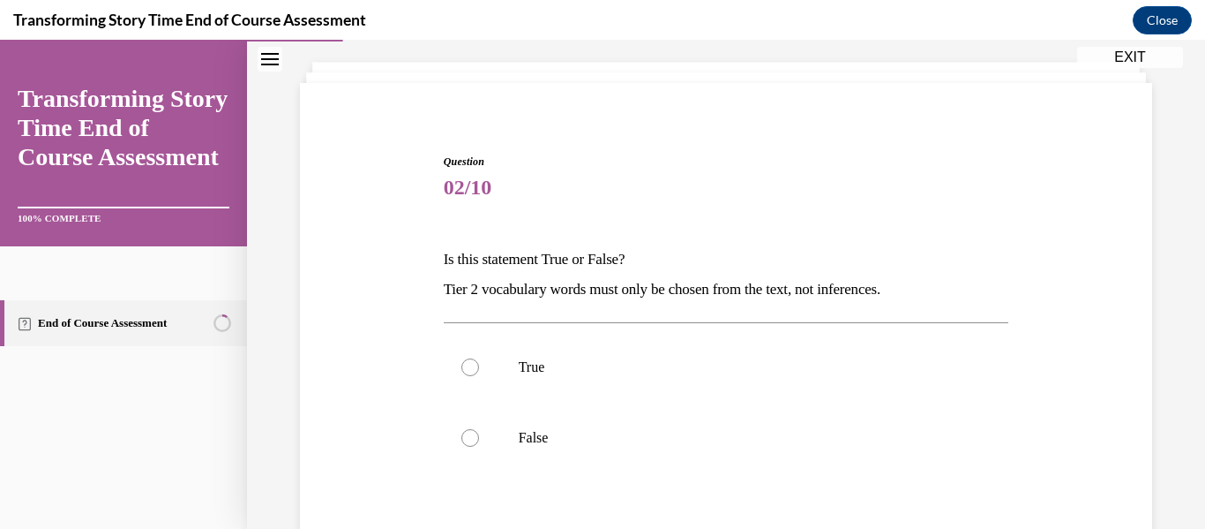
scroll to position [122, 0]
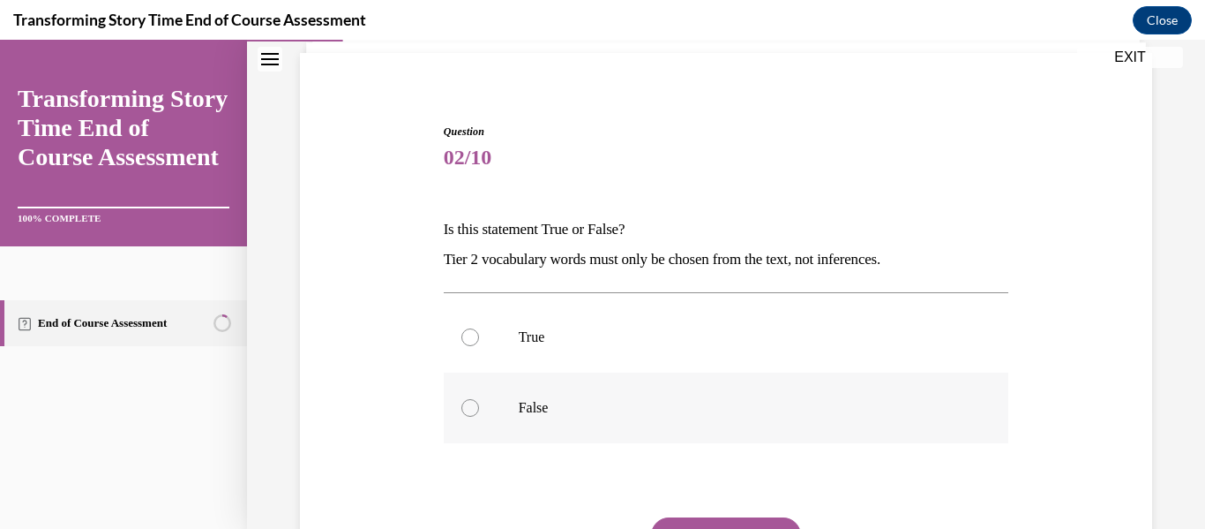
click at [589, 392] on label "False" at bounding box center [727, 407] width 566 height 71
click at [479, 399] on input "False" at bounding box center [470, 408] width 18 height 18
radio input "true"
click at [746, 523] on button "SUBMIT" at bounding box center [726, 534] width 150 height 35
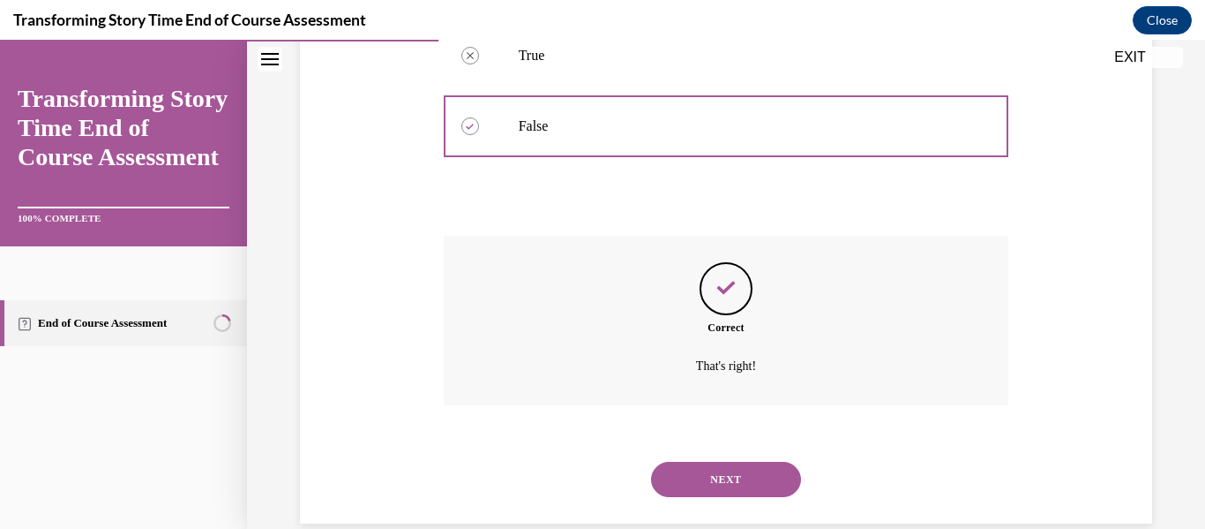
scroll to position [433, 0]
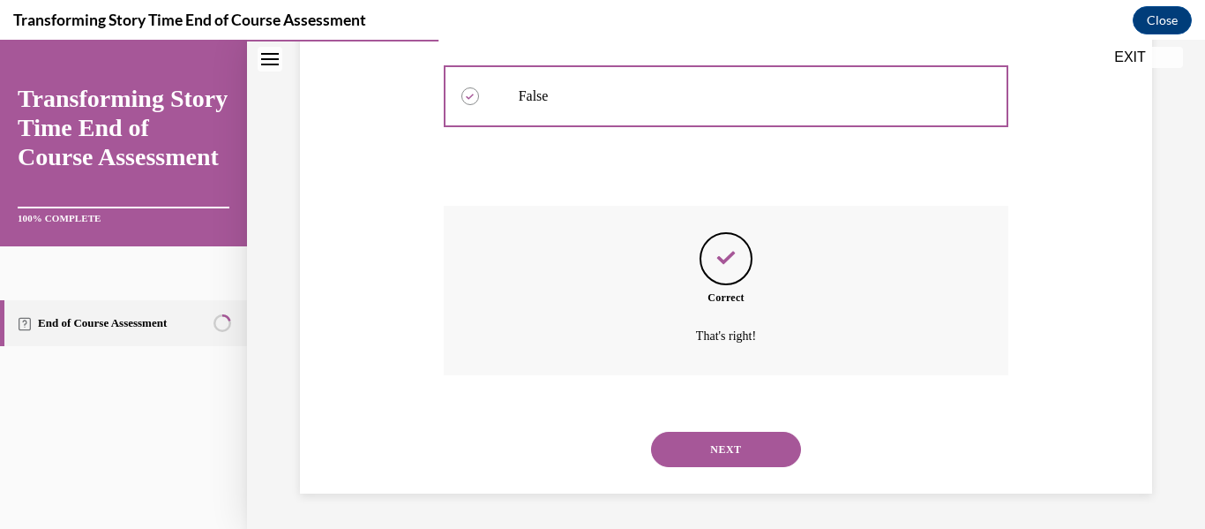
click at [720, 448] on button "NEXT" at bounding box center [726, 448] width 150 height 35
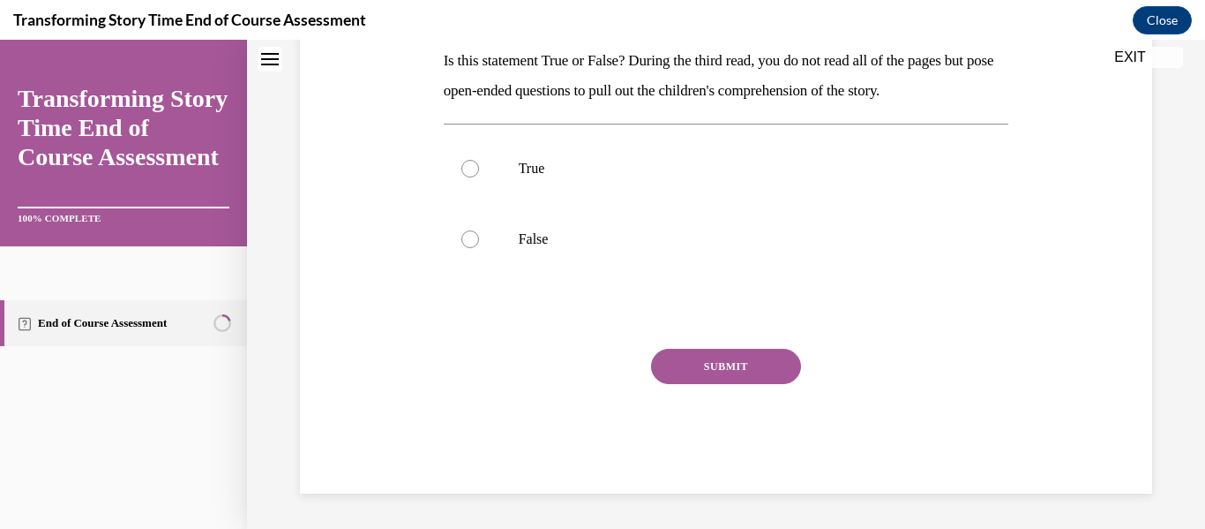
scroll to position [0, 0]
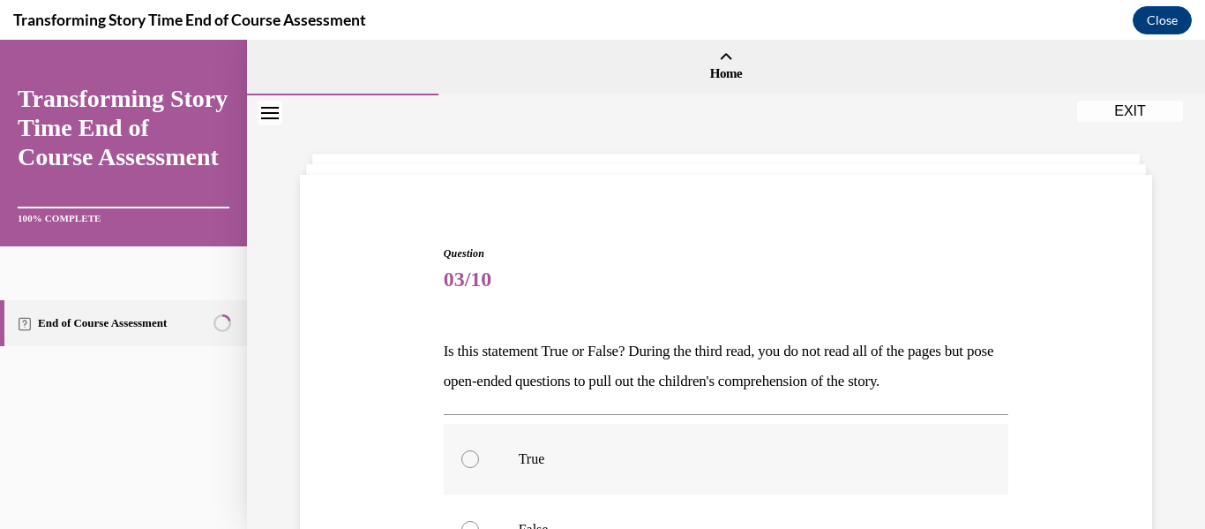
click at [627, 444] on label "True" at bounding box center [727, 459] width 566 height 71
click at [479, 450] on input "True" at bounding box center [470, 459] width 18 height 18
radio input "true"
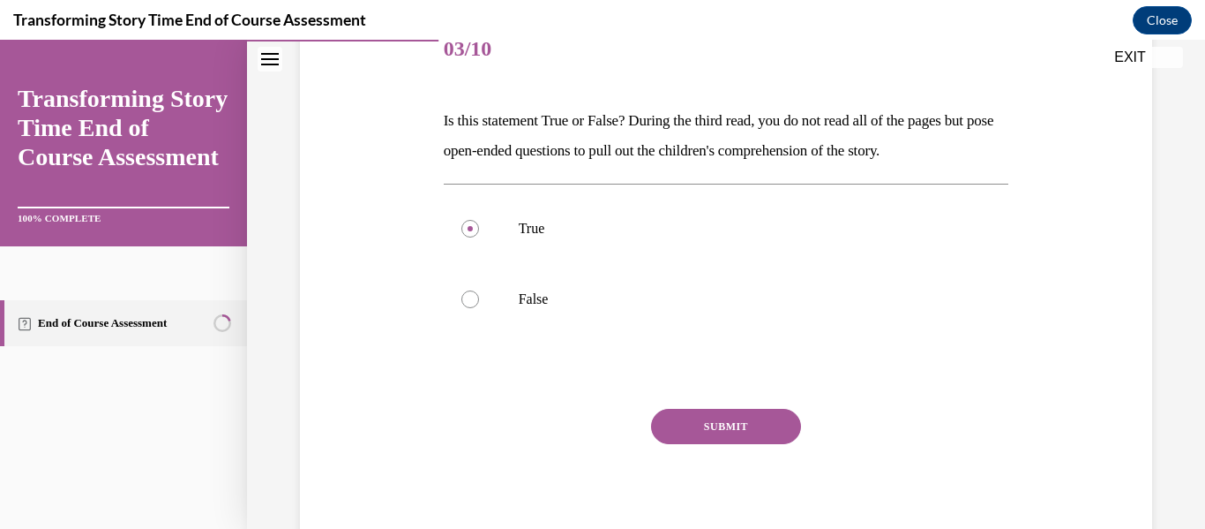
click at [675, 425] on button "SUBMIT" at bounding box center [726, 426] width 150 height 35
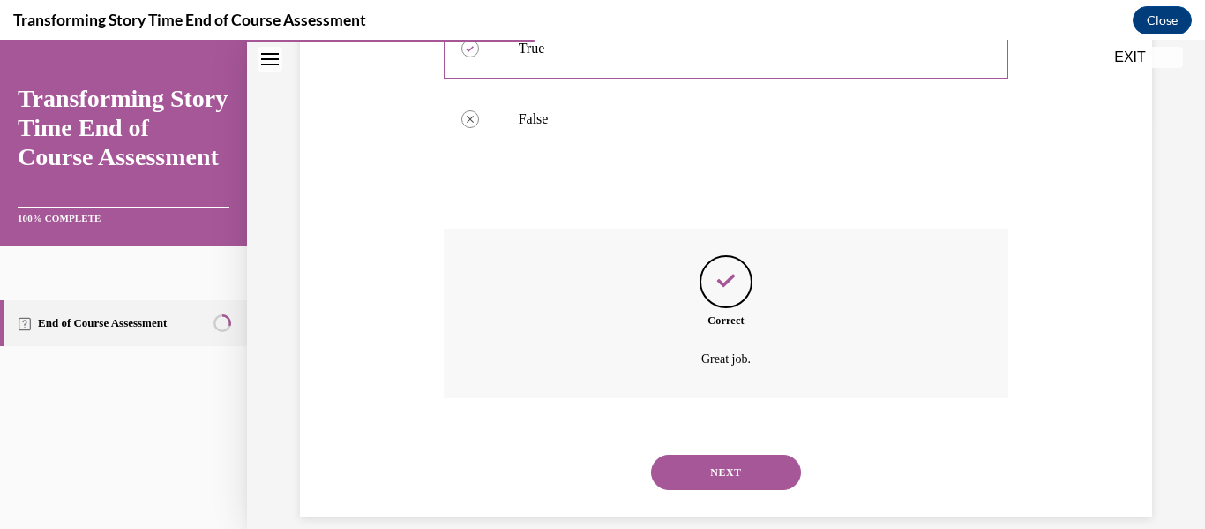
scroll to position [433, 0]
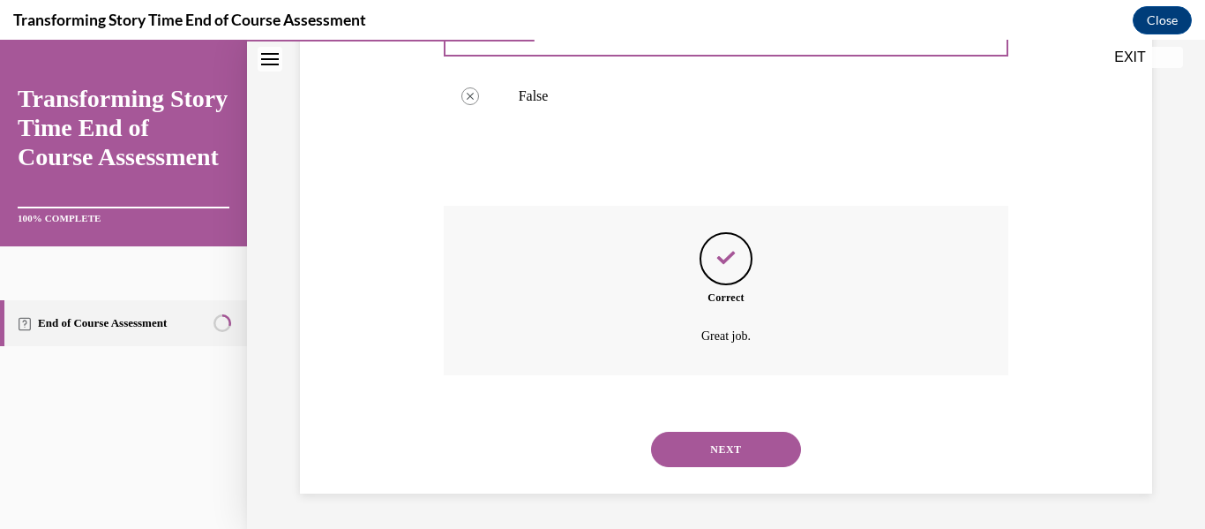
click at [684, 439] on button "NEXT" at bounding box center [726, 448] width 150 height 35
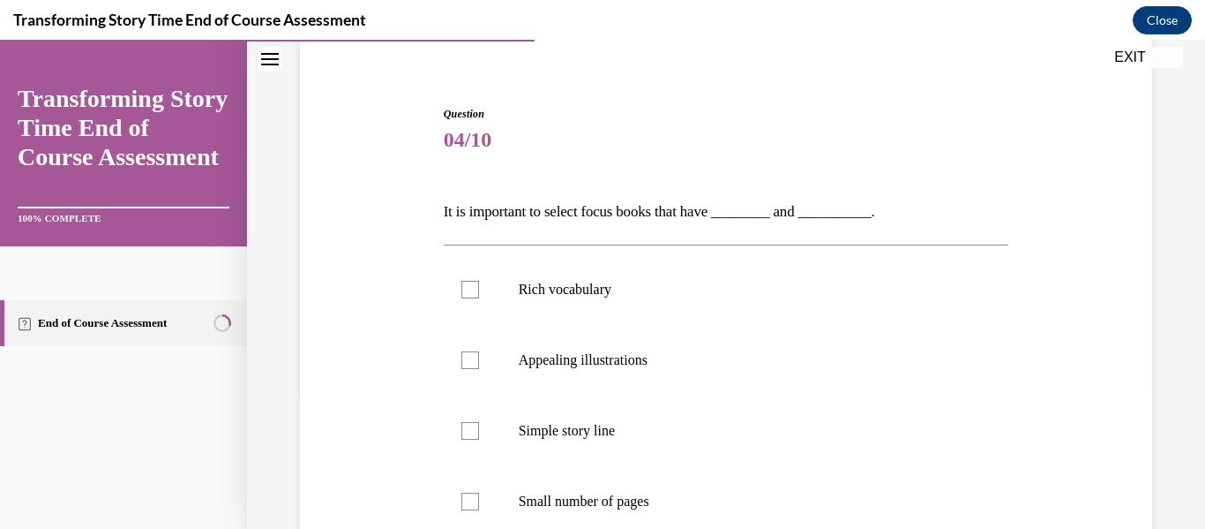
scroll to position [144, 0]
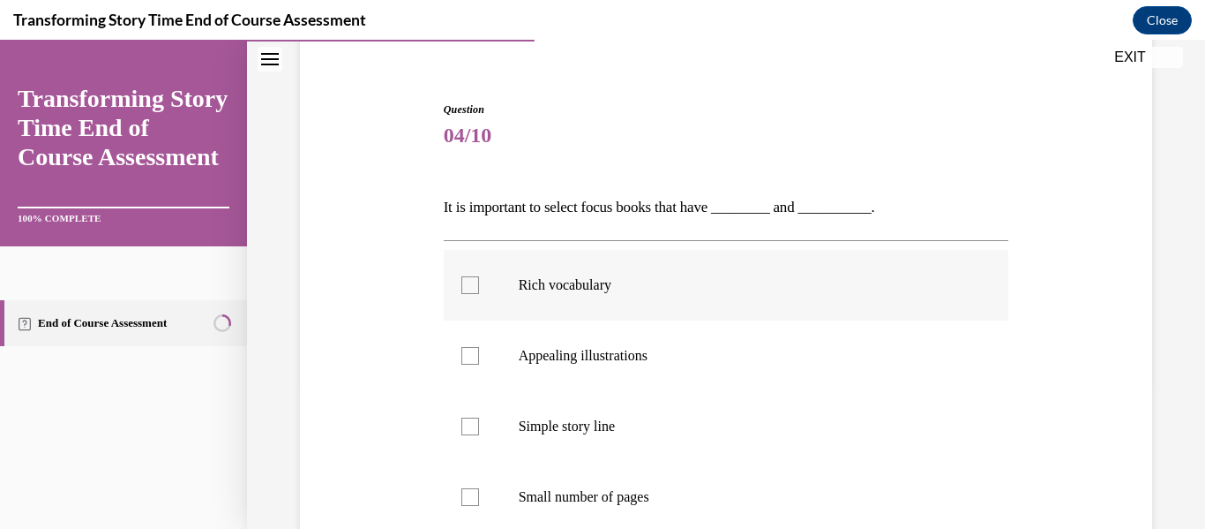
click at [624, 280] on p "Rich vocabulary" at bounding box center [742, 285] width 446 height 18
click at [479, 280] on input "Rich vocabulary" at bounding box center [470, 285] width 18 height 18
checkbox input "true"
click at [626, 345] on label "Appealing illustrations" at bounding box center [727, 355] width 566 height 71
click at [479, 347] on input "Appealing illustrations" at bounding box center [470, 356] width 18 height 18
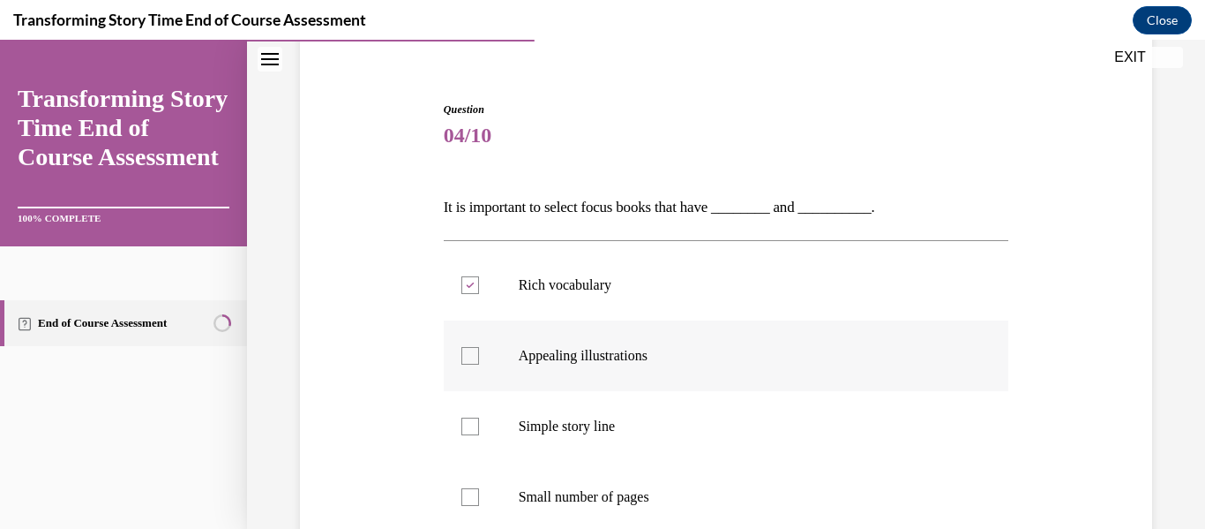
checkbox input "true"
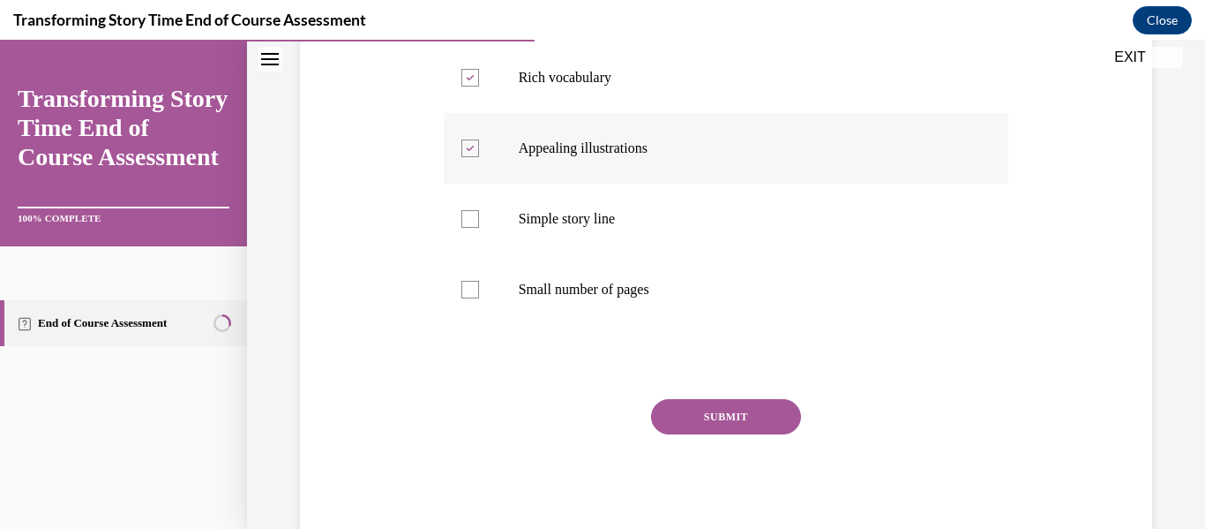
scroll to position [354, 0]
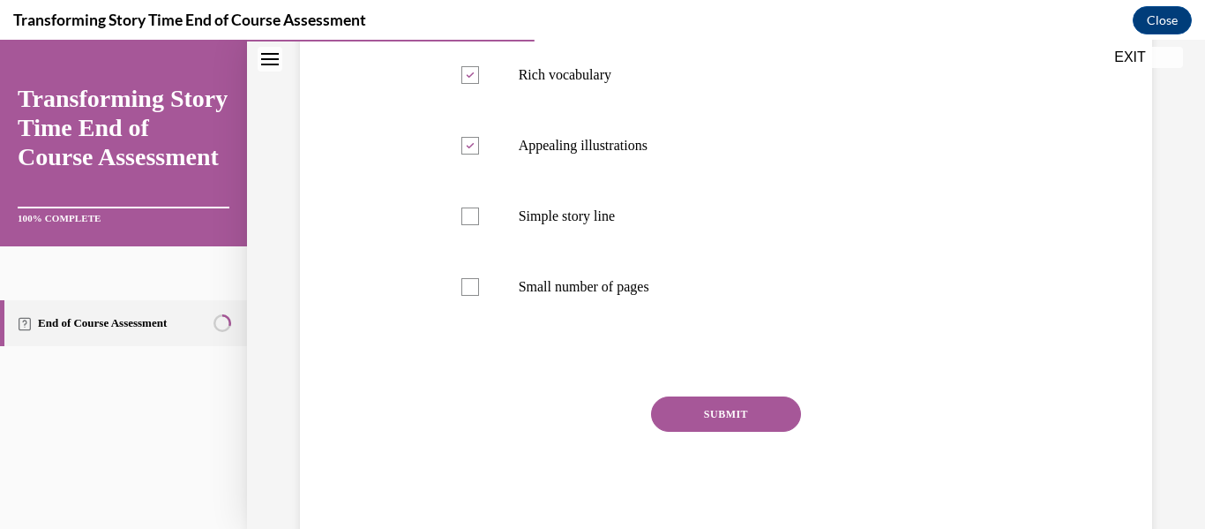
click at [683, 412] on button "SUBMIT" at bounding box center [726, 413] width 150 height 35
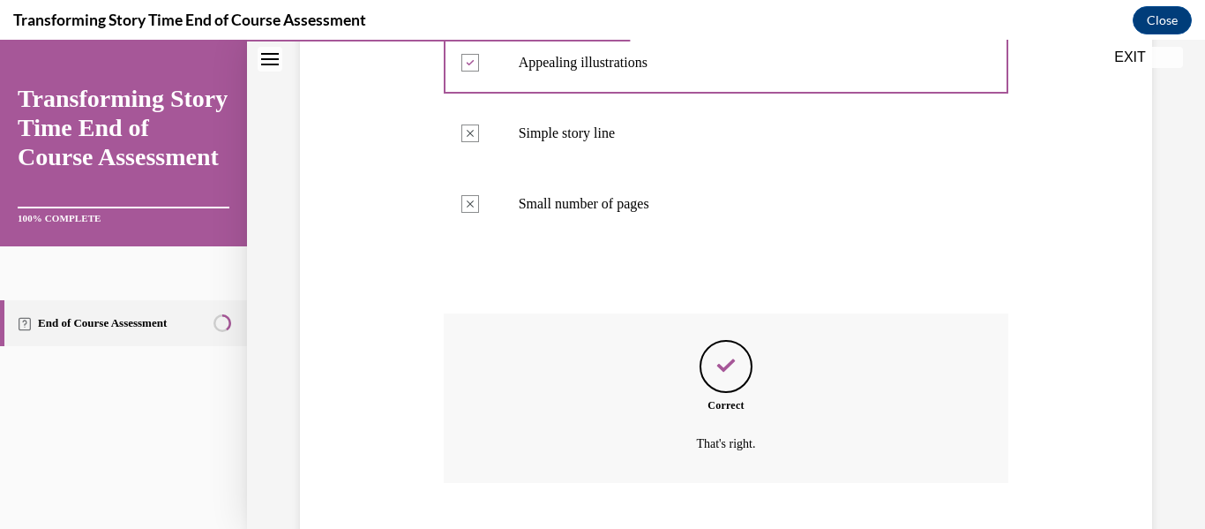
scroll to position [544, 0]
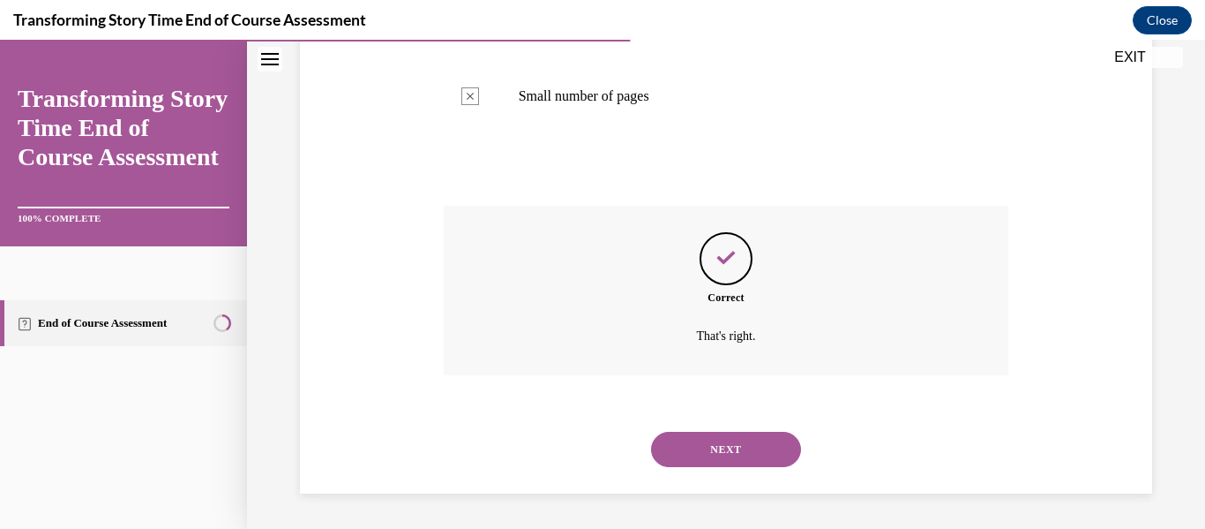
click at [713, 439] on button "NEXT" at bounding box center [726, 448] width 150 height 35
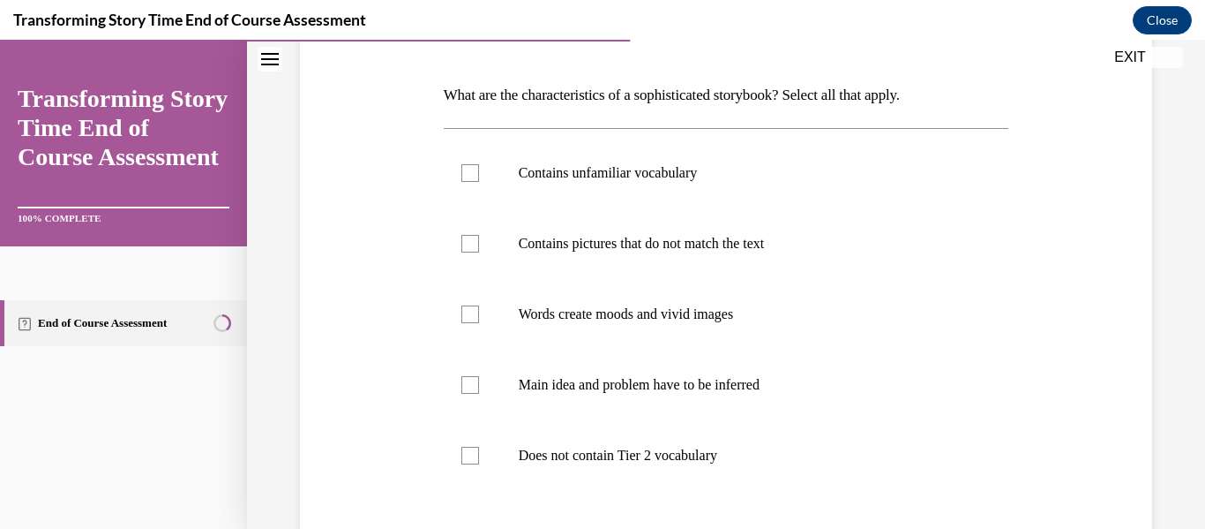
scroll to position [264, 0]
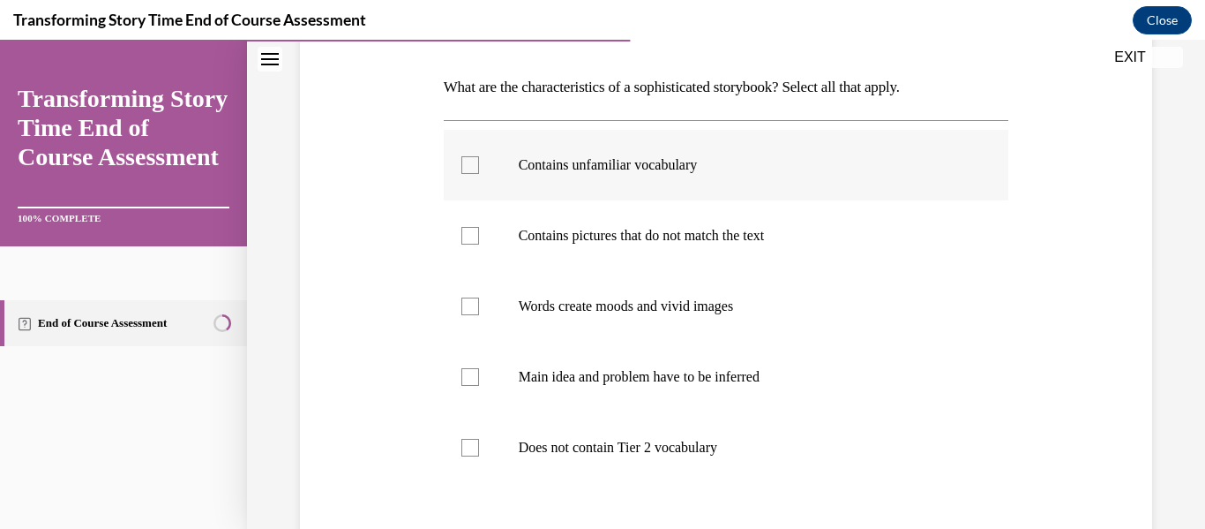
click at [495, 183] on label "Contains unfamiliar vocabulary" at bounding box center [727, 165] width 566 height 71
click at [479, 174] on input "Contains unfamiliar vocabulary" at bounding box center [470, 165] width 18 height 18
checkbox input "true"
click at [613, 266] on label "Contains pictures that do not match the text" at bounding box center [727, 235] width 566 height 71
click at [479, 244] on input "Contains pictures that do not match the text" at bounding box center [470, 236] width 18 height 18
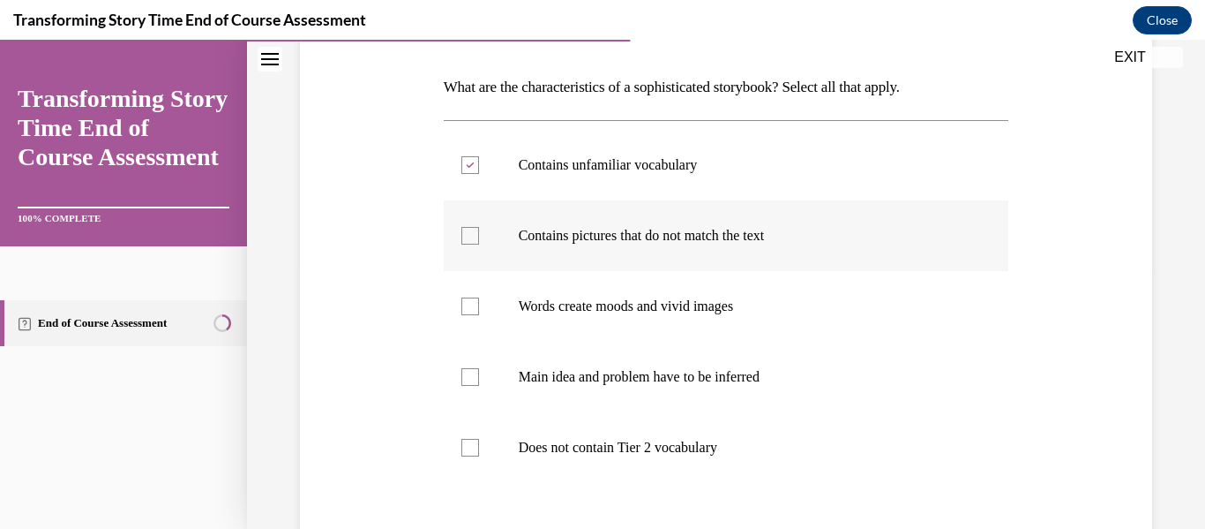
checkbox input "true"
click at [676, 312] on p "Words create moods and vivid images" at bounding box center [742, 306] width 446 height 18
click at [479, 312] on input "Words create moods and vivid images" at bounding box center [470, 306] width 18 height 18
checkbox input "true"
click at [603, 394] on label "Main idea and problem have to be inferred" at bounding box center [727, 376] width 566 height 71
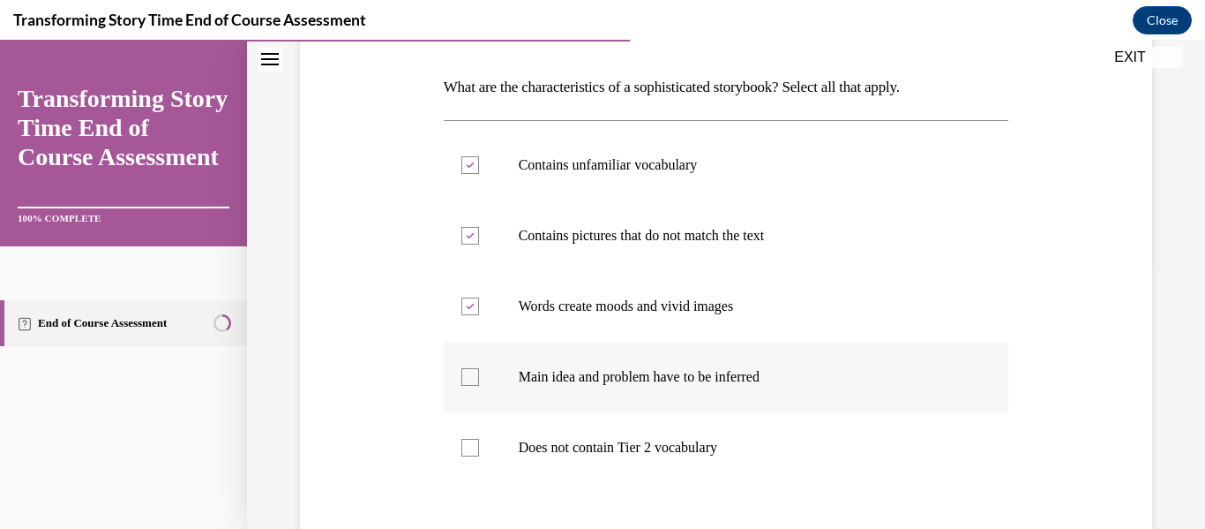
click at [479, 386] on input "Main idea and problem have to be inferred" at bounding box center [470, 377] width 18 height 18
checkbox input "true"
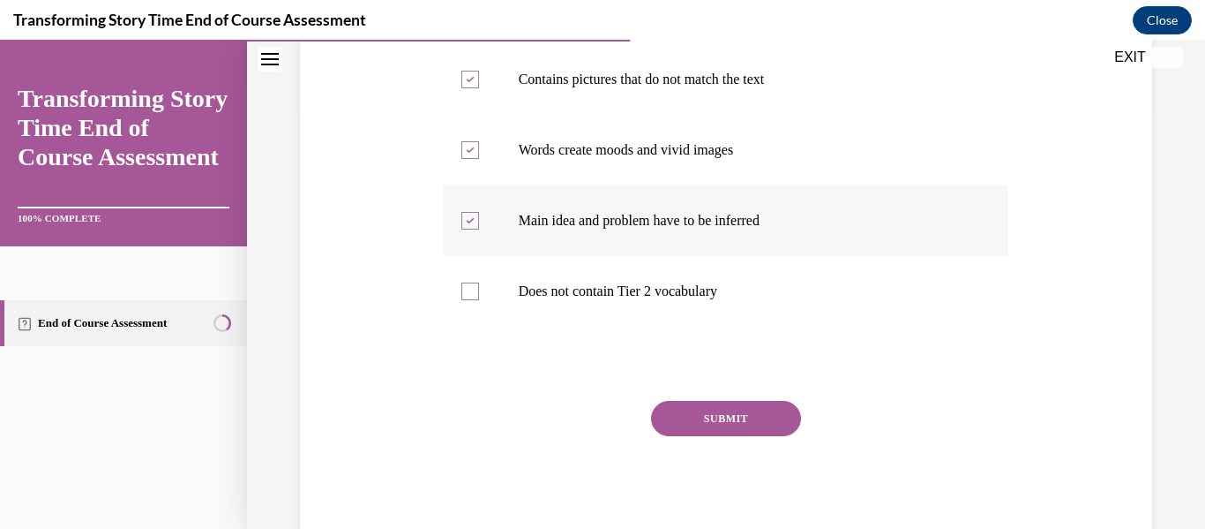
scroll to position [429, 0]
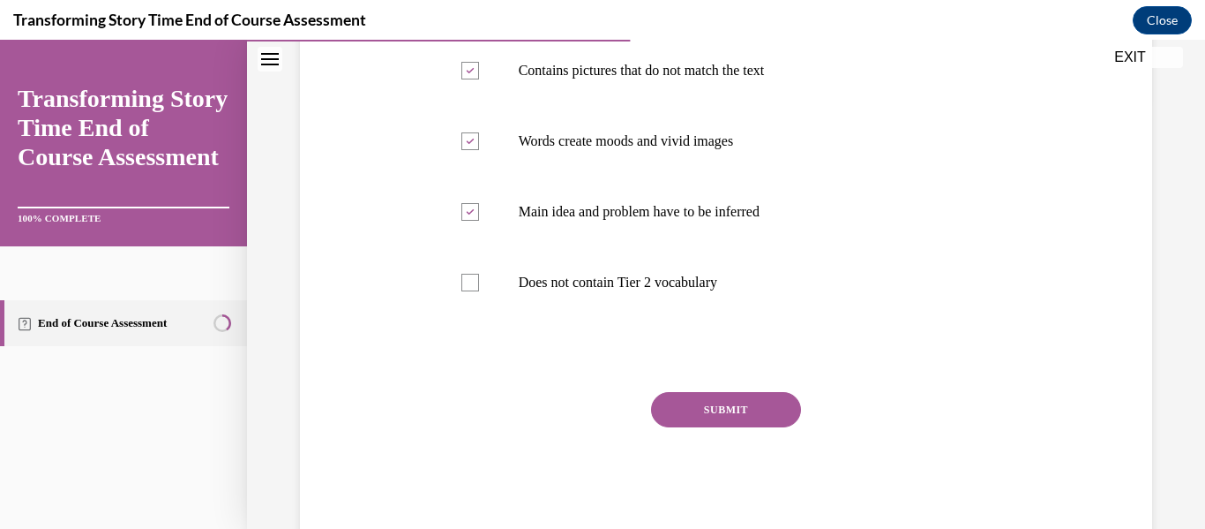
click at [686, 418] on button "SUBMIT" at bounding box center [726, 409] width 150 height 35
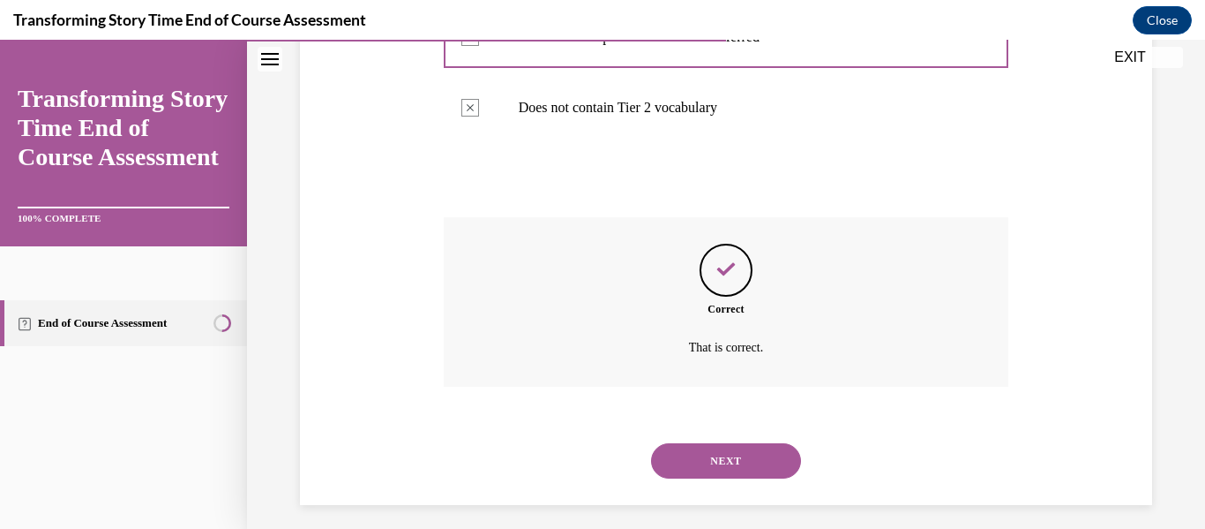
scroll to position [615, 0]
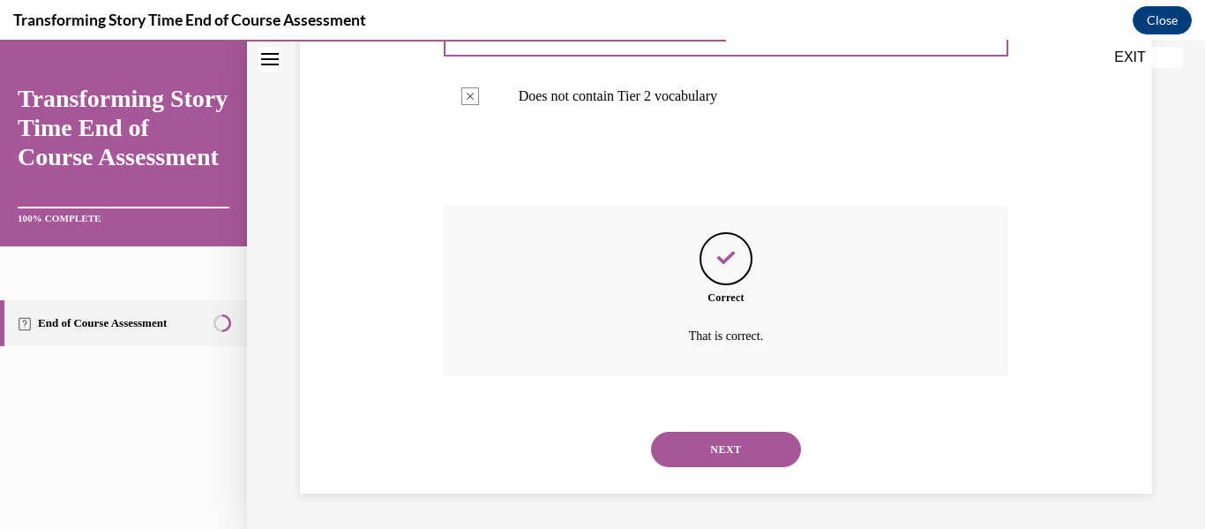
click at [692, 442] on button "NEXT" at bounding box center [726, 448] width 150 height 35
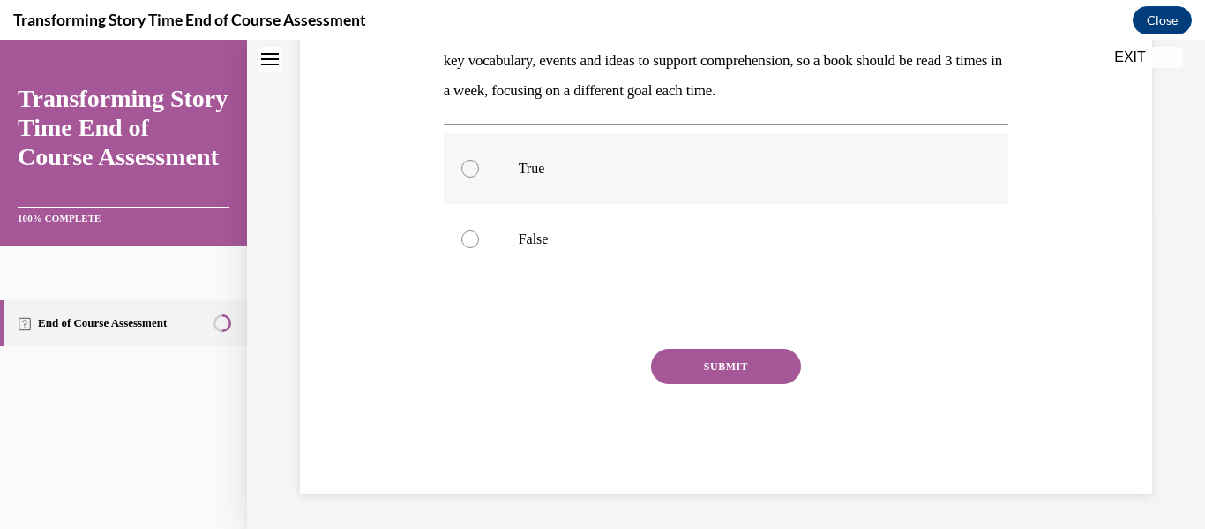
click at [715, 204] on label "True" at bounding box center [727, 168] width 566 height 71
click at [479, 177] on input "True" at bounding box center [470, 169] width 18 height 18
radio input "true"
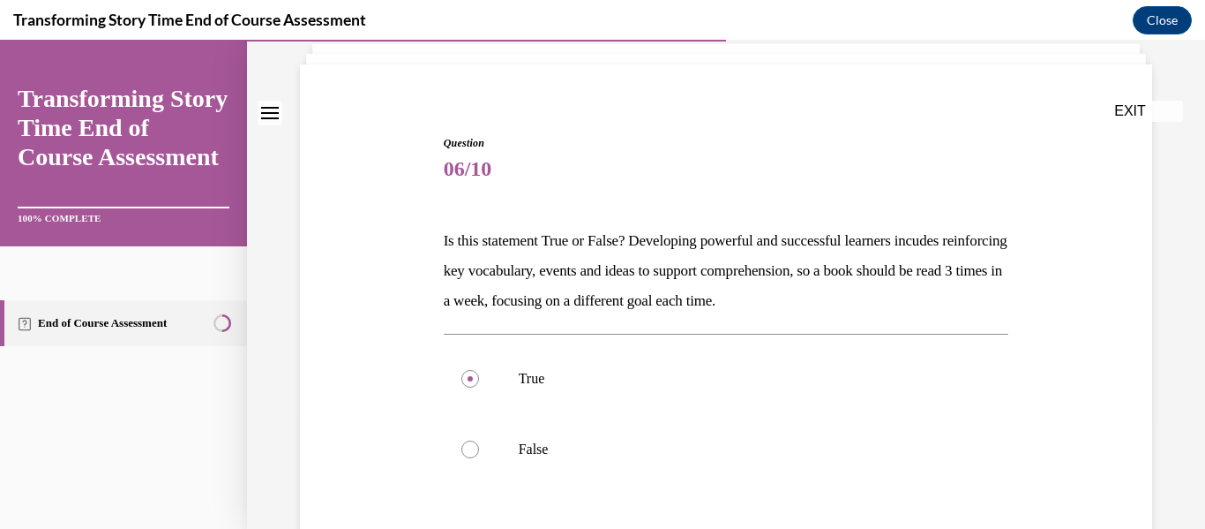
scroll to position [111, 0]
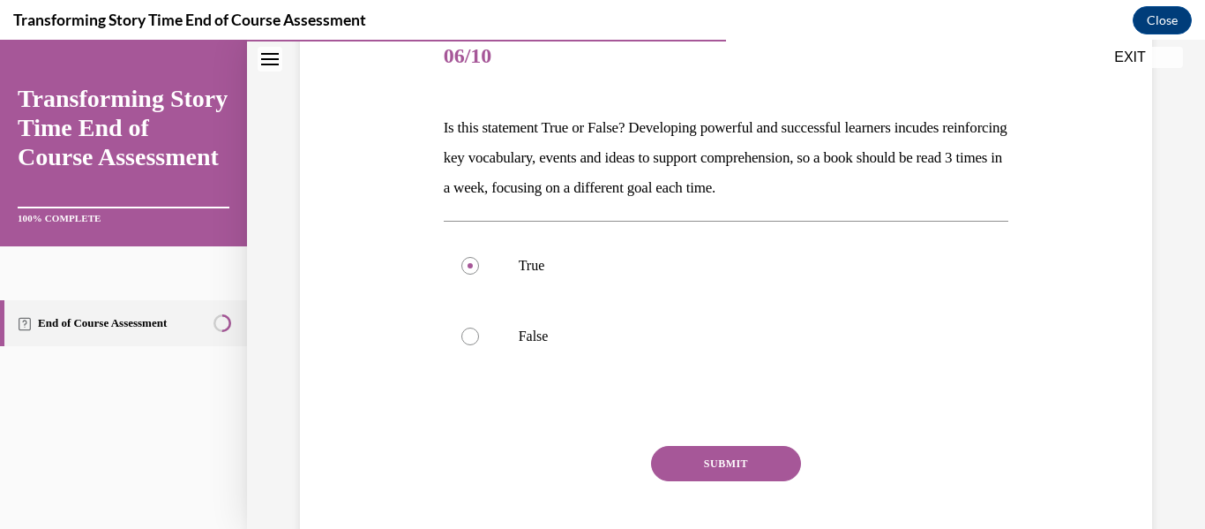
click at [667, 473] on button "SUBMIT" at bounding box center [726, 463] width 150 height 35
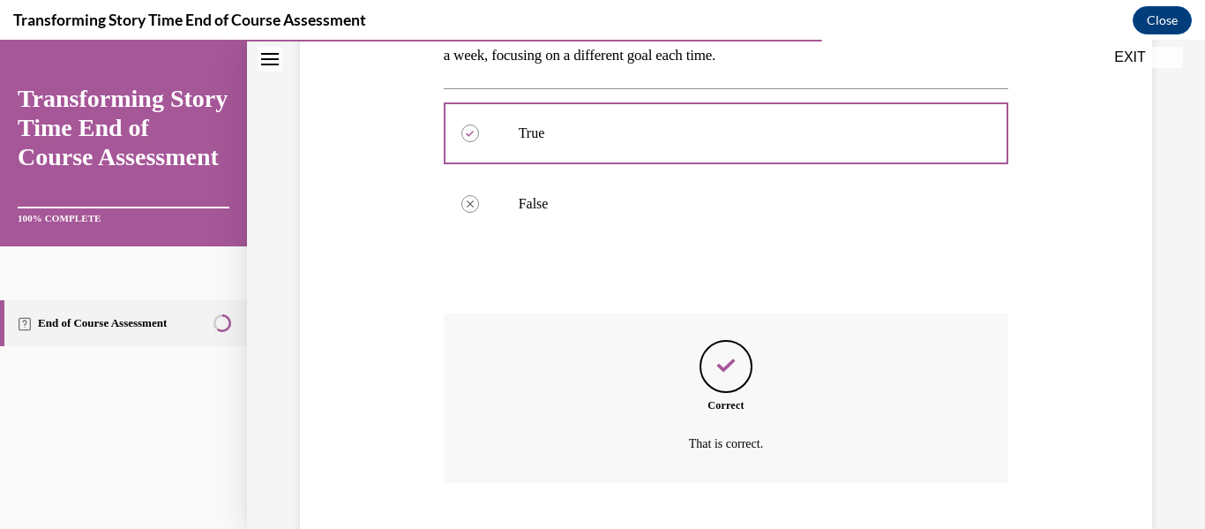
scroll to position [463, 0]
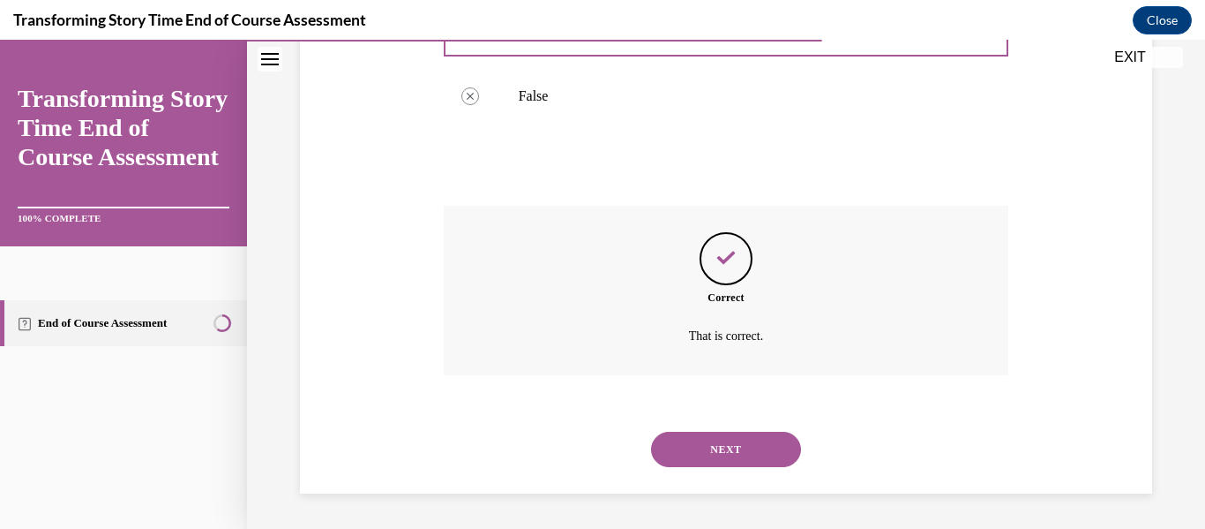
click at [708, 457] on button "NEXT" at bounding box center [726, 448] width 150 height 35
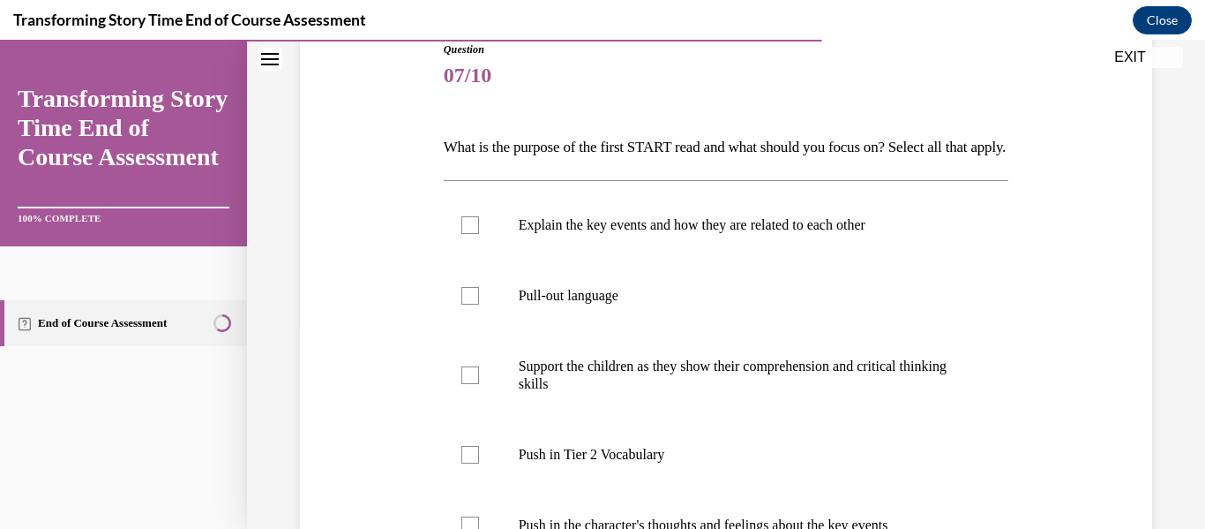
scroll to position [217, 0]
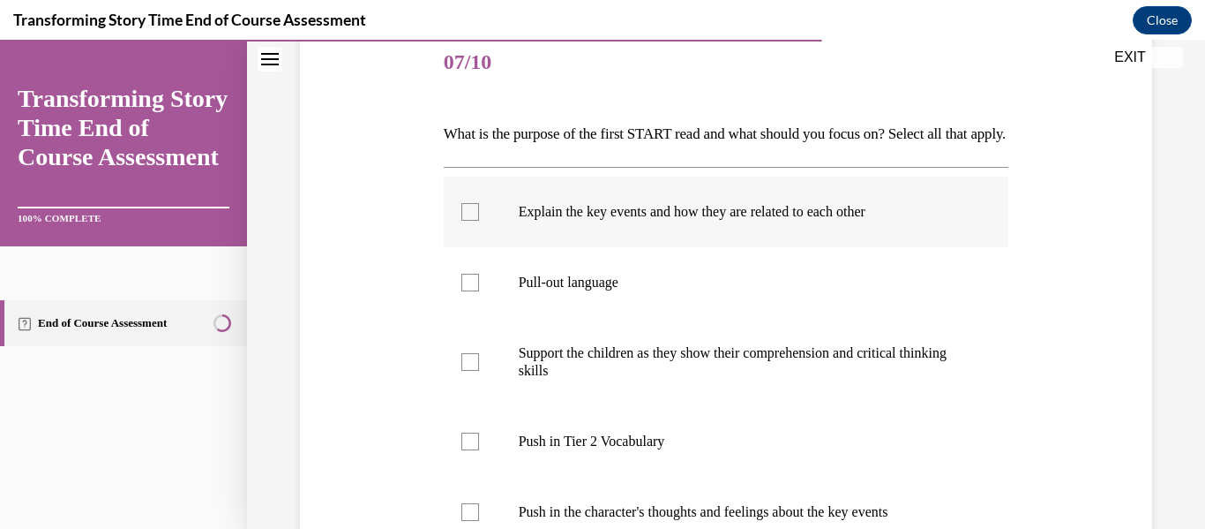
click at [685, 247] on label "Explain the key events and how they are related to each other" at bounding box center [727, 211] width 566 height 71
click at [479, 221] on input "Explain the key events and how they are related to each other" at bounding box center [470, 212] width 18 height 18
checkbox input "true"
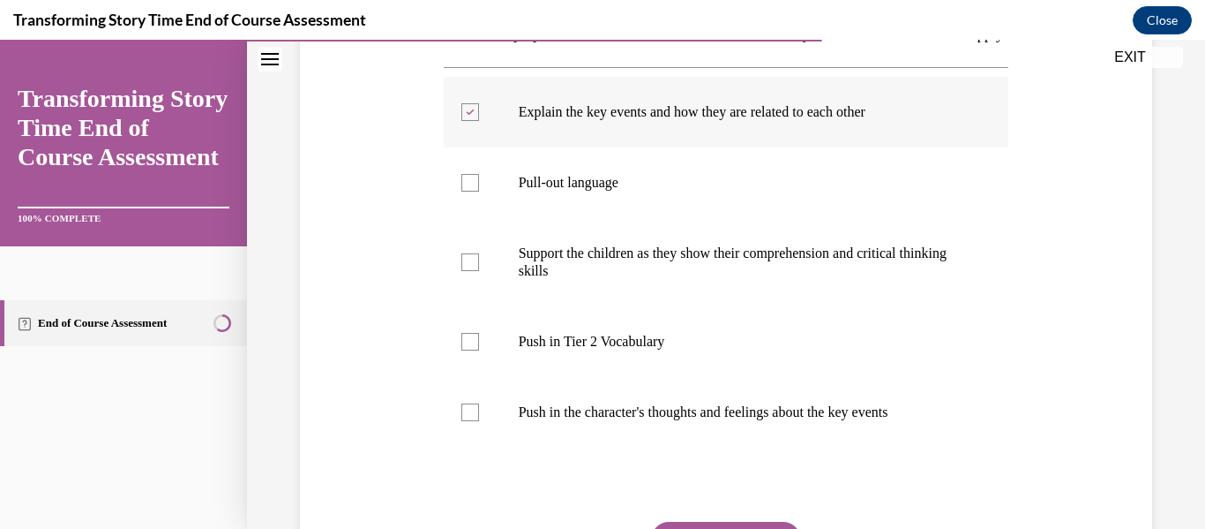
scroll to position [319, 0]
click at [619, 349] on p "Push in Tier 2 Vocabulary" at bounding box center [742, 340] width 446 height 18
click at [479, 349] on input "Push in Tier 2 Vocabulary" at bounding box center [470, 340] width 18 height 18
checkbox input "true"
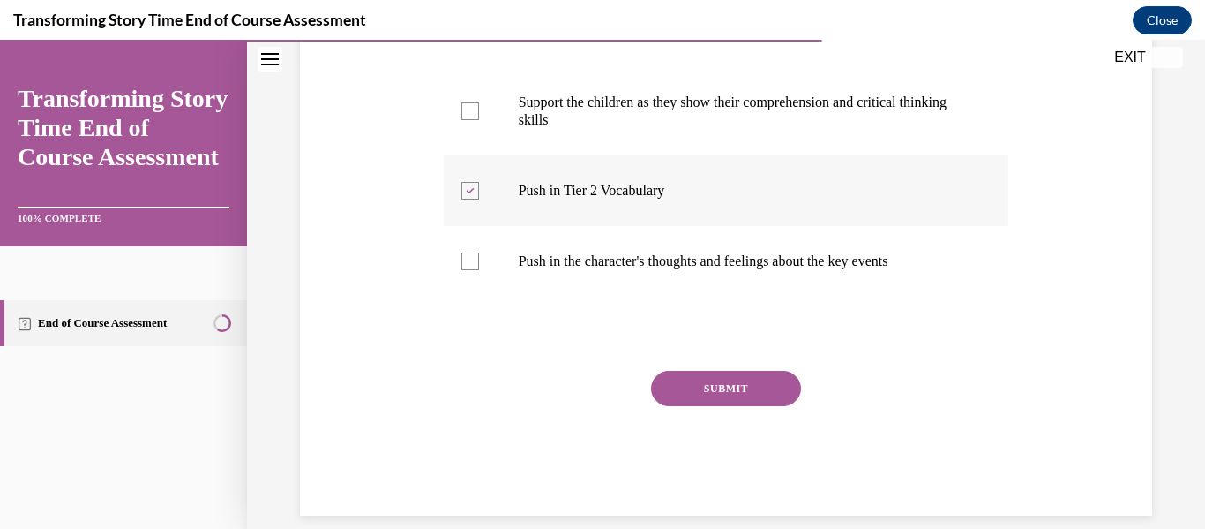
scroll to position [486, 0]
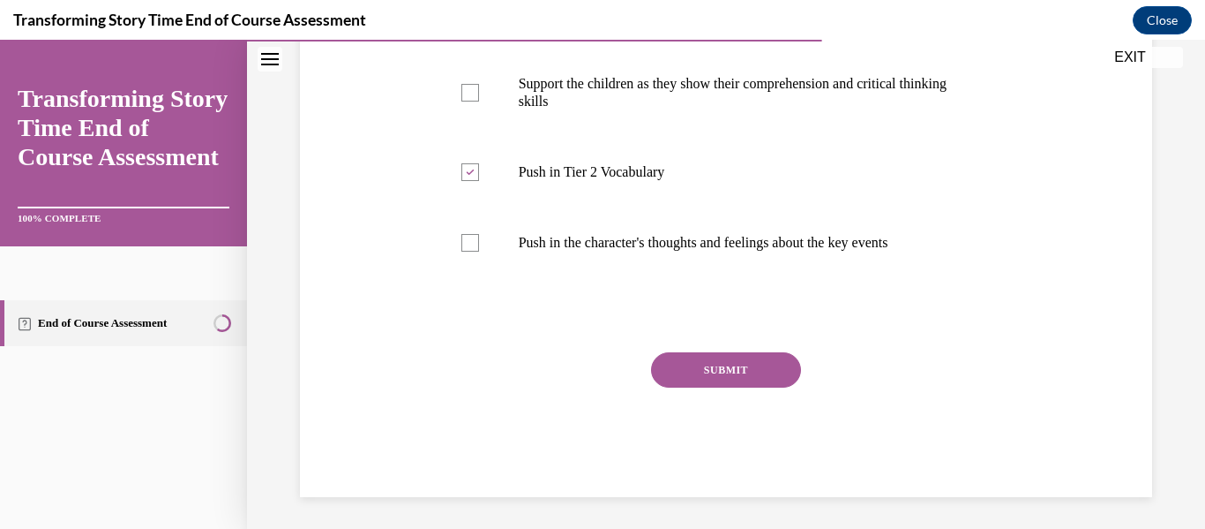
click at [724, 387] on button "SUBMIT" at bounding box center [726, 369] width 150 height 35
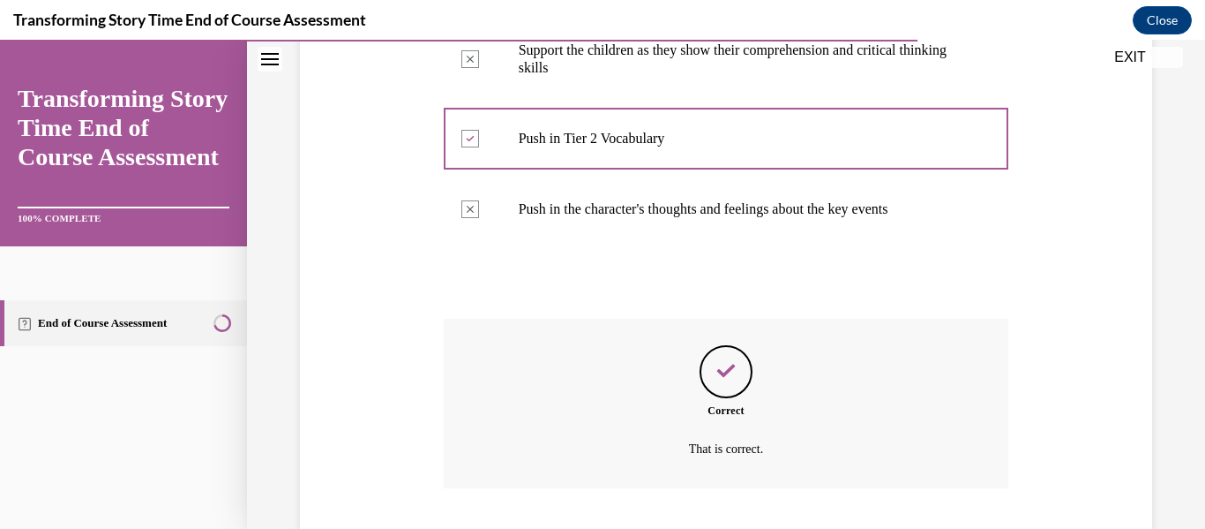
scroll to position [663, 0]
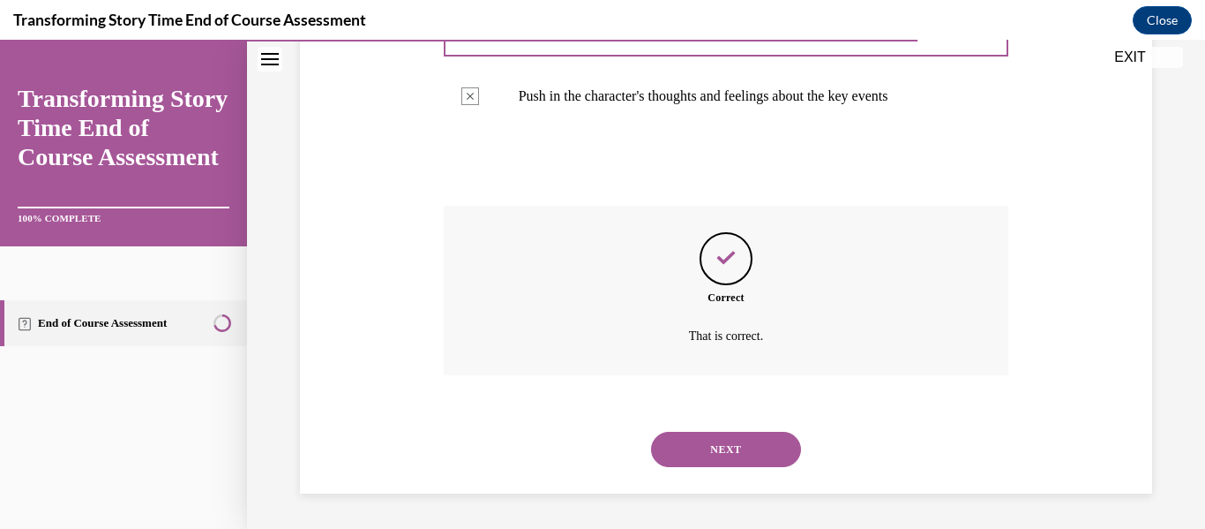
click at [728, 445] on button "NEXT" at bounding box center [726, 448] width 150 height 35
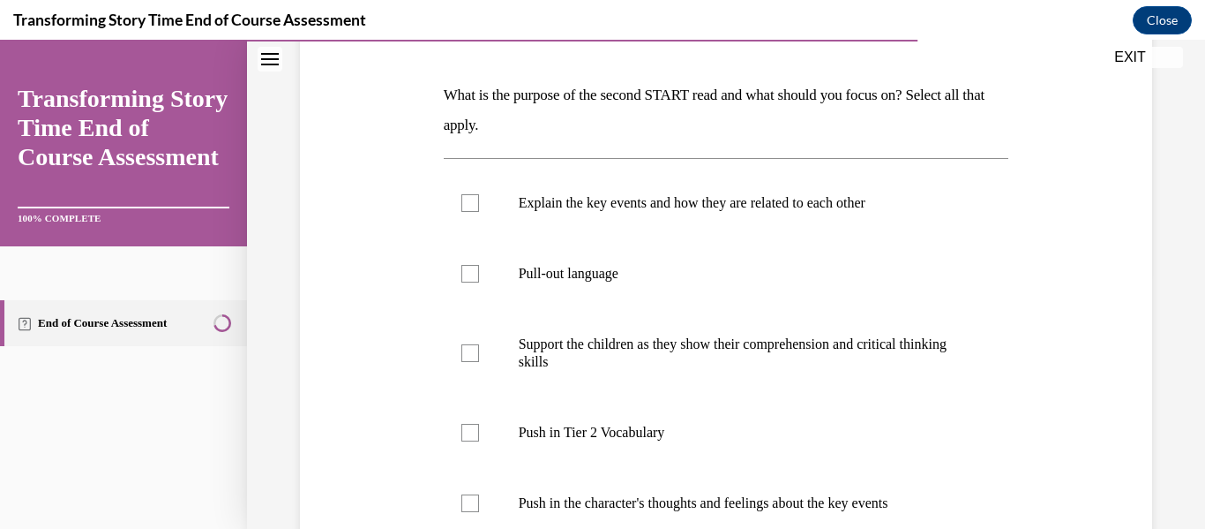
scroll to position [262, 0]
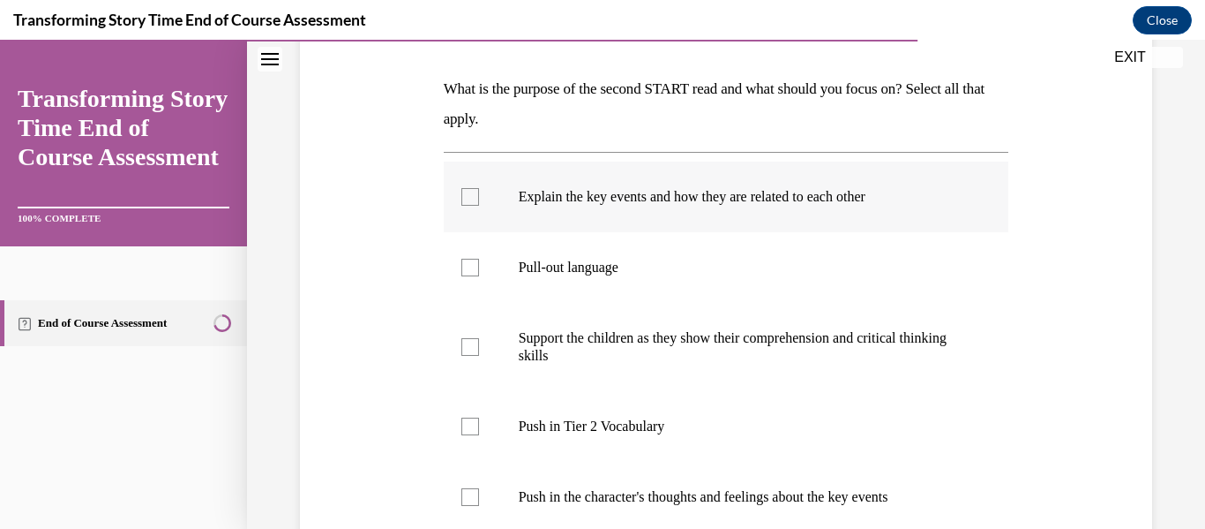
click at [469, 303] on label "Pull-out language" at bounding box center [727, 267] width 566 height 71
click at [469, 276] on input "Pull-out language" at bounding box center [470, 268] width 18 height 18
checkbox input "true"
click at [469, 232] on label "Explain the key events and how they are related to each other" at bounding box center [727, 196] width 566 height 71
click at [469, 206] on input "Explain the key events and how they are related to each other" at bounding box center [470, 197] width 18 height 18
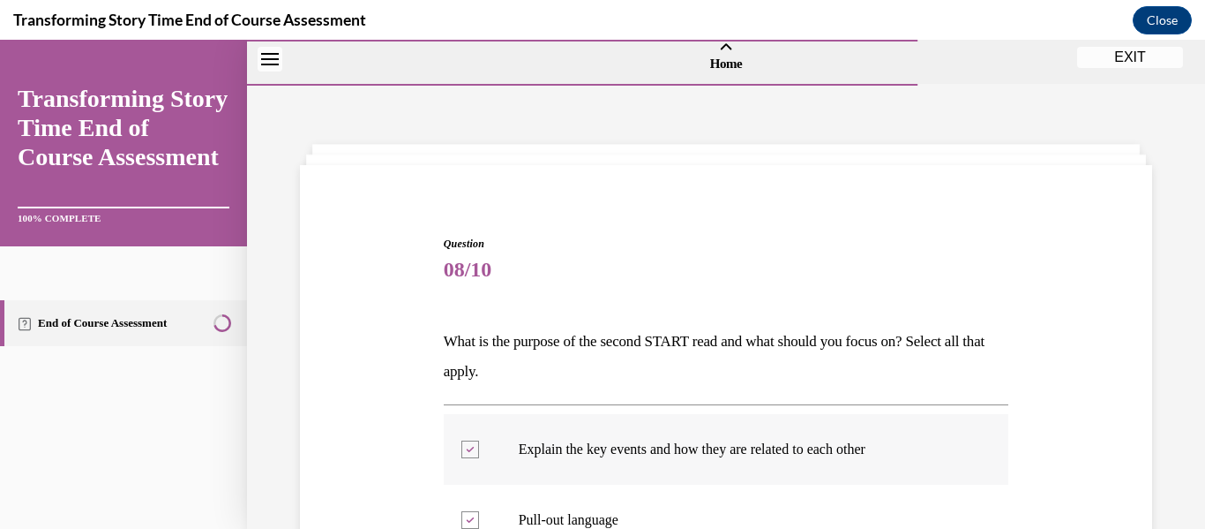
scroll to position [356, 0]
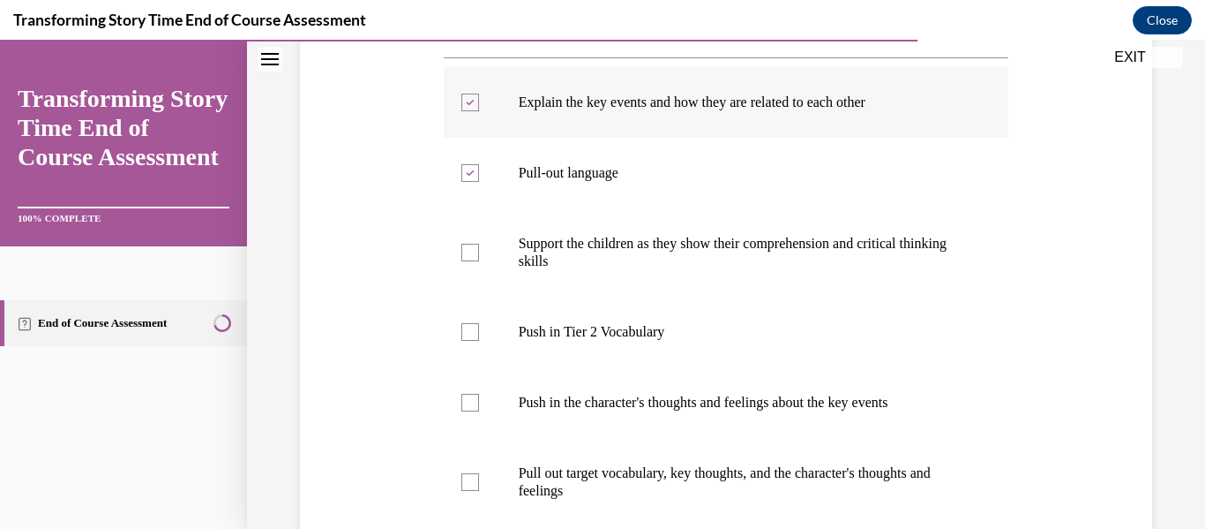
click at [464, 109] on div at bounding box center [470, 103] width 18 height 18
click at [464, 109] on input "Explain the key events and how they are related to each other" at bounding box center [470, 103] width 18 height 18
checkbox input "false"
click at [470, 172] on icon at bounding box center [470, 173] width 8 height 6
click at [470, 172] on input "Pull-out language" at bounding box center [470, 173] width 18 height 18
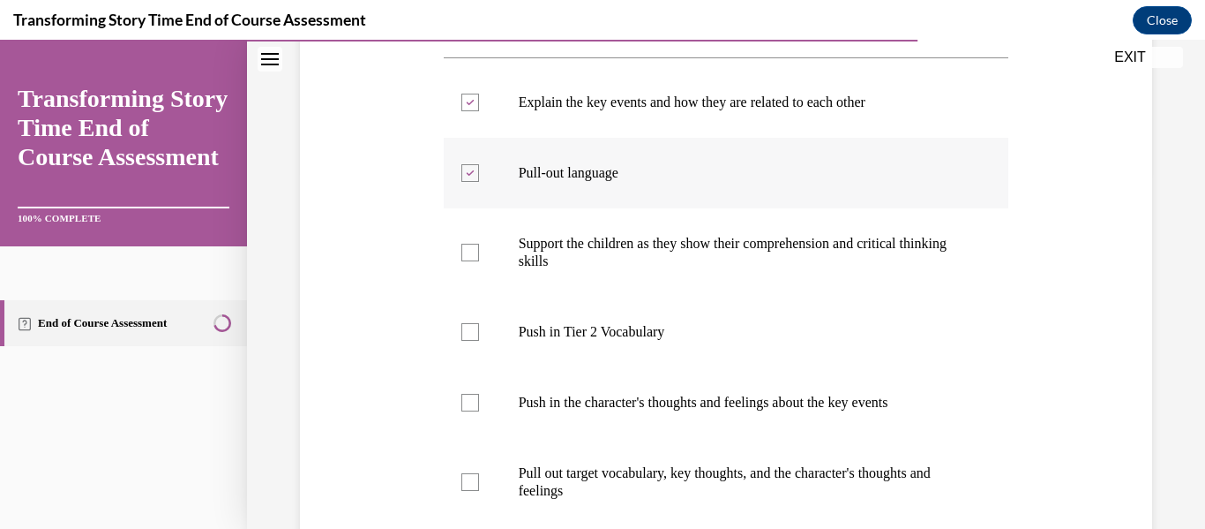
checkbox input "false"
click at [467, 401] on div at bounding box center [470, 403] width 18 height 18
click at [467, 401] on input "Push in the character's thoughts and feelings about the key events" at bounding box center [470, 403] width 18 height 18
checkbox input "true"
click at [472, 481] on div at bounding box center [470, 482] width 18 height 18
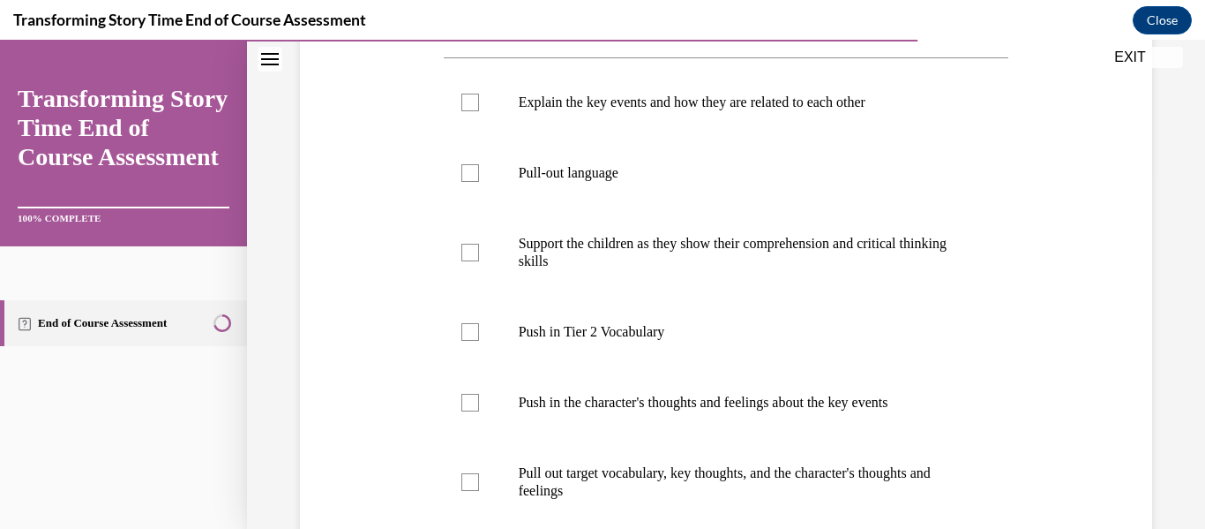
click at [472, 481] on input "Pull out target vocabulary, key thoughts, and the character's thoughts and feel…" at bounding box center [470, 482] width 18 height 18
checkbox input "true"
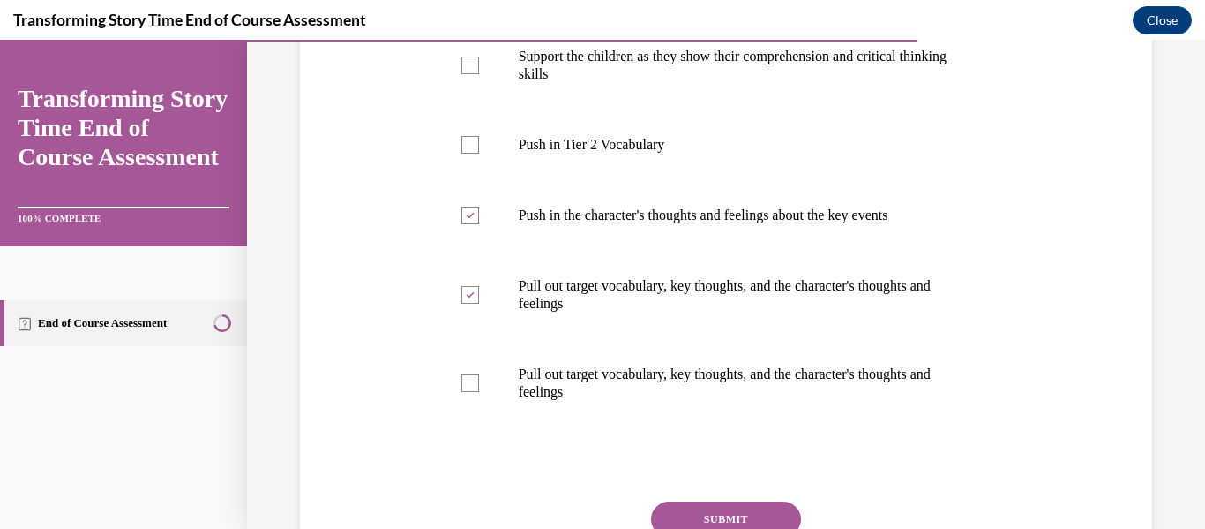
click at [715, 509] on button "SUBMIT" at bounding box center [726, 518] width 150 height 35
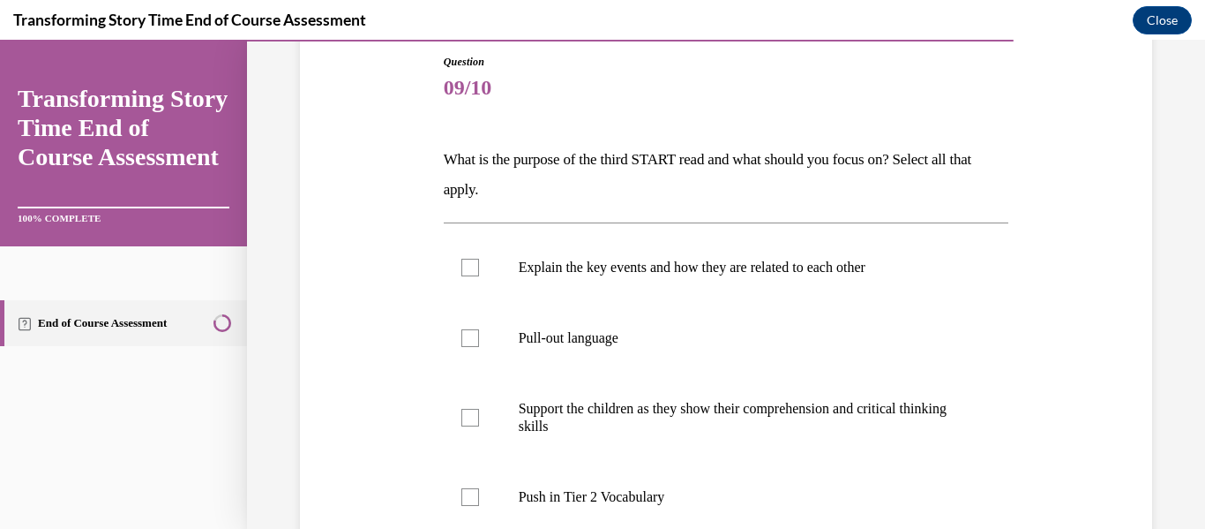
scroll to position [223, 0]
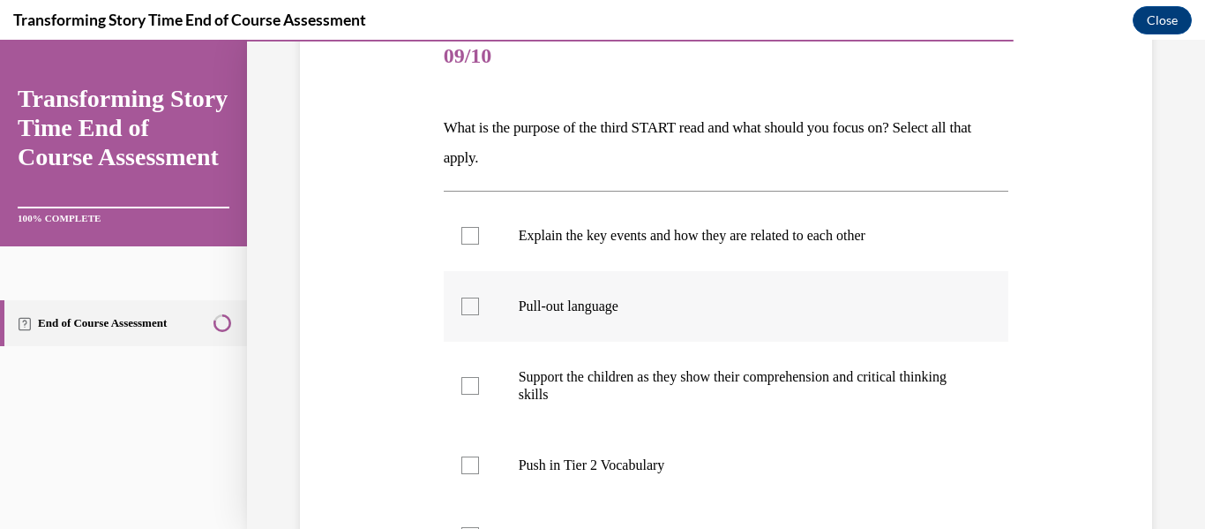
click at [474, 310] on div at bounding box center [470, 306] width 18 height 18
click at [474, 310] on input "Pull-out language" at bounding box center [470, 306] width 18 height 18
checkbox input "true"
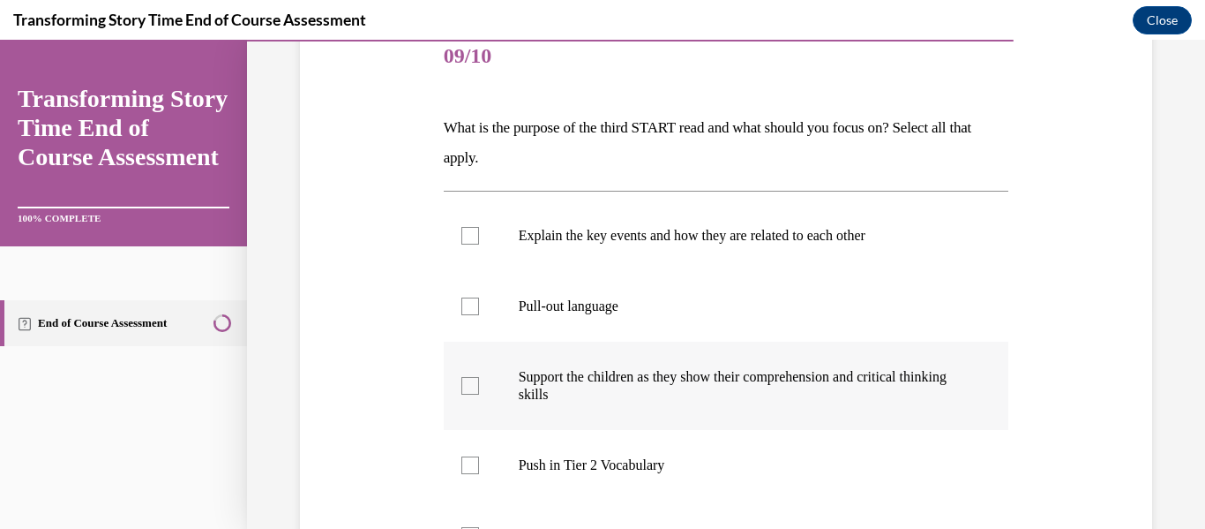
checkbox input "true"
click at [468, 377] on div at bounding box center [470, 386] width 18 height 18
click at [468, 377] on input "Support the children as they show their comprehension and critical thinking ski…" at bounding box center [470, 386] width 18 height 18
checkbox input "true"
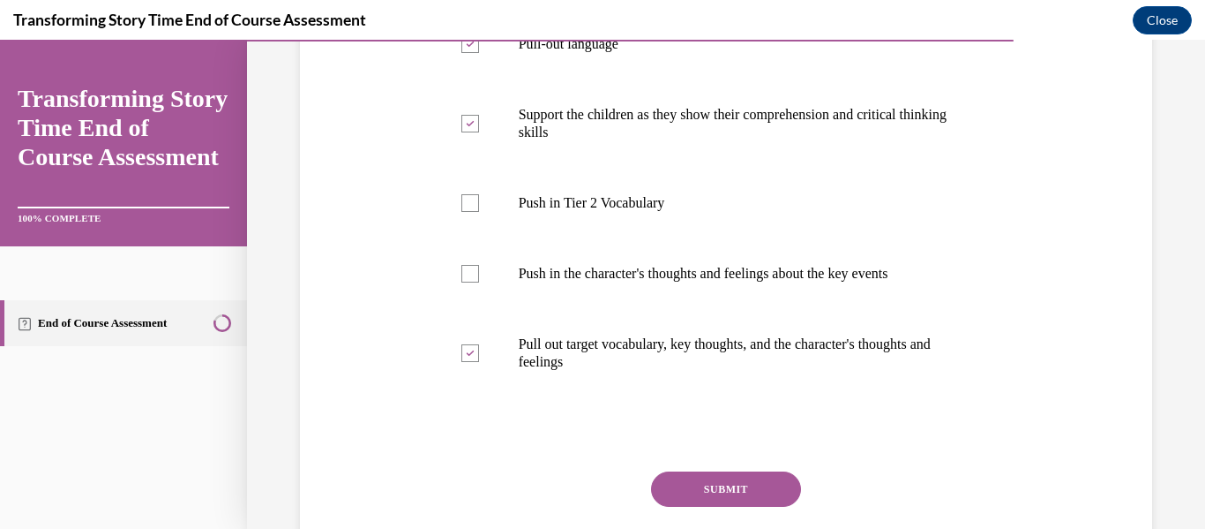
scroll to position [488, 0]
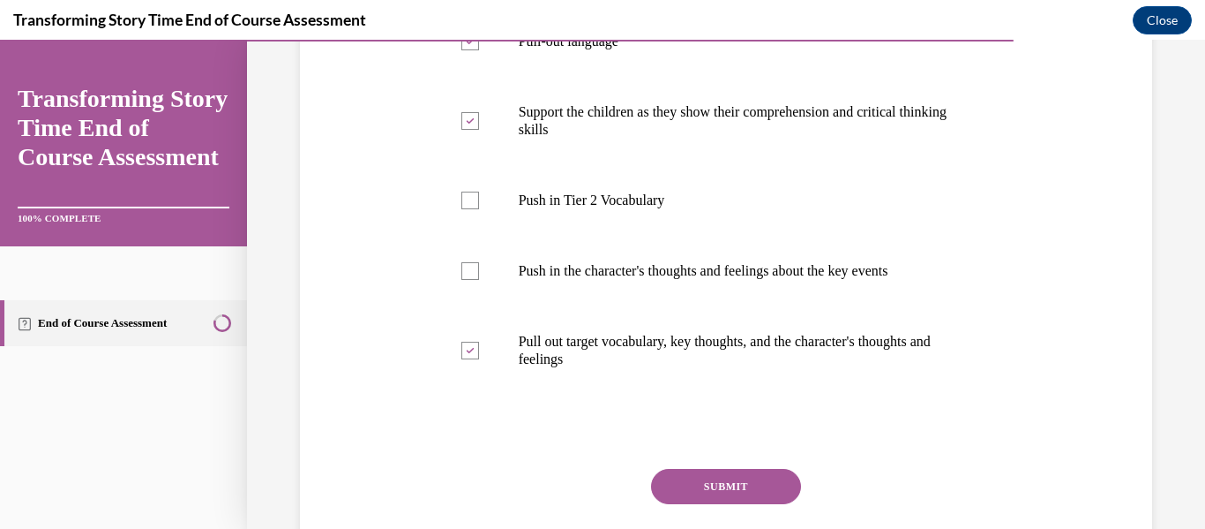
click at [681, 492] on button "SUBMIT" at bounding box center [726, 486] width 150 height 35
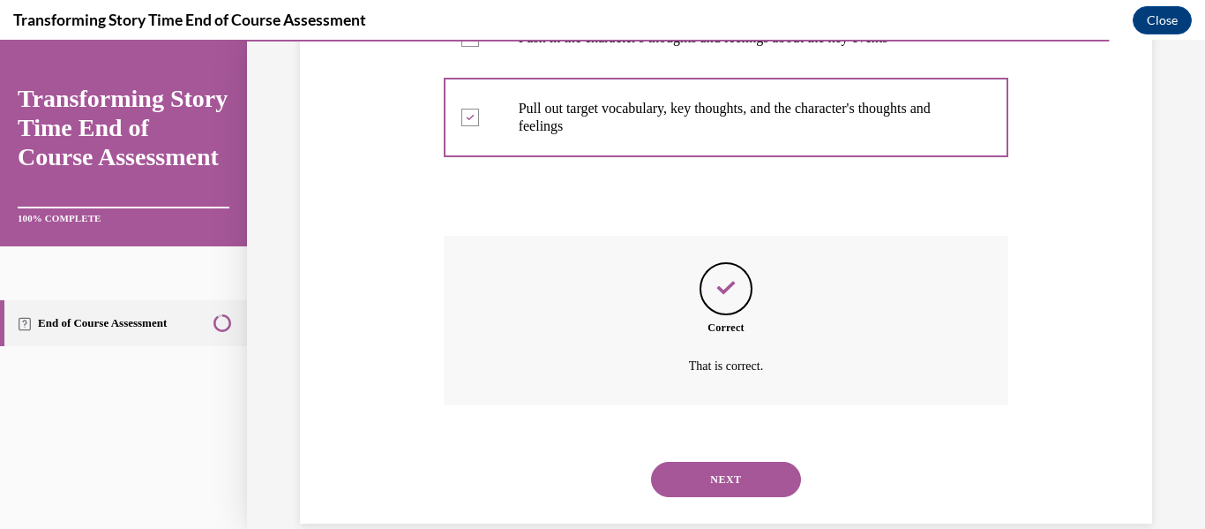
scroll to position [751, 0]
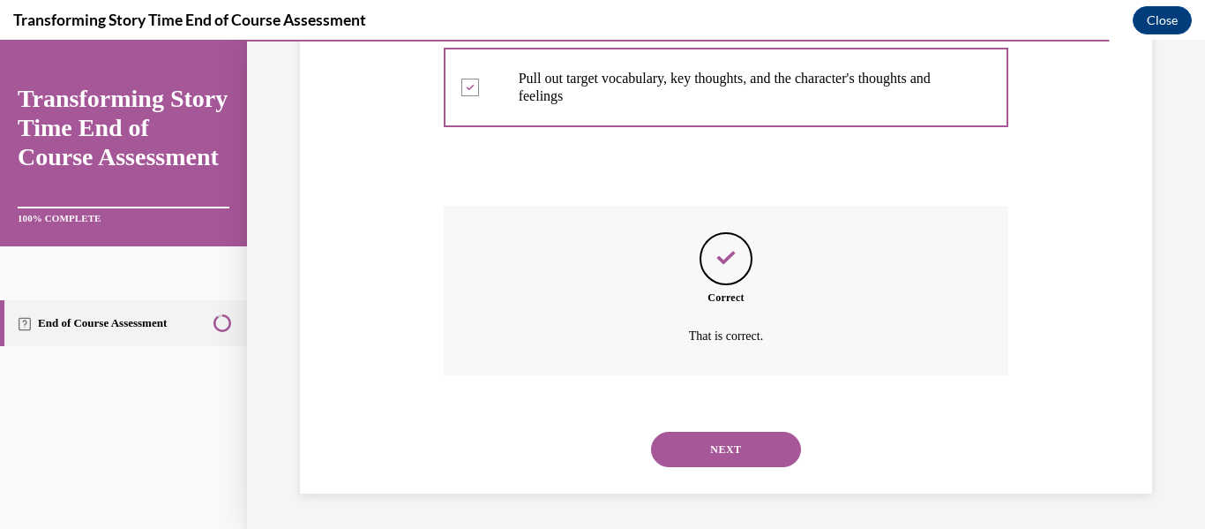
click at [693, 442] on button "NEXT" at bounding box center [726, 448] width 150 height 35
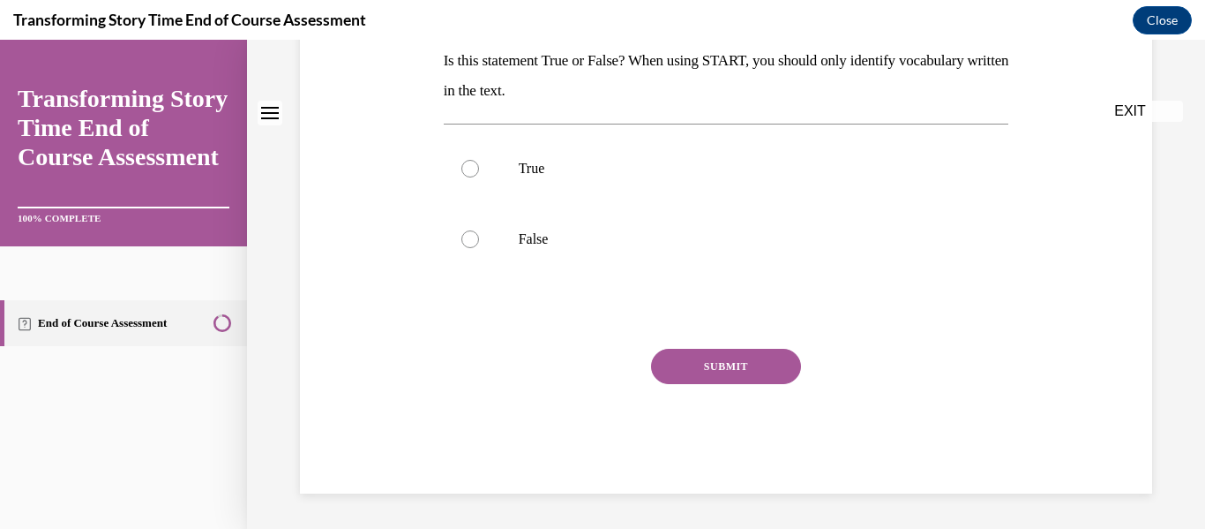
scroll to position [0, 0]
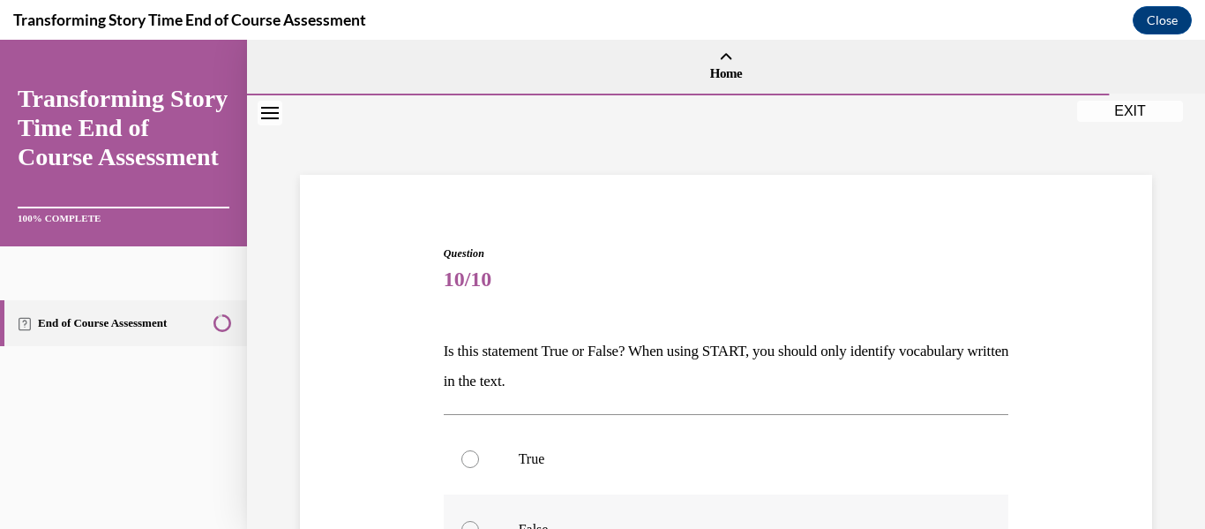
click at [614, 510] on label "False" at bounding box center [727, 529] width 566 height 71
click at [479, 521] on input "False" at bounding box center [470, 530] width 18 height 18
radio input "true"
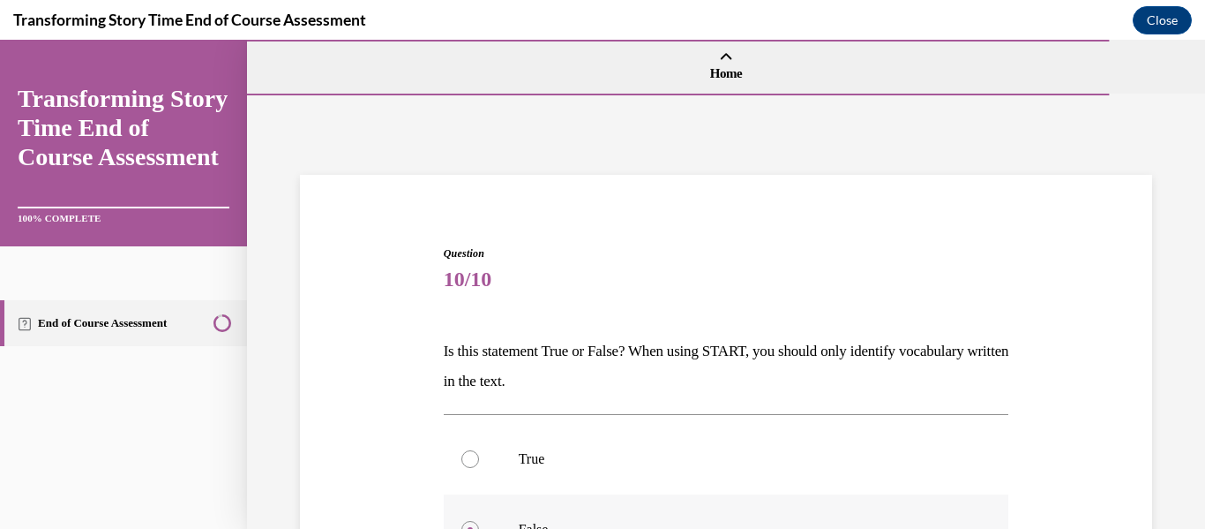
scroll to position [167, 0]
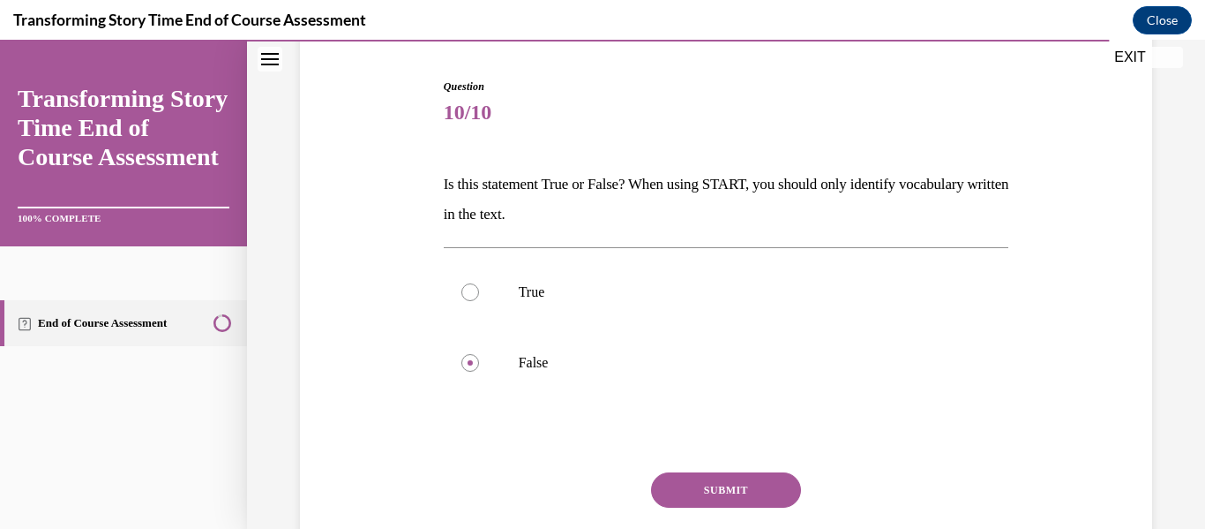
click at [714, 497] on button "SUBMIT" at bounding box center [726, 489] width 150 height 35
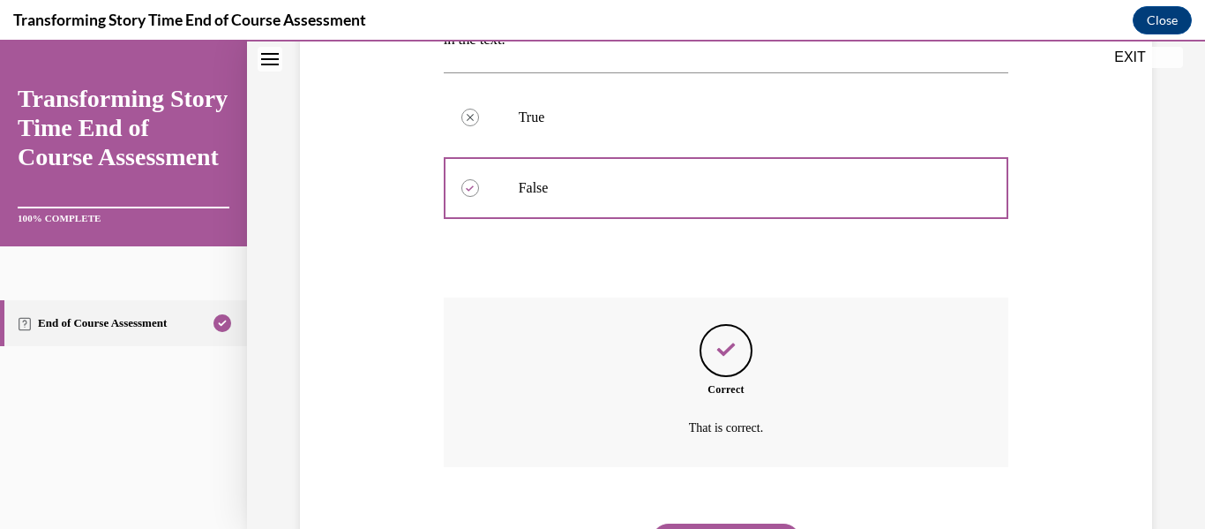
scroll to position [355, 0]
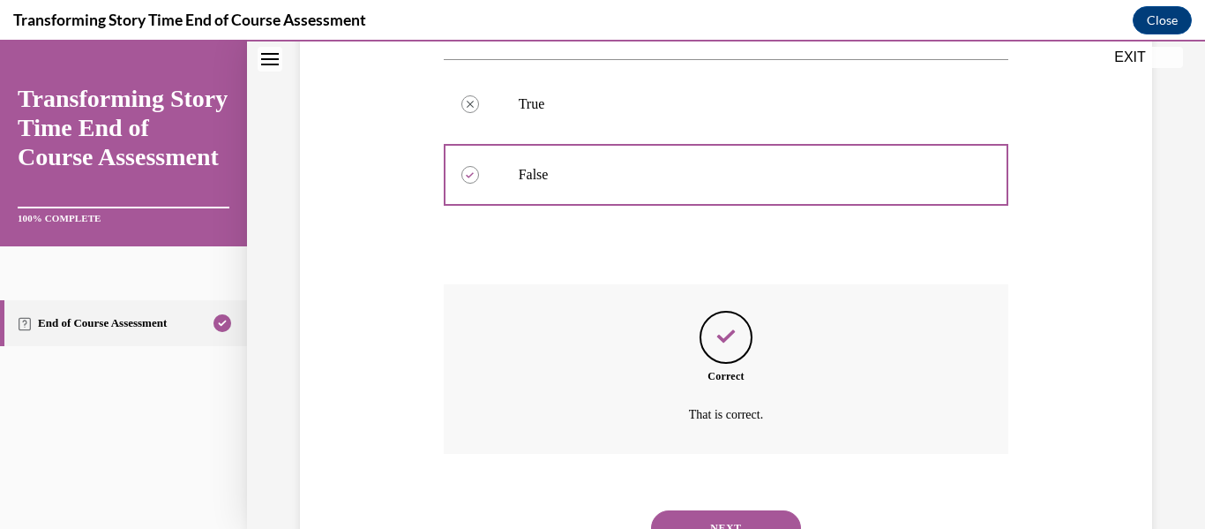
click at [716, 521] on button "NEXT" at bounding box center [726, 527] width 150 height 35
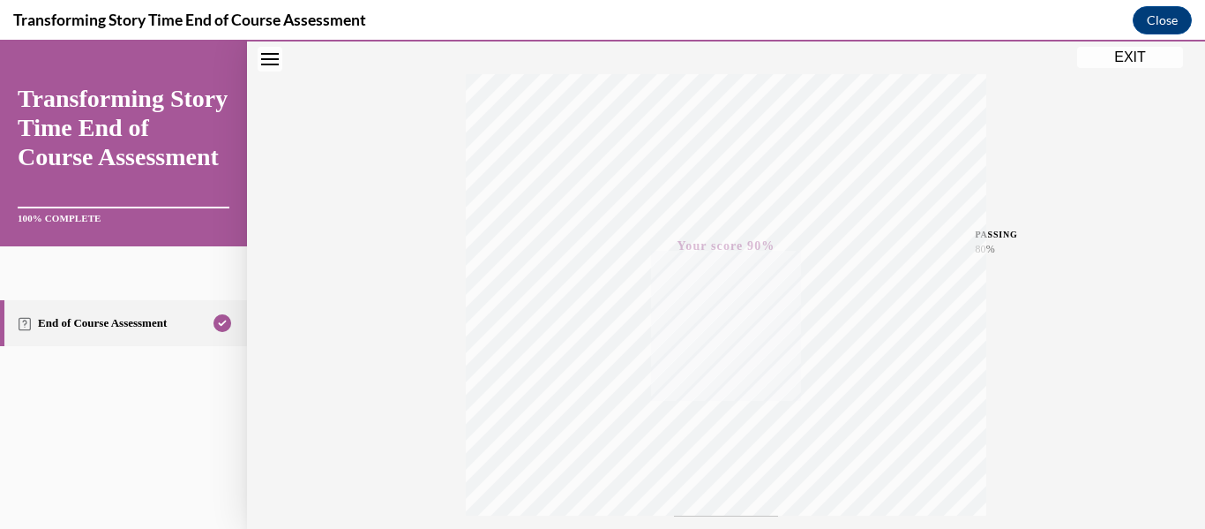
scroll to position [416, 0]
click at [1150, 56] on button "EXIT" at bounding box center [1130, 57] width 106 height 21
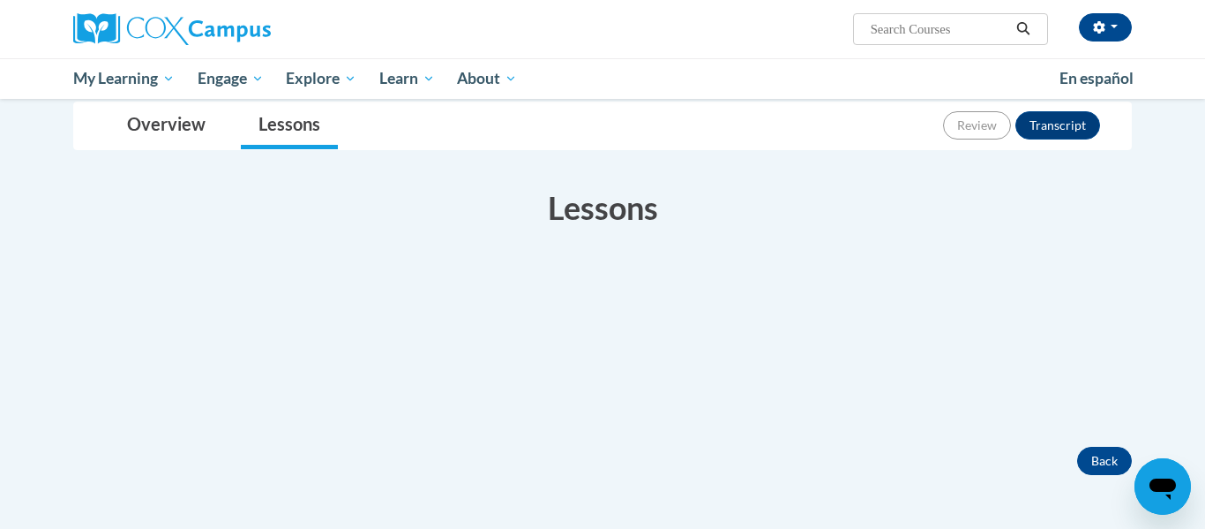
scroll to position [214, 0]
